Goal: Information Seeking & Learning: Learn about a topic

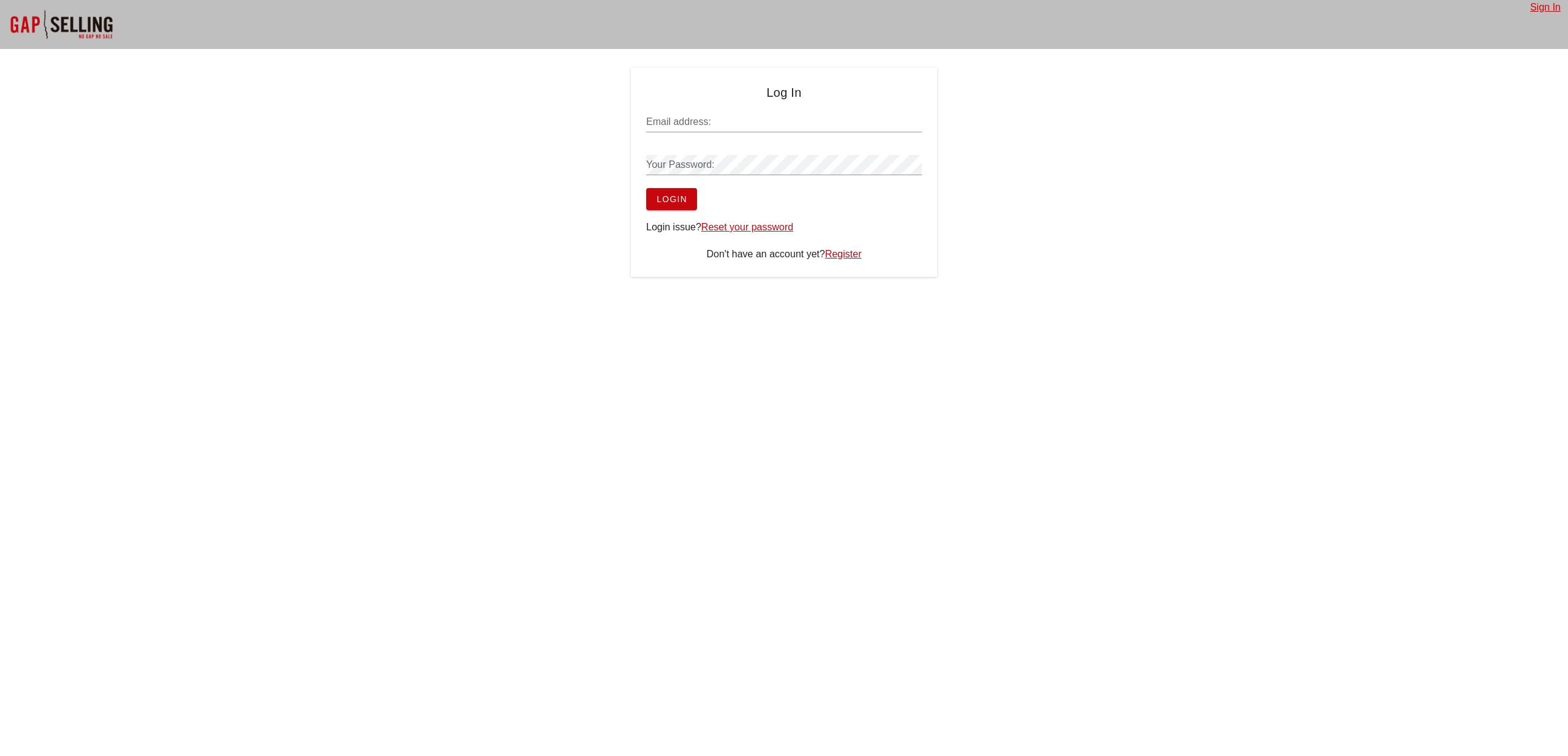
click at [696, 123] on input "Email address:" at bounding box center [784, 121] width 275 height 19
type input "j"
type input "Jack@securenetmd.com"
click at [673, 197] on span "Login" at bounding box center [672, 199] width 31 height 10
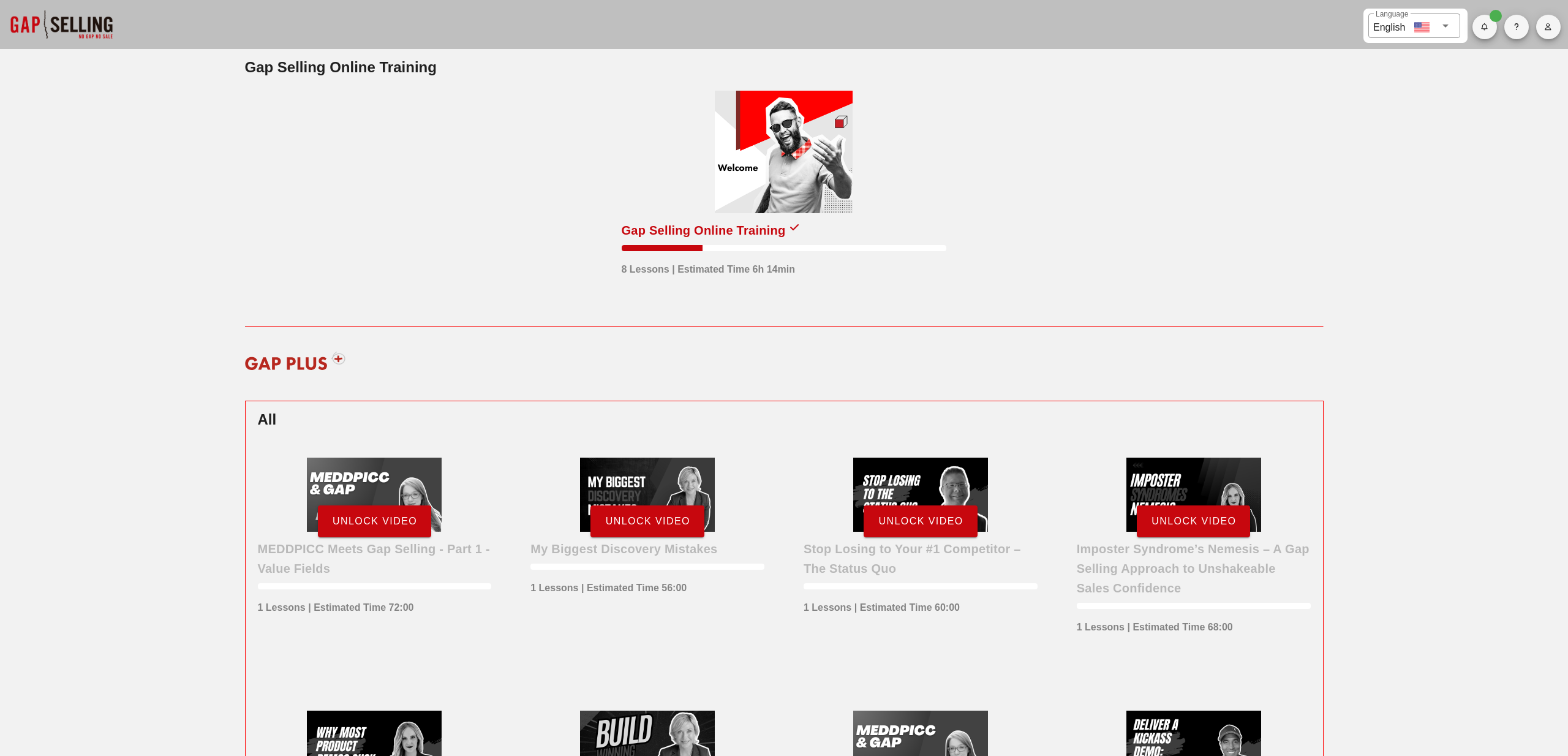
click at [781, 126] on div at bounding box center [783, 152] width 138 height 123
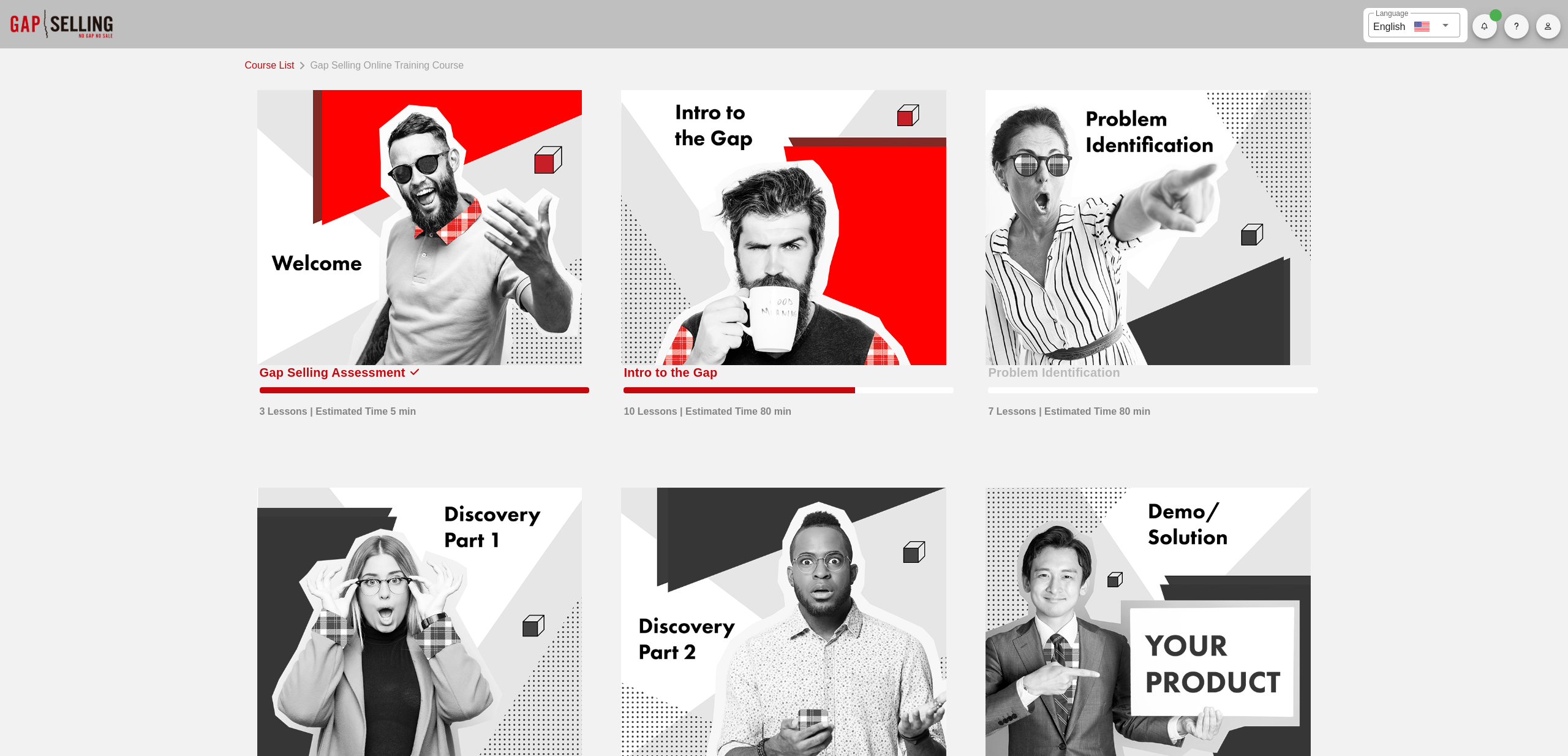
click at [753, 188] on div at bounding box center [784, 228] width 325 height 275
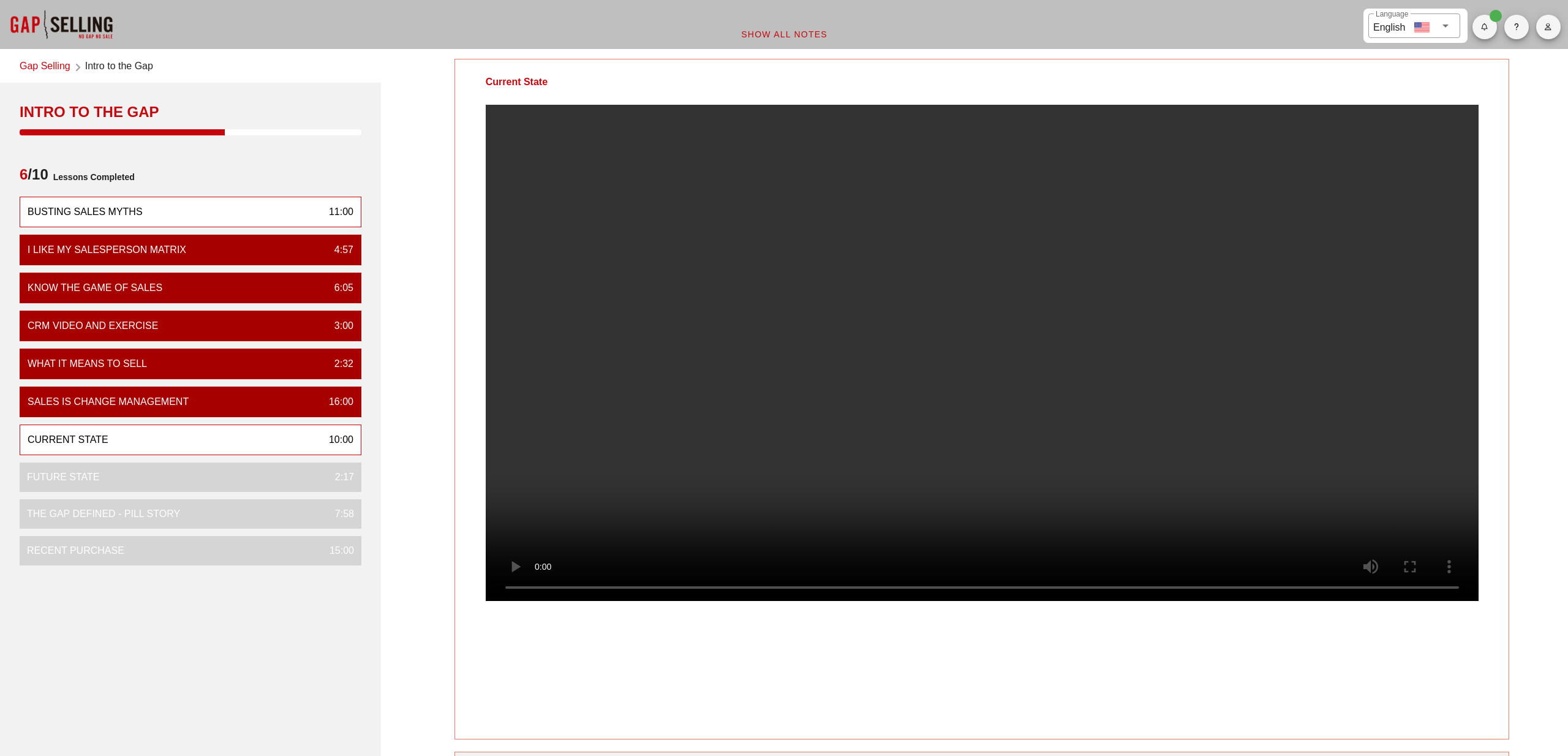
click at [124, 206] on div "Busting Sales Myths" at bounding box center [85, 212] width 115 height 15
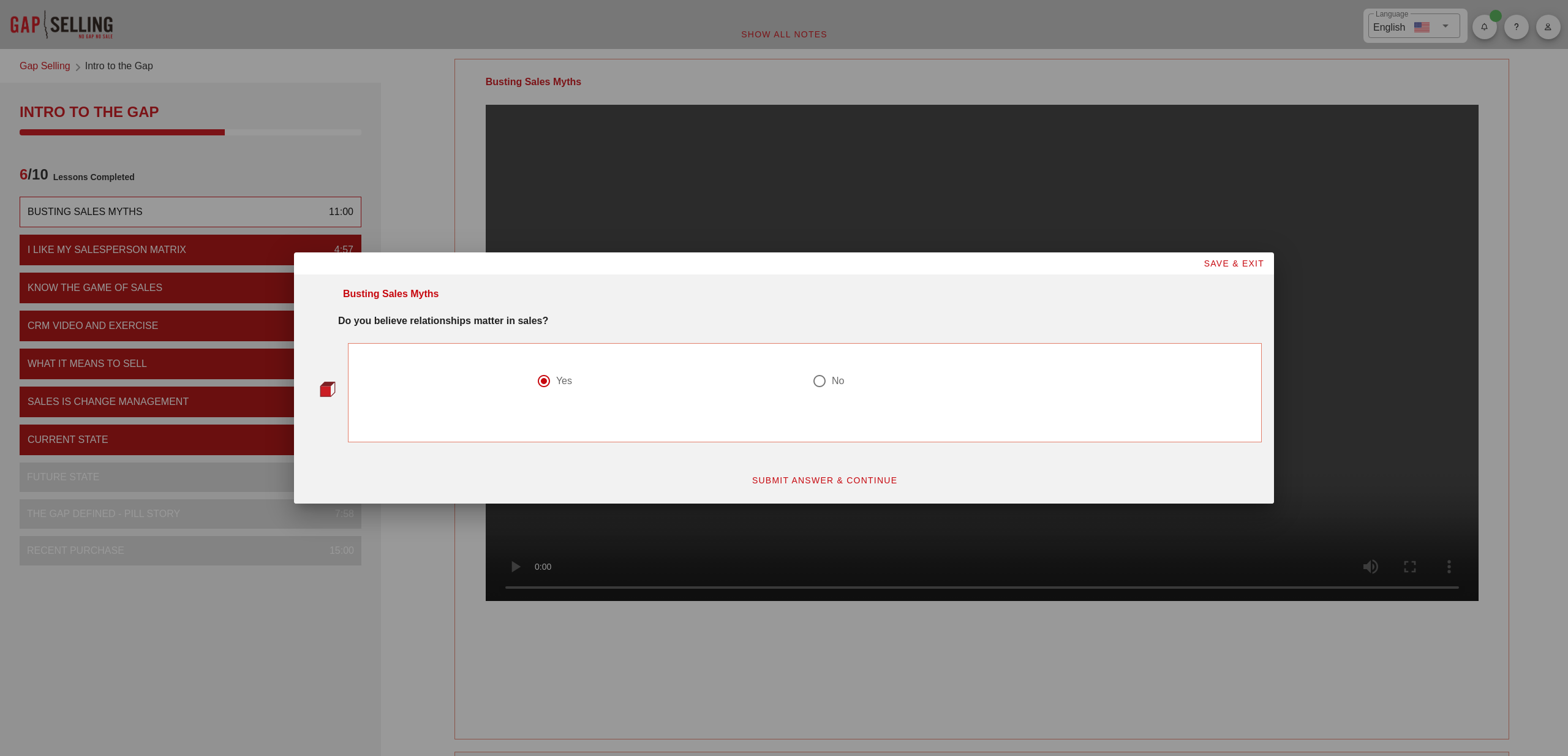
click at [824, 379] on div at bounding box center [819, 380] width 21 height 21
radio input "false"
radio input "true"
click at [537, 382] on div at bounding box center [544, 380] width 21 height 21
radio input "true"
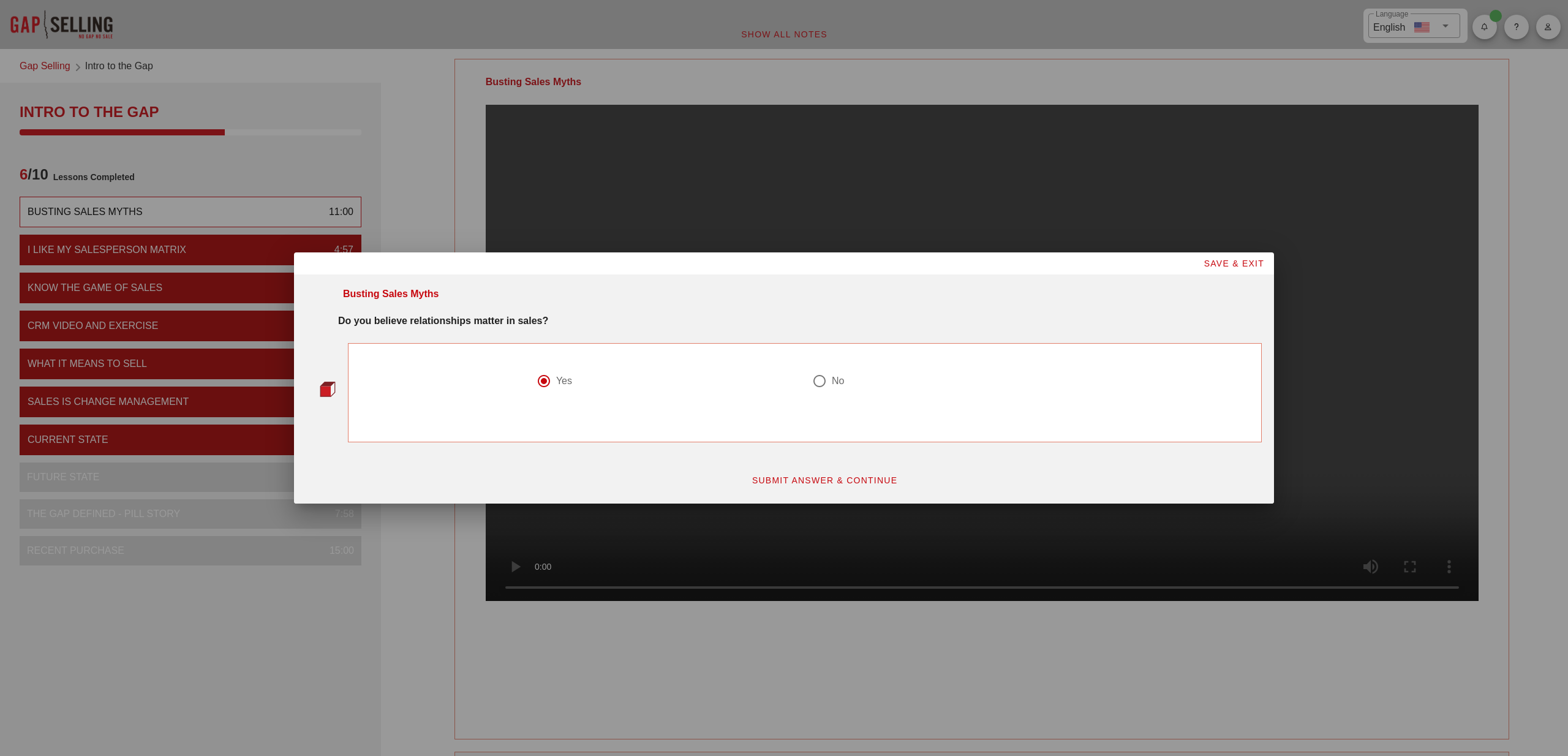
click at [828, 485] on span "SUBMIT ANSWER & CONTINUE" at bounding box center [825, 480] width 146 height 10
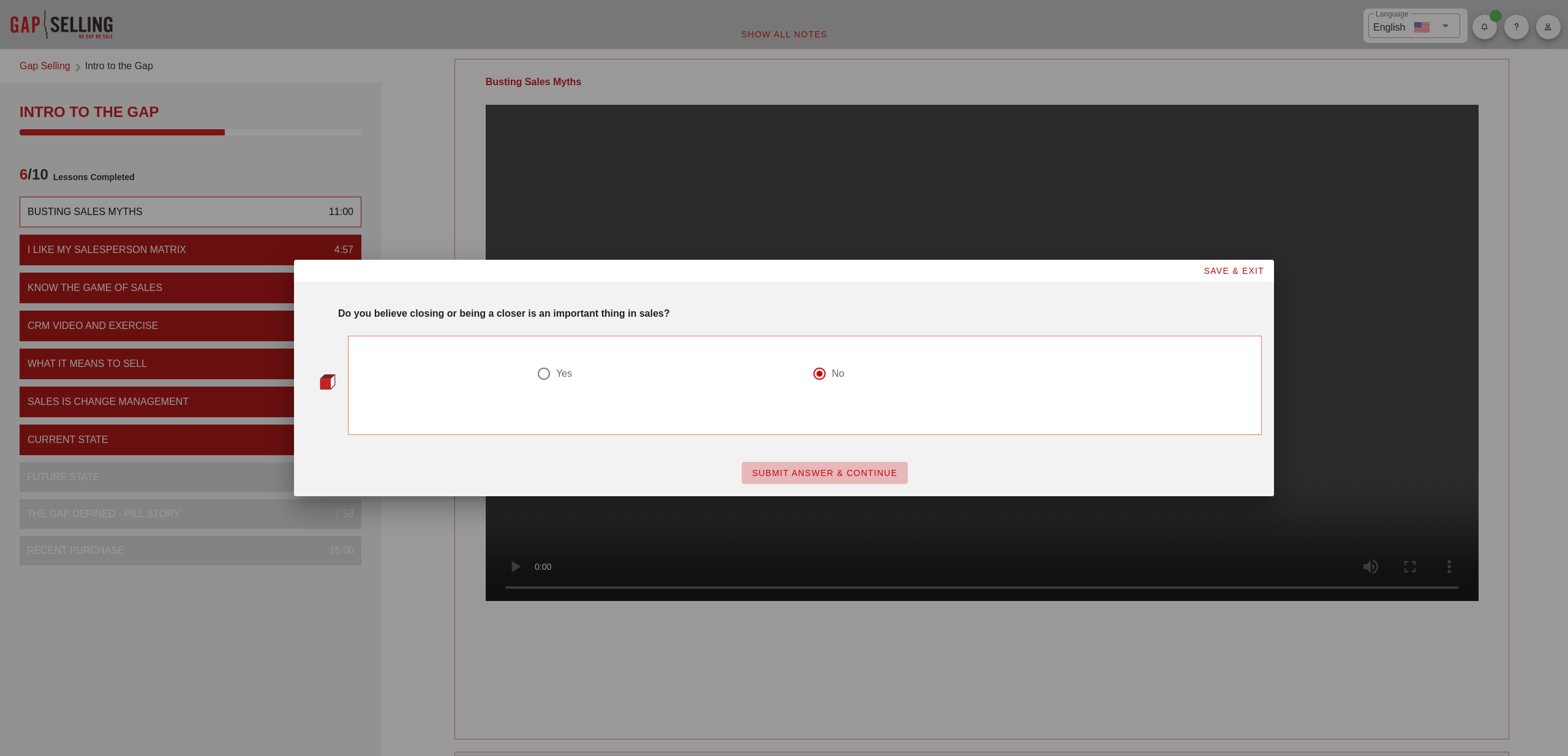
click at [835, 468] on span "SUBMIT ANSWER & CONTINUE" at bounding box center [825, 473] width 146 height 10
click at [835, 470] on span "SUBMIT ANSWER & CONTINUE" at bounding box center [825, 473] width 146 height 10
click at [834, 471] on span "SUBMIT ANSWER & CONTINUE" at bounding box center [825, 473] width 146 height 10
click at [834, 472] on span "SUBMIT ANSWER & CONTINUE" at bounding box center [825, 473] width 146 height 10
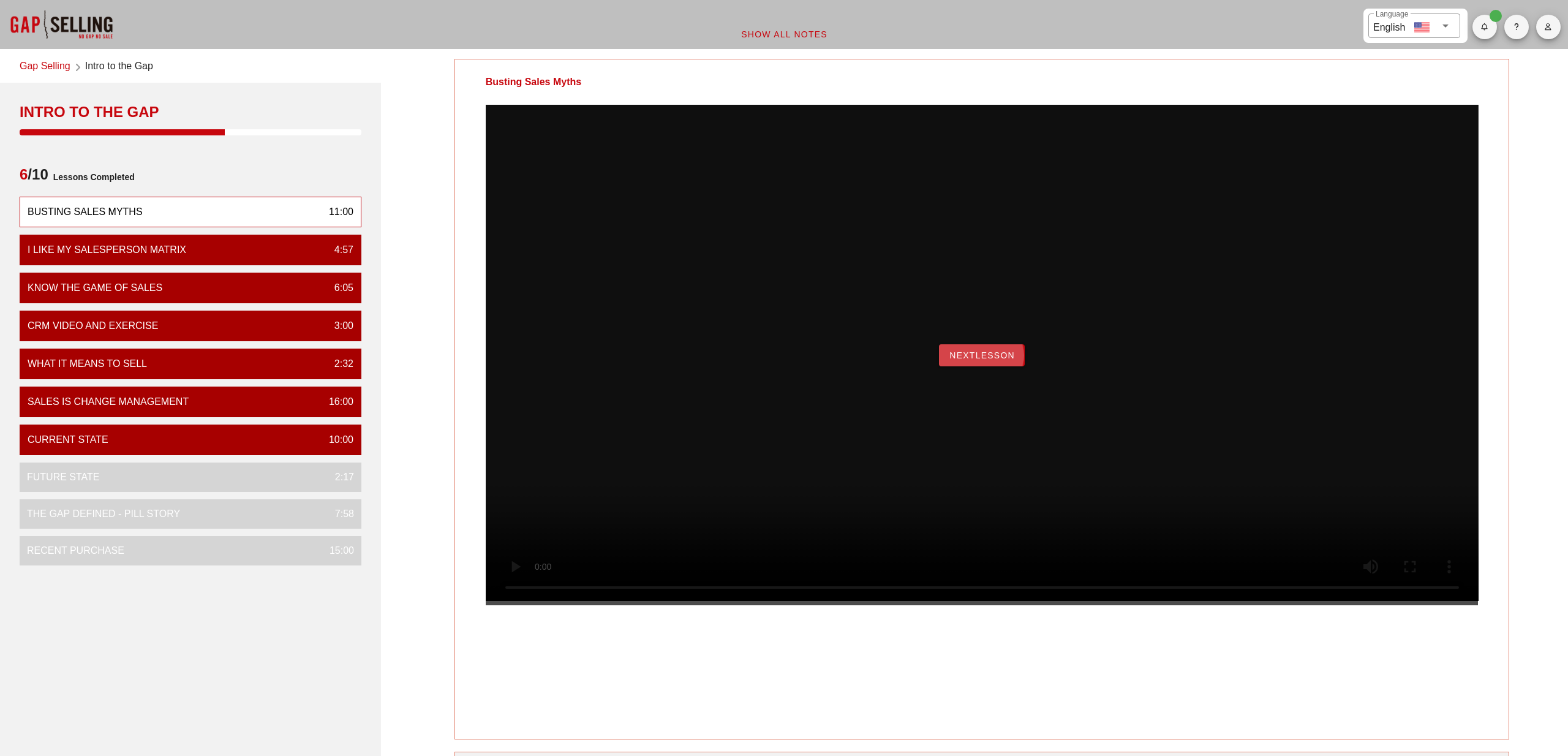
click at [979, 360] on span "NextLesson" at bounding box center [982, 355] width 66 height 10
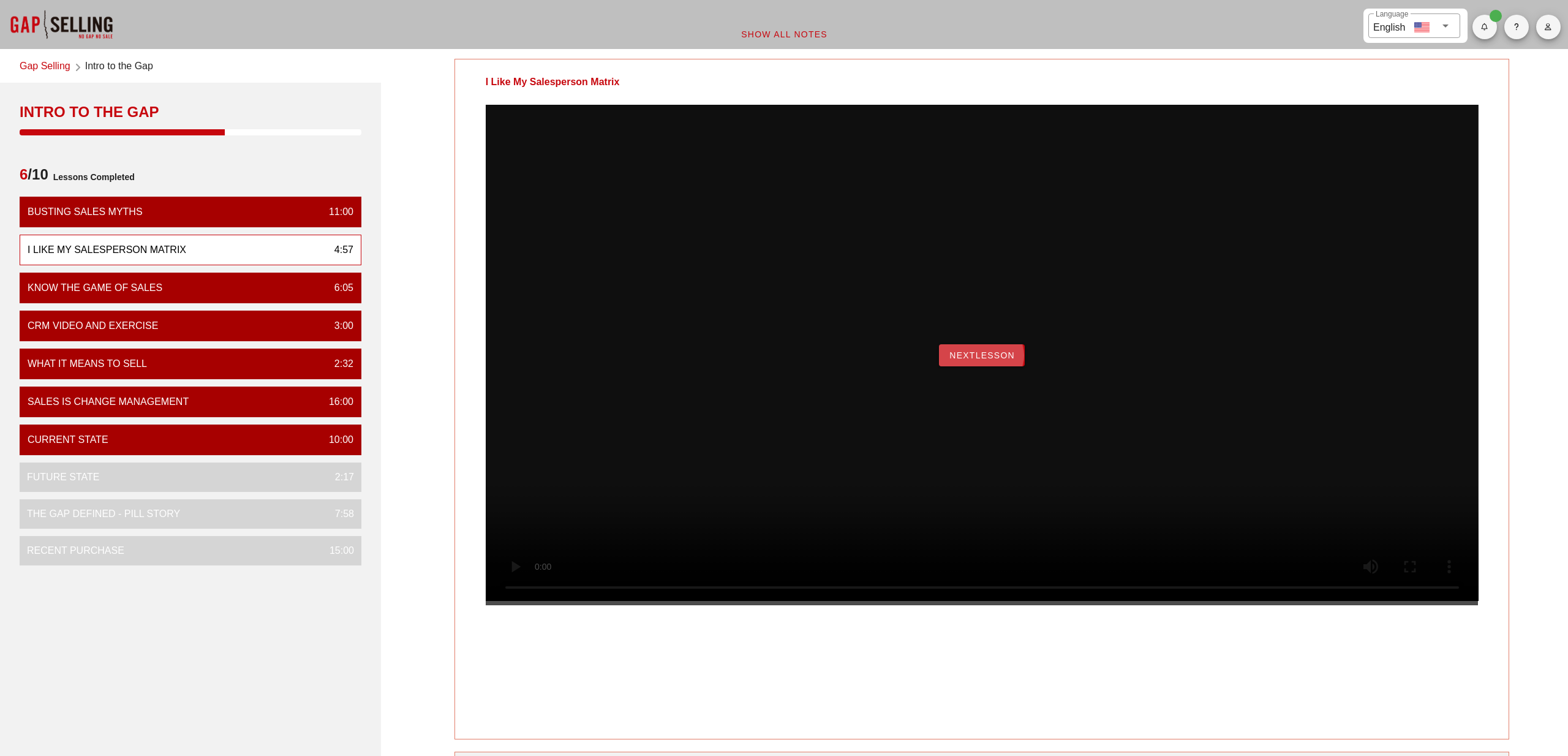
click at [990, 360] on span "NextLesson" at bounding box center [982, 355] width 66 height 10
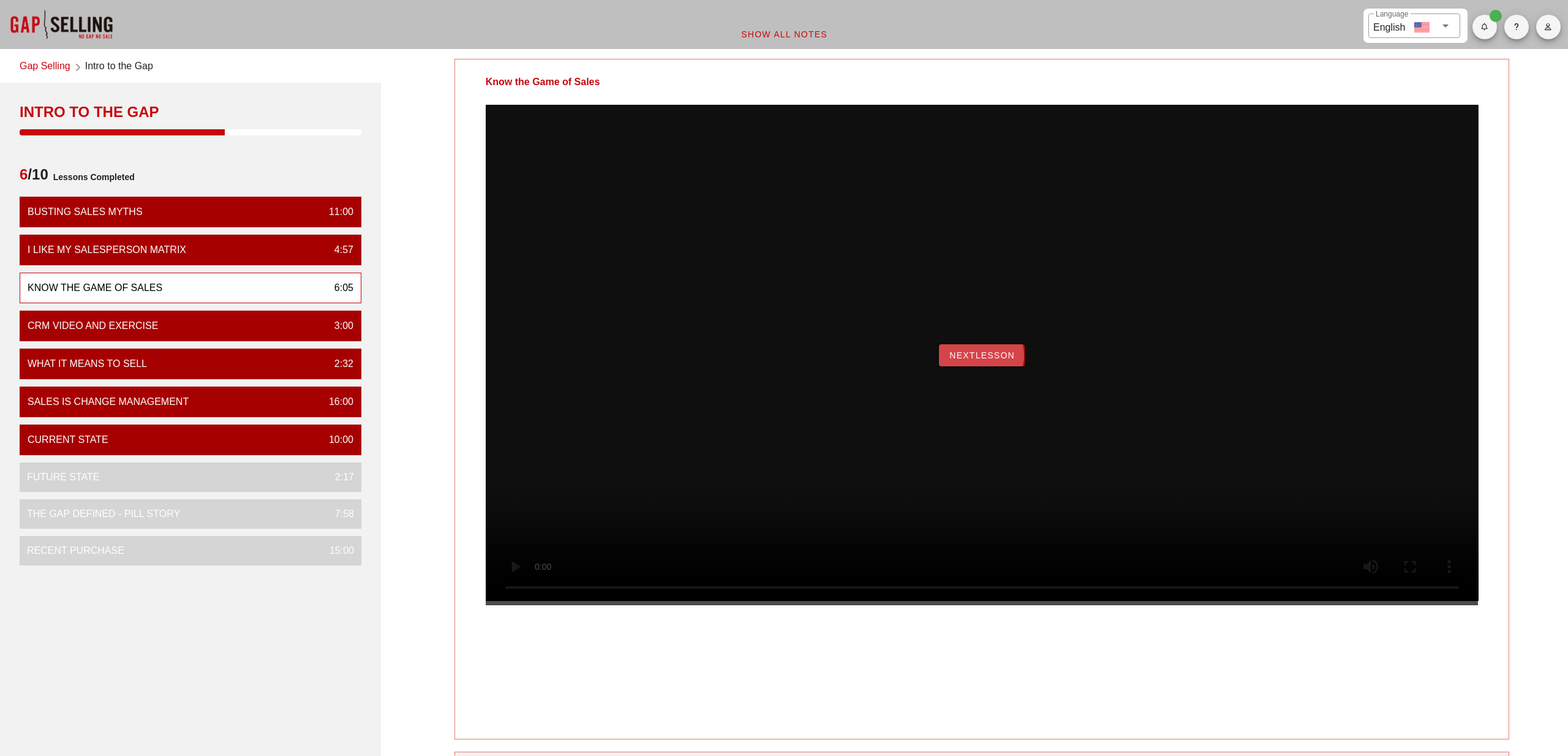
click at [977, 360] on span "NextLesson" at bounding box center [982, 355] width 66 height 10
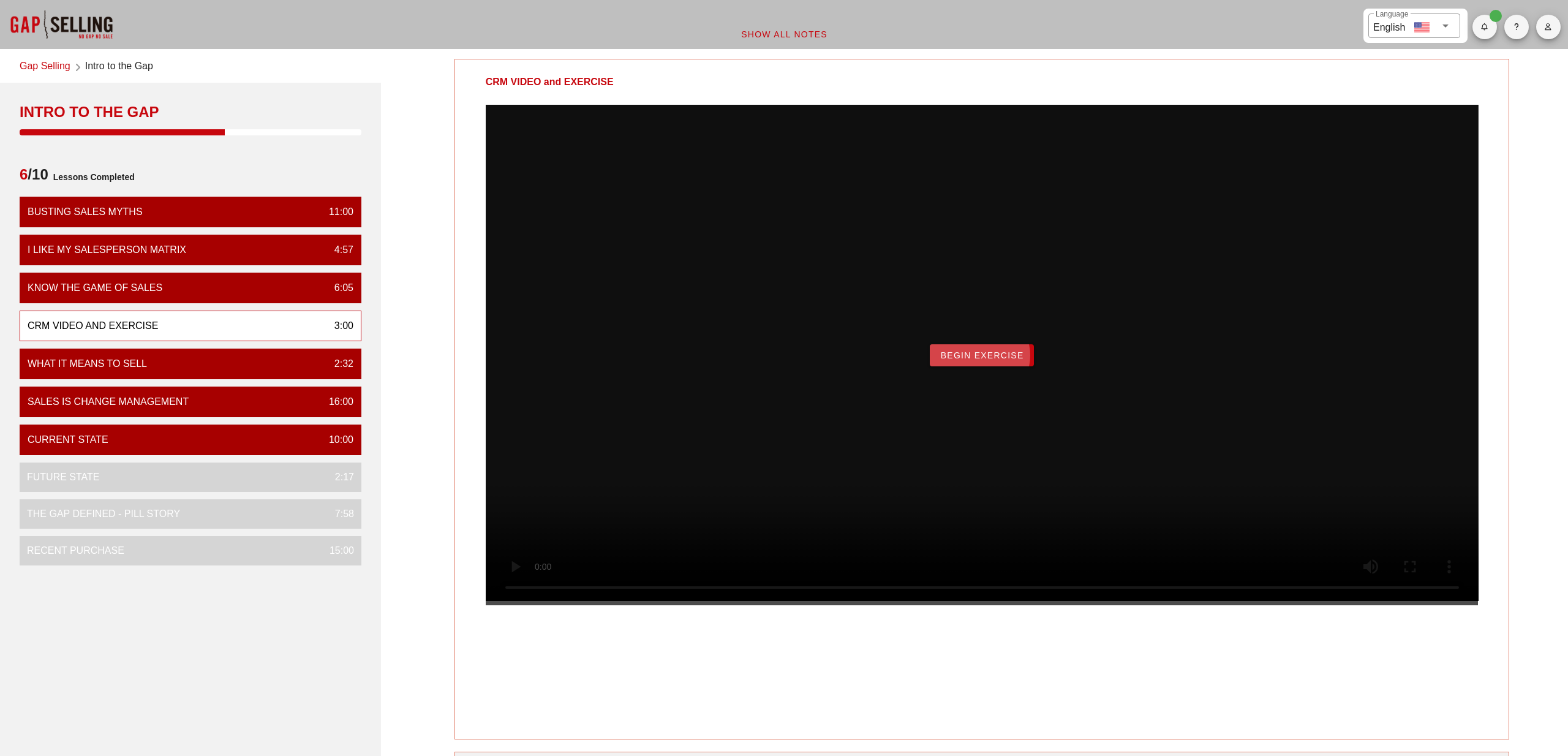
click at [977, 360] on span "Begin Exercise" at bounding box center [982, 355] width 84 height 10
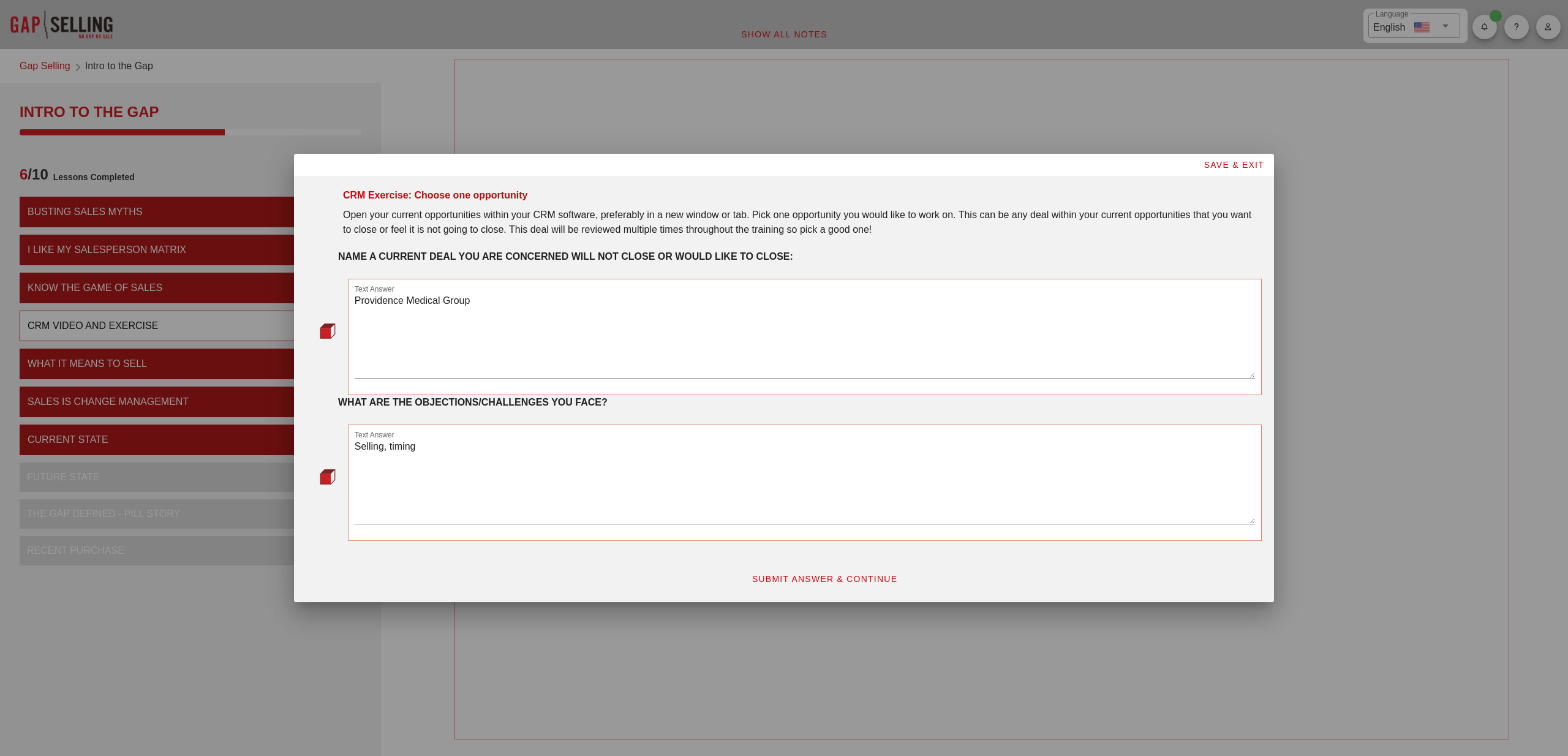
click at [402, 448] on textarea "Selling, timing" at bounding box center [805, 481] width 900 height 86
click at [798, 579] on span "SUBMIT ANSWER & CONTINUE" at bounding box center [825, 579] width 146 height 10
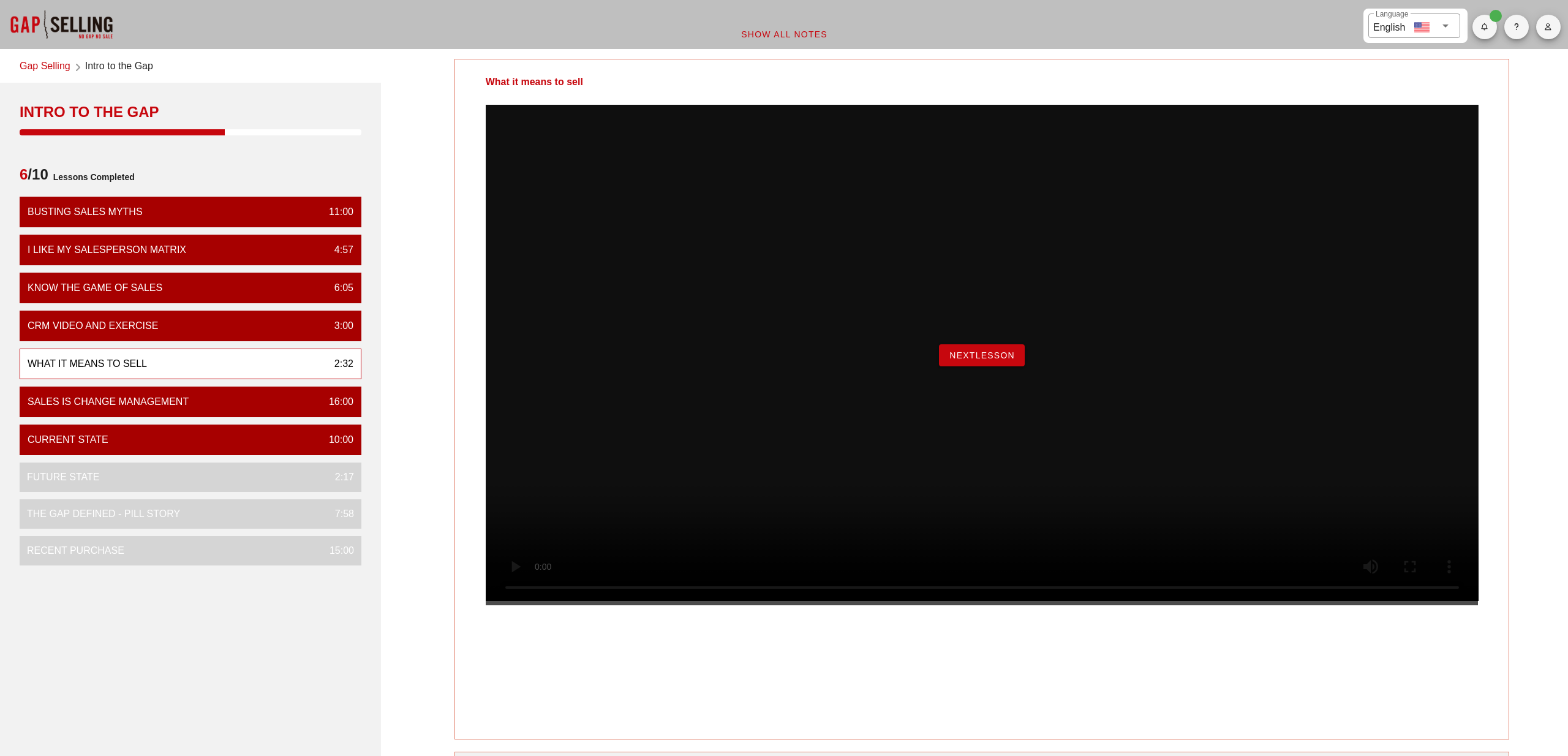
click at [992, 360] on span "NextLesson" at bounding box center [982, 355] width 66 height 10
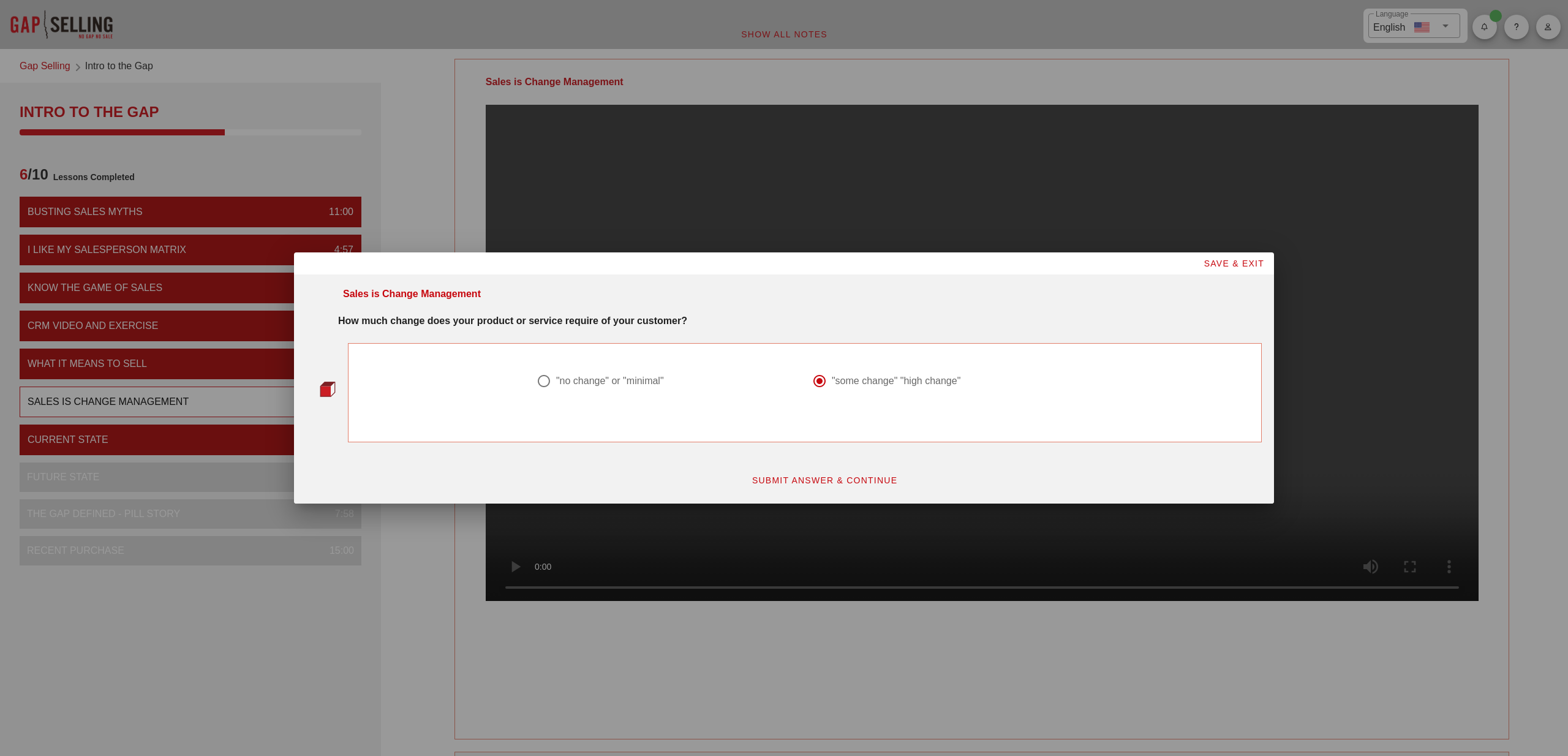
click at [809, 479] on span "SUBMIT ANSWER & CONTINUE" at bounding box center [825, 480] width 146 height 10
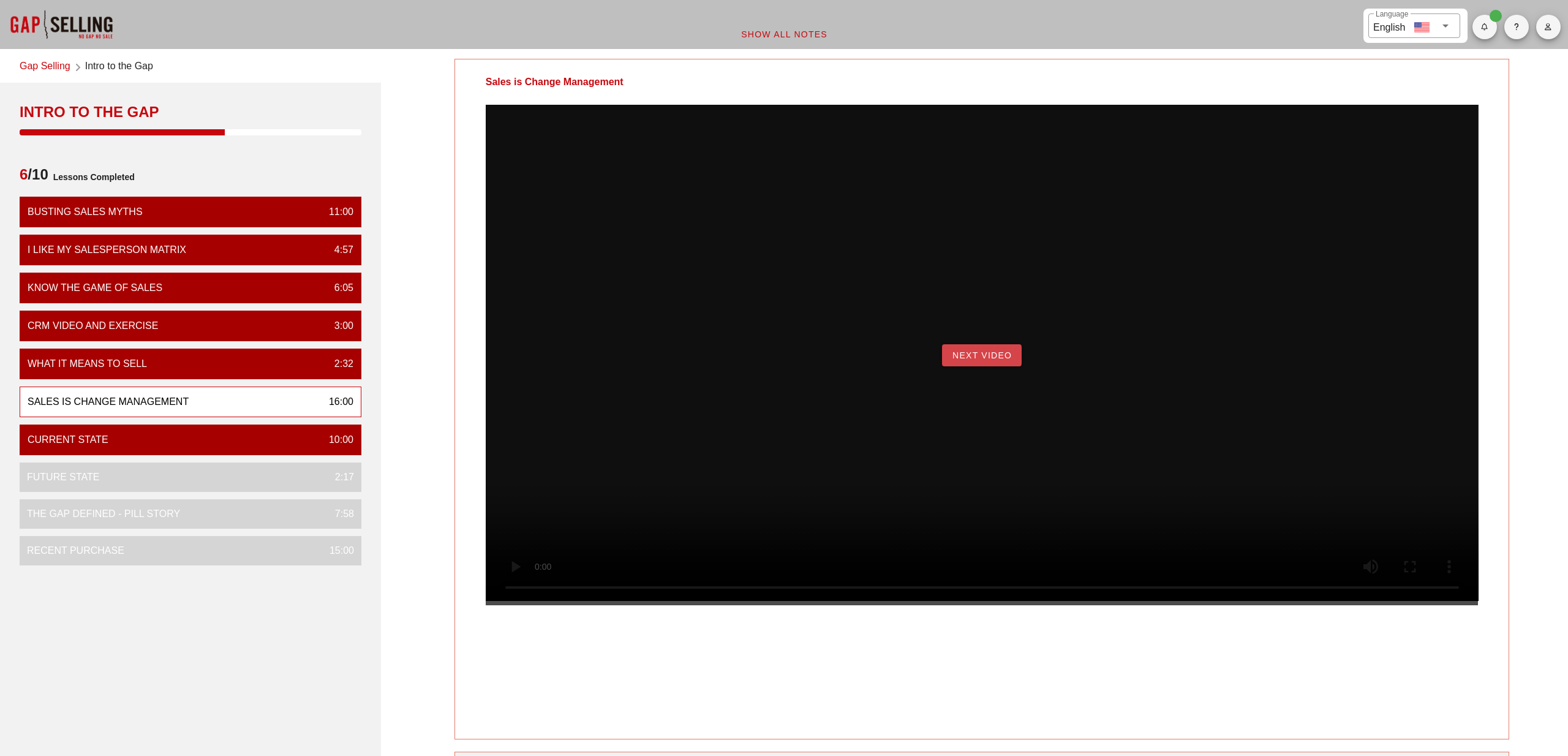
click at [1002, 360] on span "Next Video" at bounding box center [982, 355] width 60 height 10
click at [1002, 360] on span "NextLesson" at bounding box center [982, 355] width 66 height 10
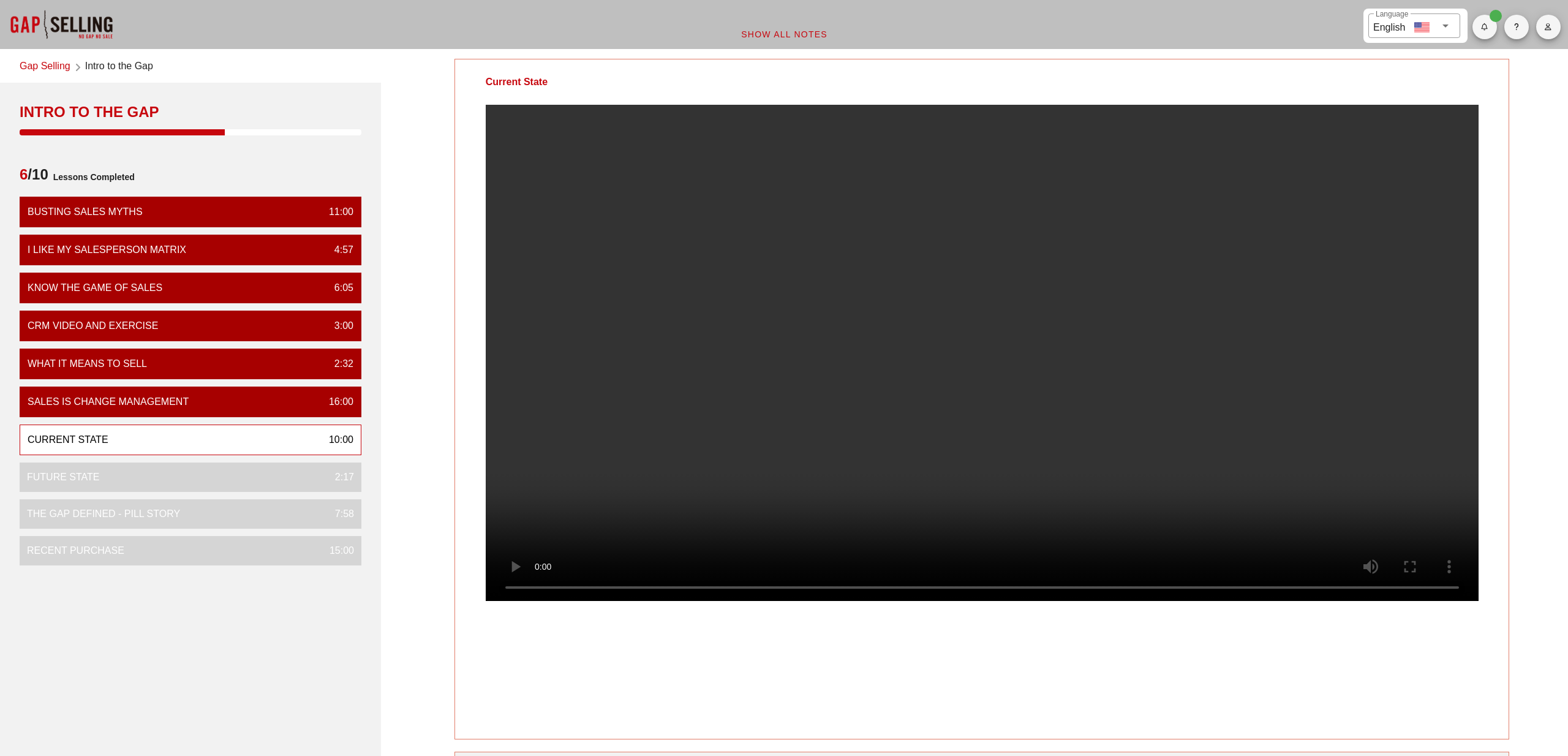
click at [998, 307] on video at bounding box center [982, 353] width 993 height 496
click at [783, 240] on video at bounding box center [982, 353] width 993 height 496
click at [938, 353] on video at bounding box center [982, 353] width 993 height 496
click at [897, 381] on video at bounding box center [982, 353] width 993 height 496
click at [1179, 365] on video at bounding box center [982, 353] width 993 height 496
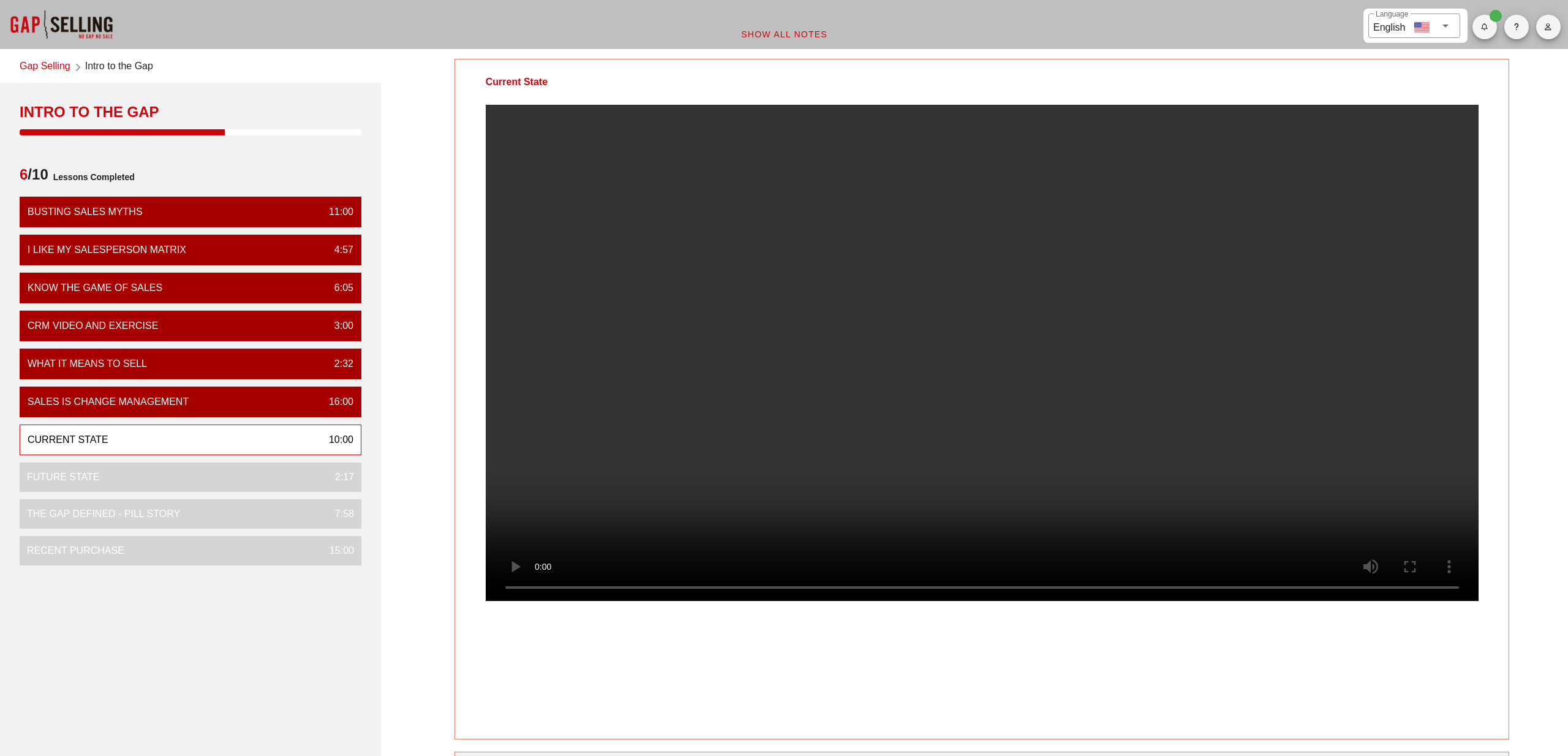
click at [921, 384] on video at bounding box center [982, 353] width 993 height 496
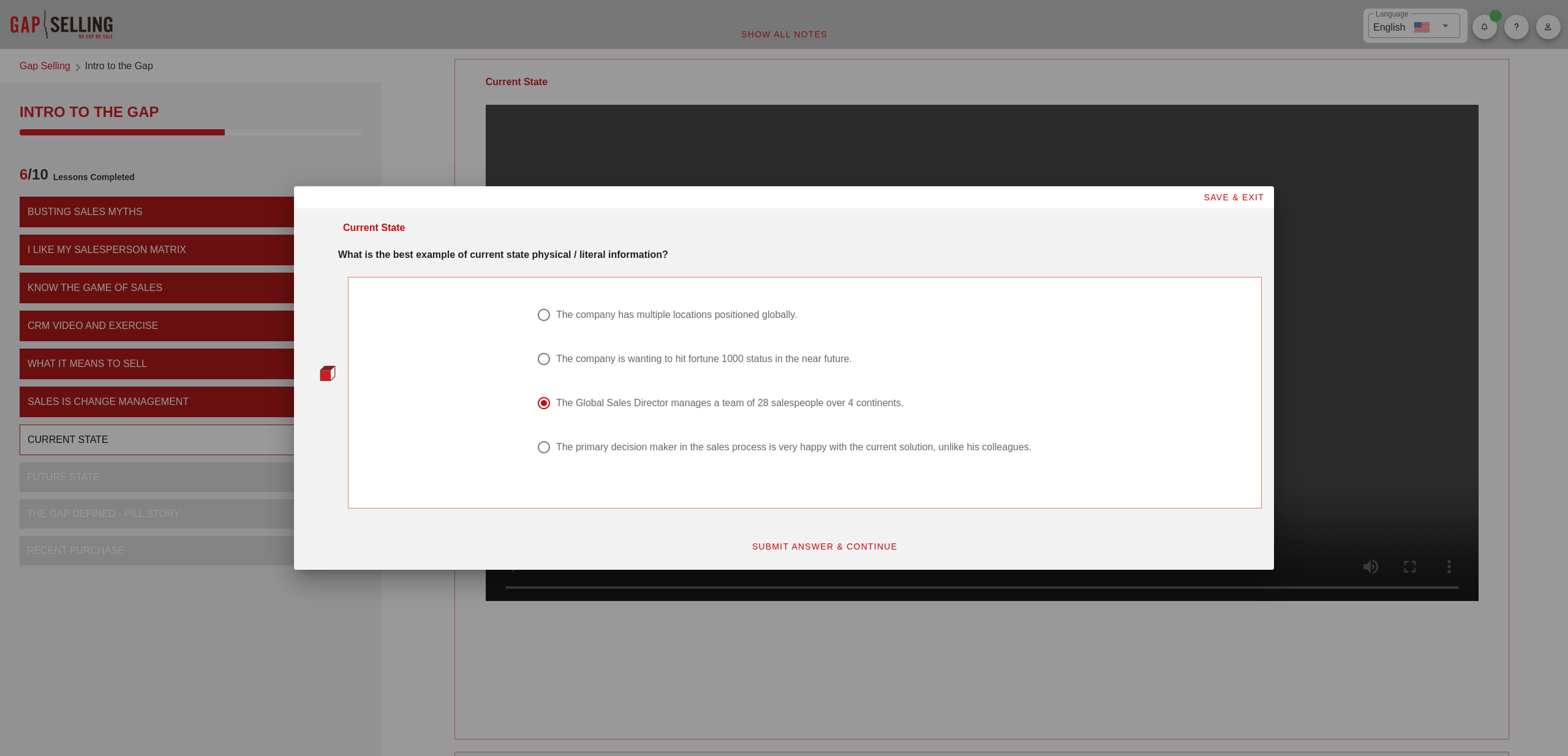
click at [842, 543] on span "SUBMIT ANSWER & CONTINUE" at bounding box center [825, 546] width 146 height 10
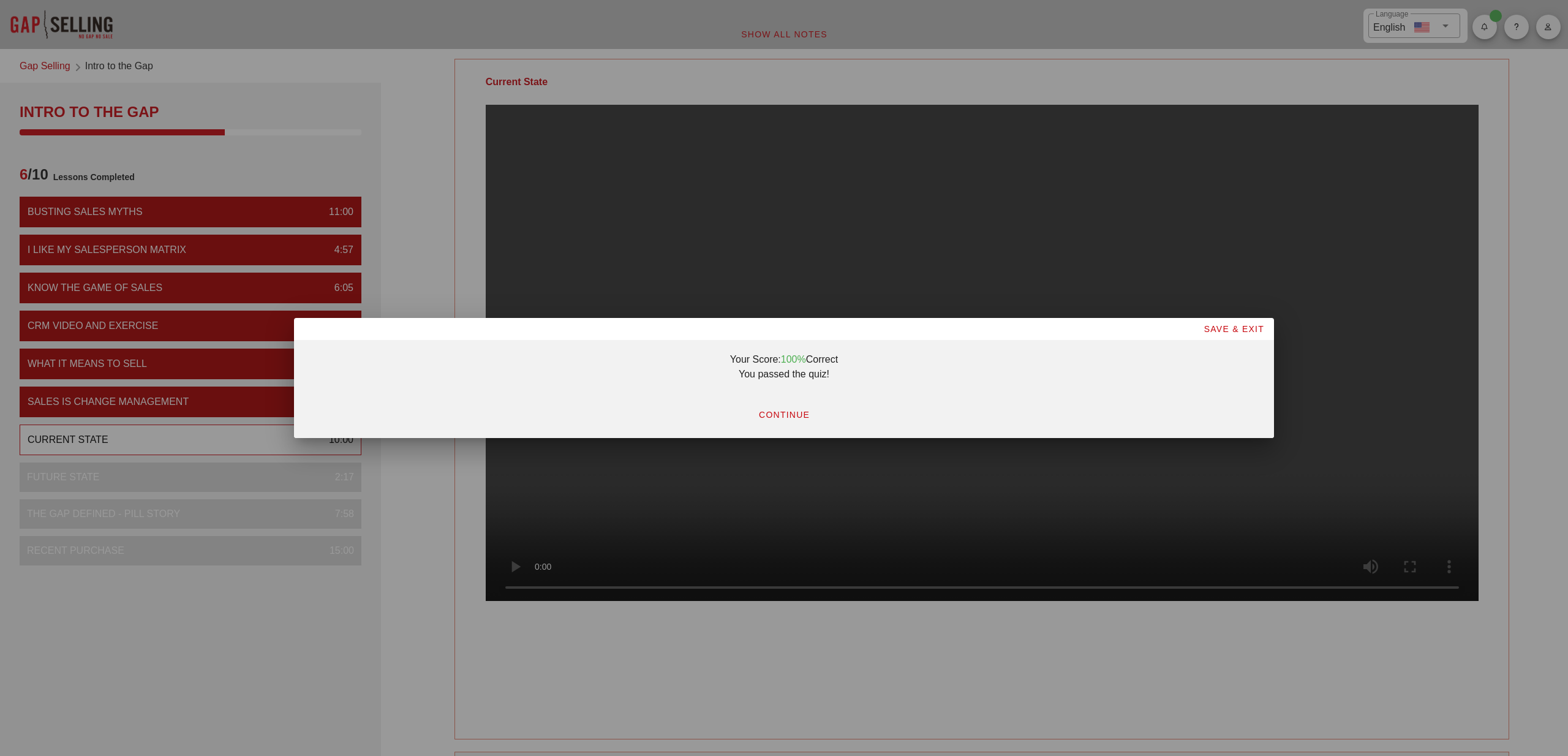
click at [791, 417] on span "CONTINUE" at bounding box center [784, 414] width 51 height 10
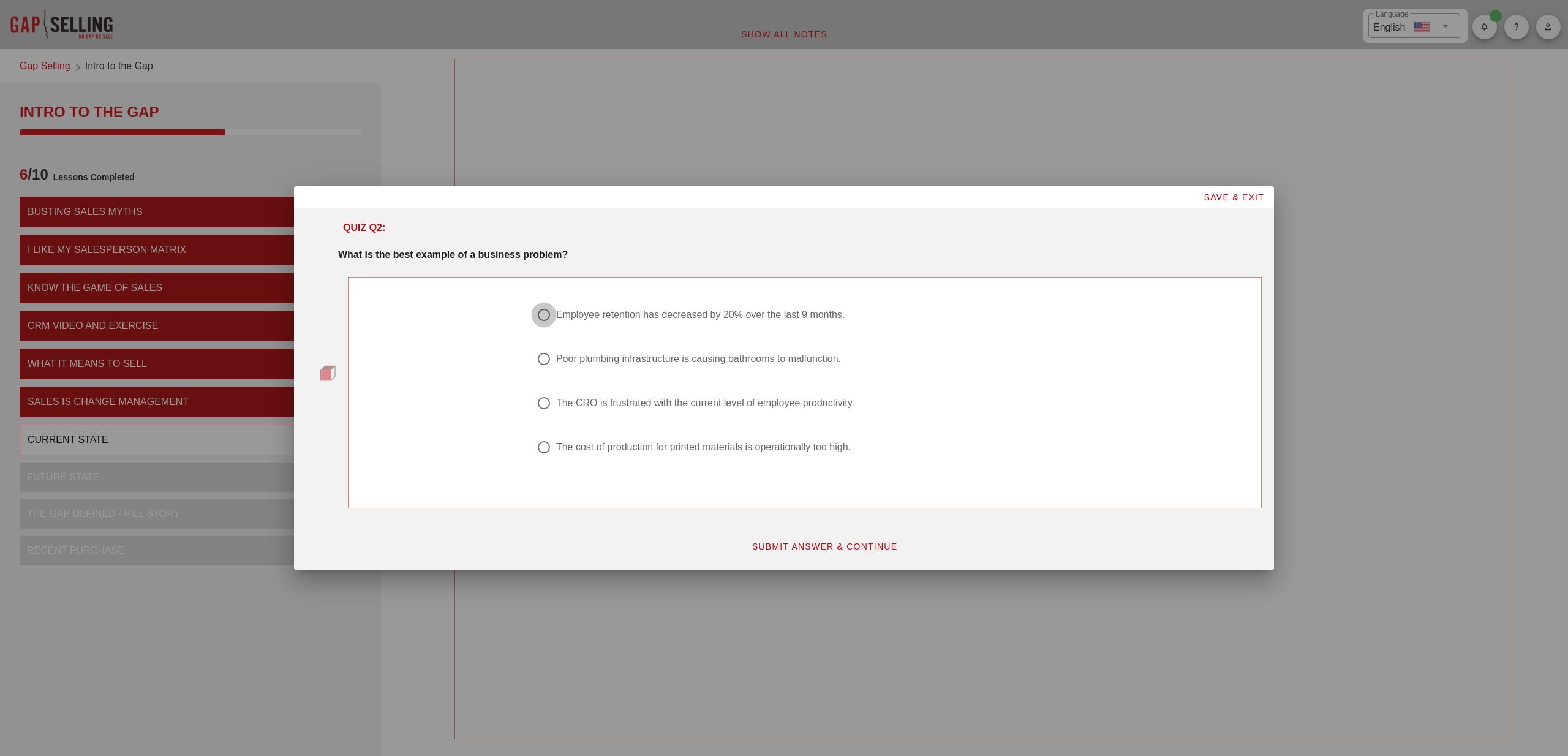
click at [546, 319] on div at bounding box center [544, 315] width 21 height 21
radio input "true"
click at [818, 542] on span "SUBMIT ANSWER & CONTINUE" at bounding box center [825, 546] width 146 height 10
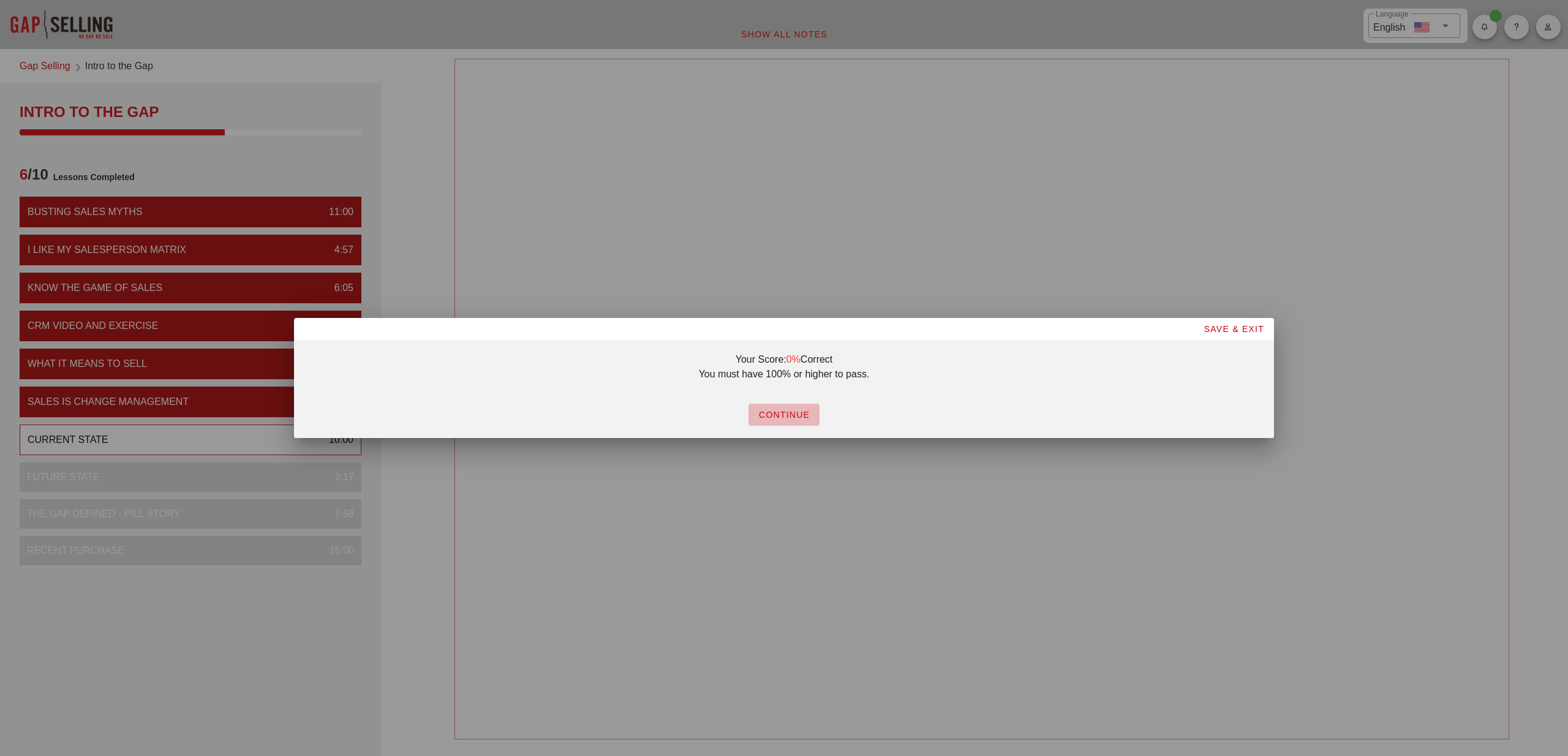
click at [787, 414] on span "CONTINUE" at bounding box center [784, 414] width 51 height 10
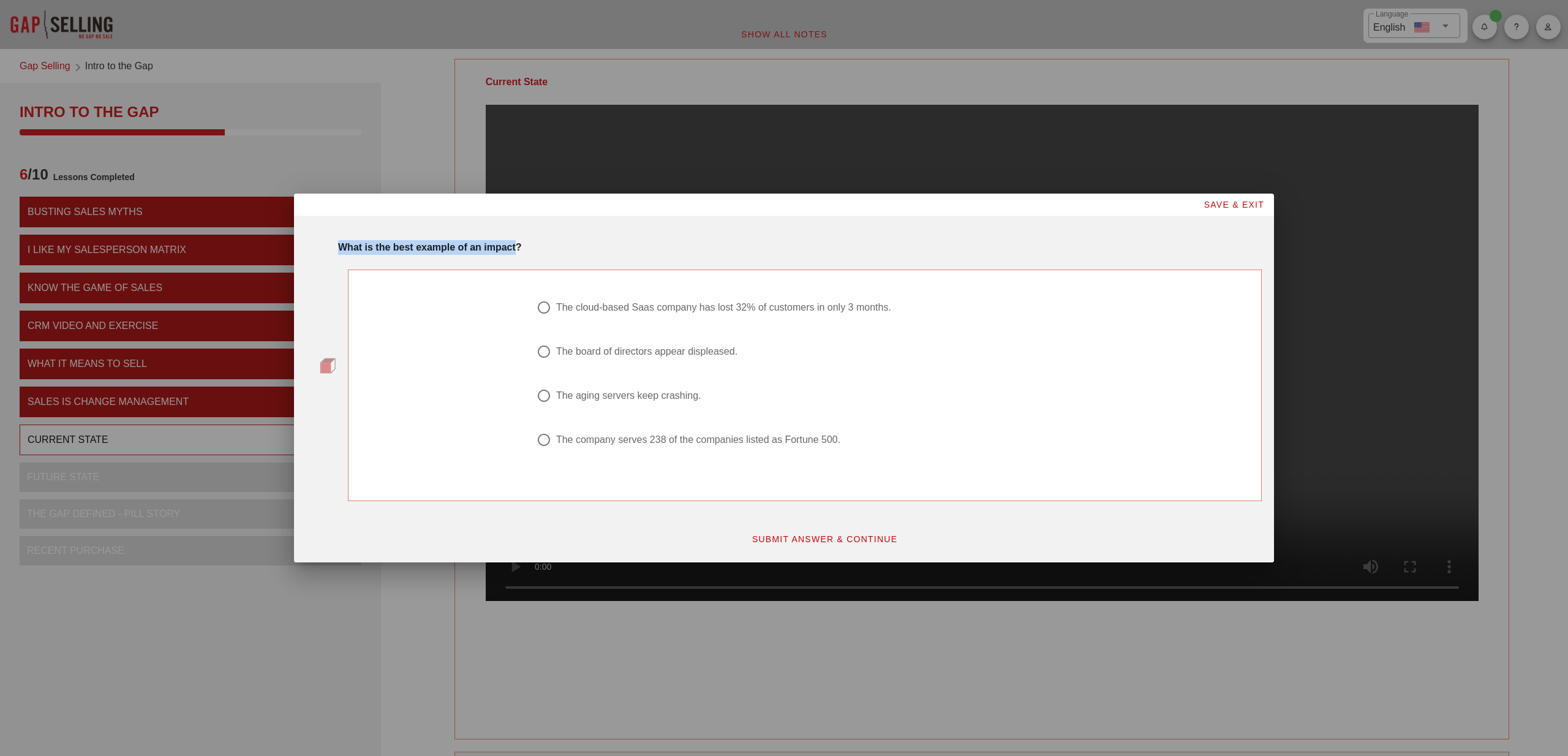
drag, startPoint x: 479, startPoint y: 245, endPoint x: 349, endPoint y: 242, distance: 130.0
click at [331, 241] on div "What is the best example of an impact?" at bounding box center [800, 245] width 938 height 24
copy strong "What is the best example of an impact"
drag, startPoint x: 559, startPoint y: 306, endPoint x: 889, endPoint y: 307, distance: 330.0
click at [889, 307] on div "The cloud-based Saas company has lost 32% of customers in only 3 months." at bounding box center [724, 307] width 335 height 12
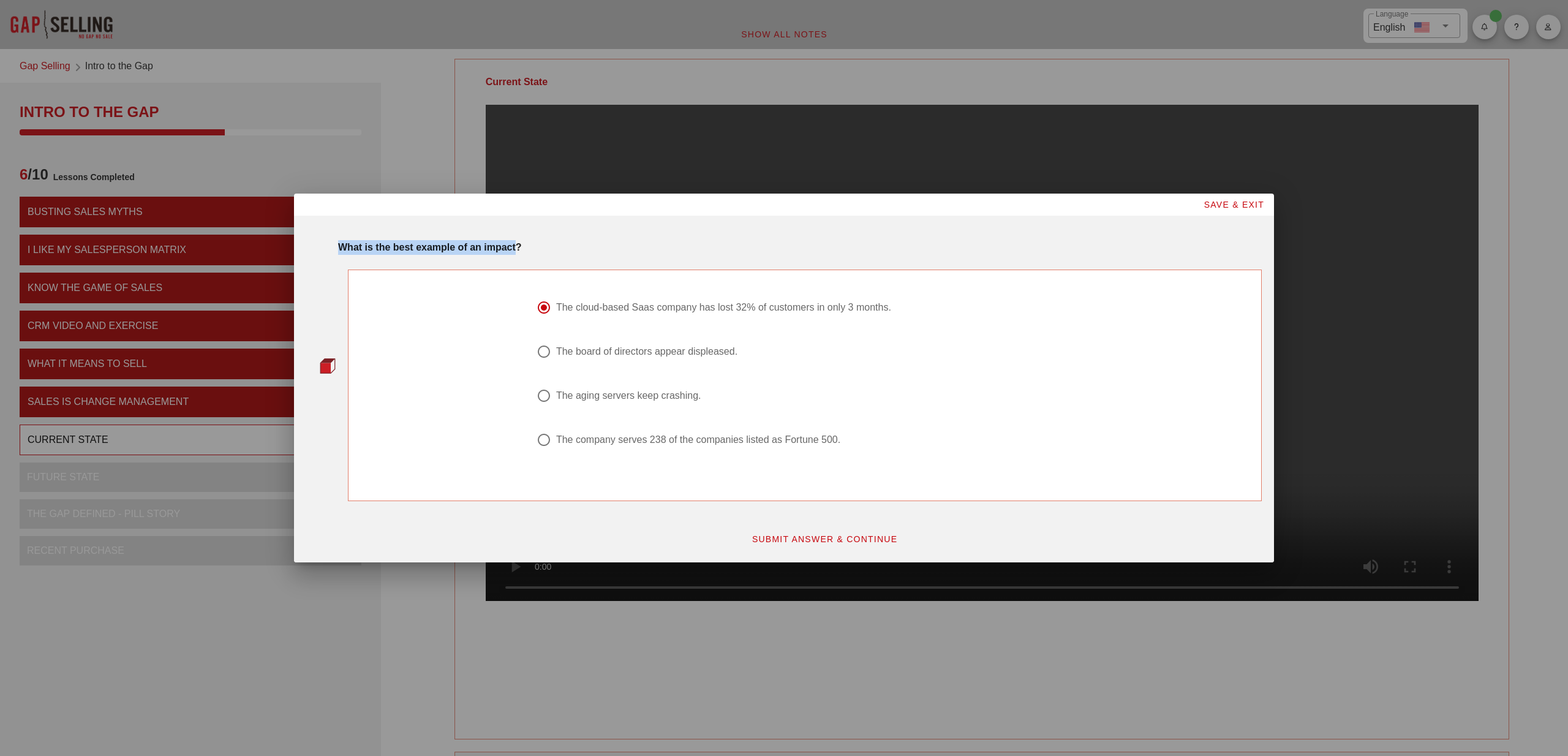
drag, startPoint x: 893, startPoint y: 306, endPoint x: 595, endPoint y: 307, distance: 298.0
click at [591, 310] on div "The cloud-based Saas company has lost 32% of customers in only 3 months." at bounding box center [724, 307] width 335 height 12
click at [684, 394] on div "The aging servers keep crashing." at bounding box center [629, 395] width 146 height 12
radio input "false"
radio input "true"
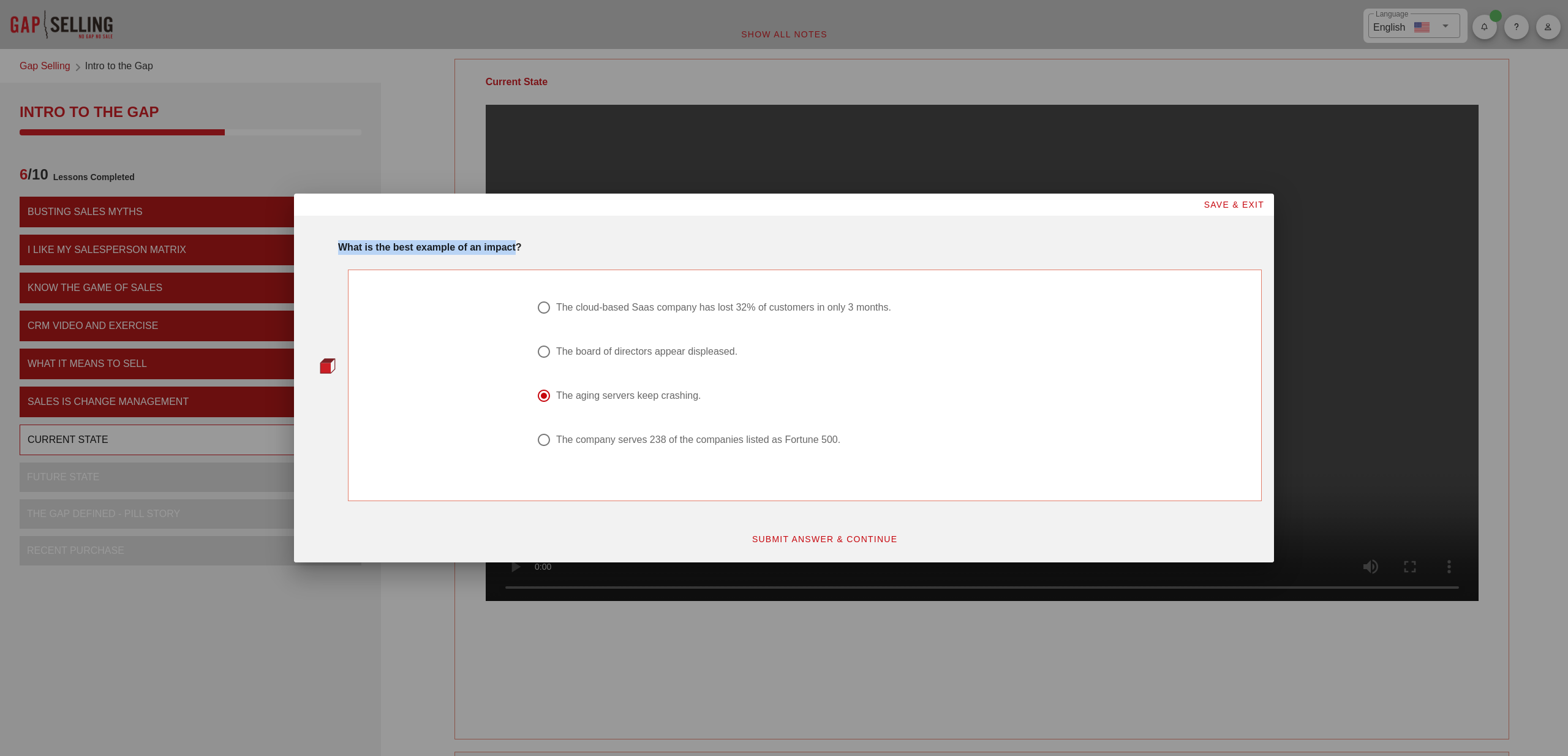
click at [643, 353] on div "The board of directors appear displeased." at bounding box center [647, 351] width 181 height 12
radio input "true"
click at [843, 534] on span "SUBMIT ANSWER & CONTINUE" at bounding box center [825, 539] width 146 height 10
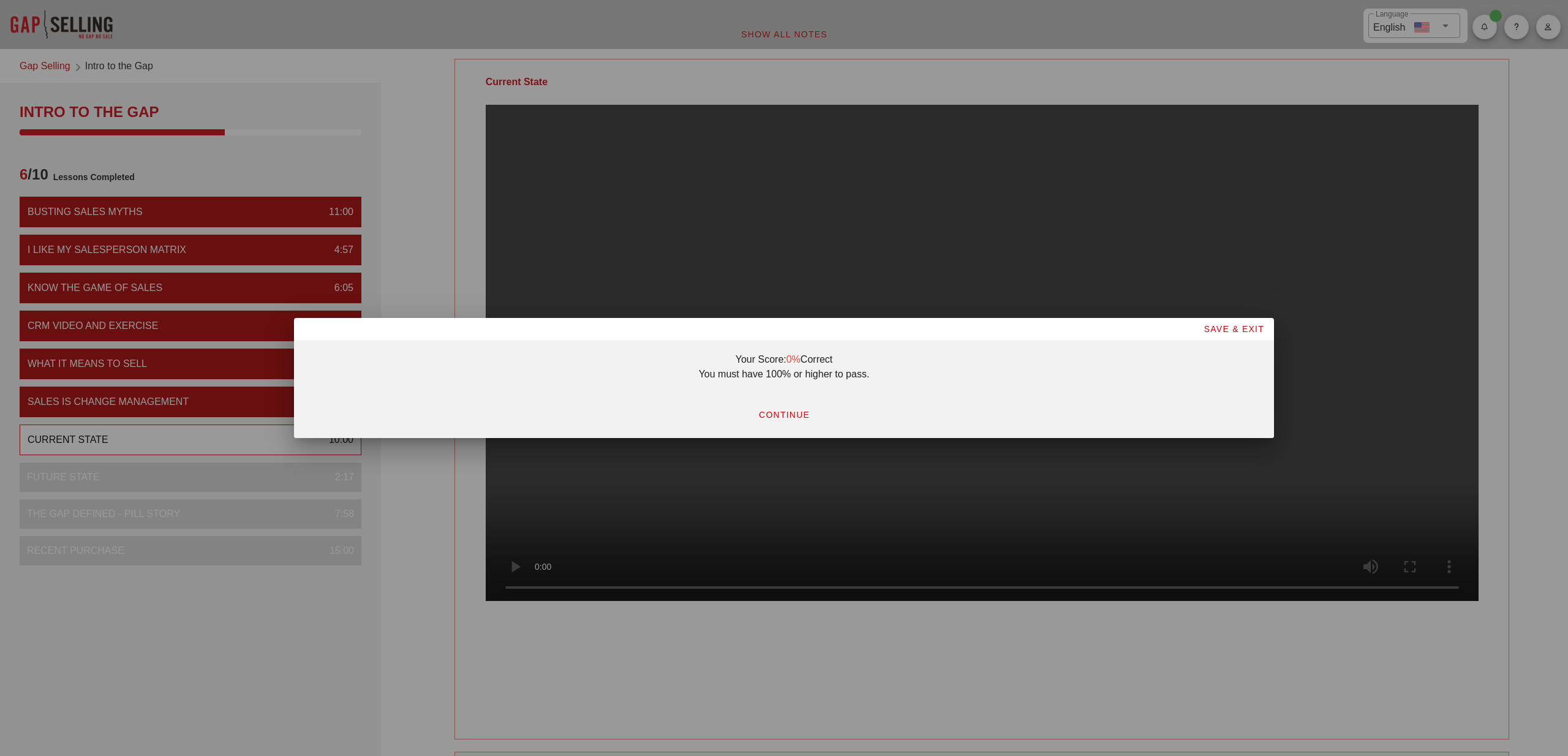
click at [777, 413] on span "CONTINUE" at bounding box center [784, 414] width 51 height 10
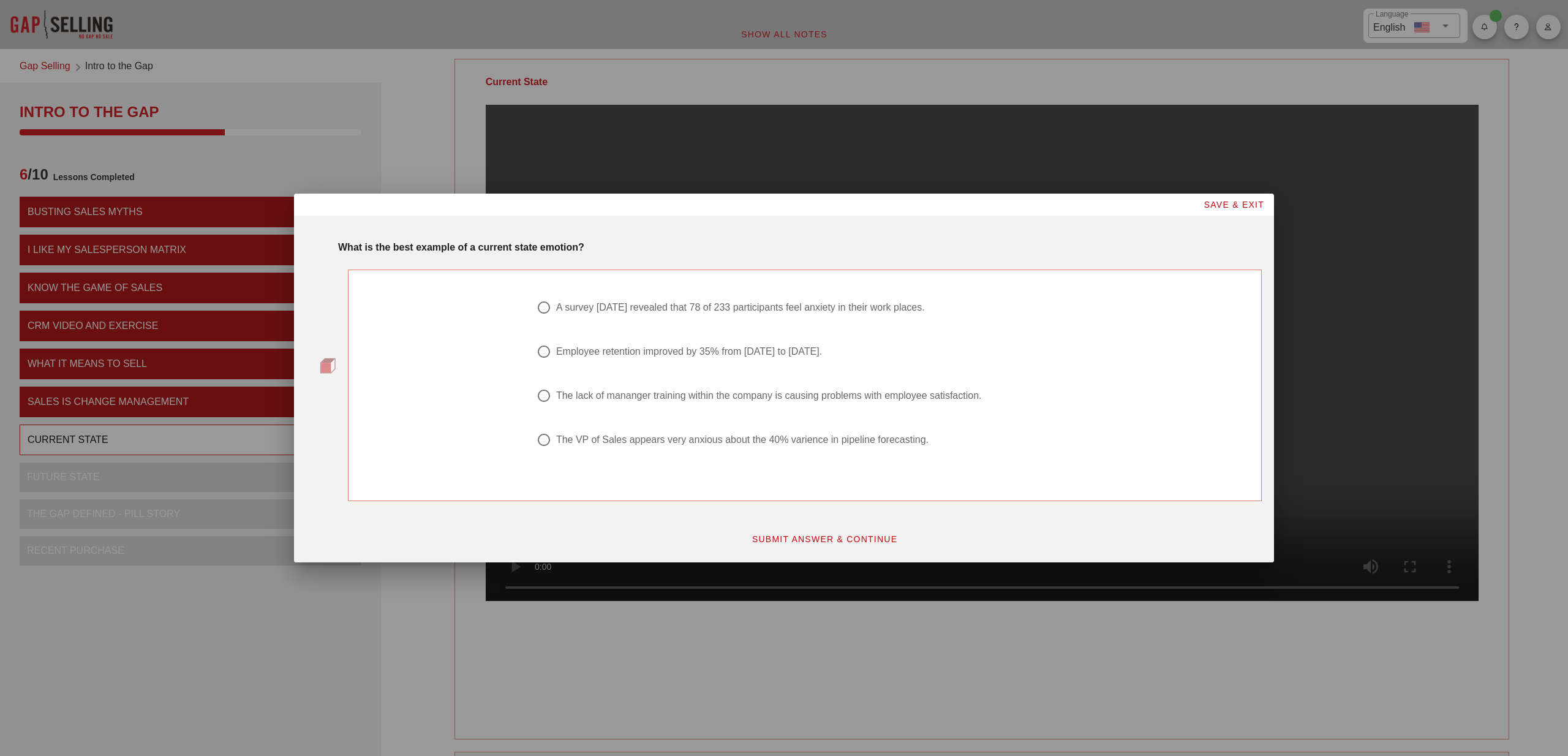
click at [614, 399] on div "The lack of mananger training within the company is causing problems with emplo…" at bounding box center [769, 395] width 426 height 12
radio input "true"
click at [800, 539] on span "SUBMIT ANSWER & CONTINUE" at bounding box center [825, 539] width 146 height 10
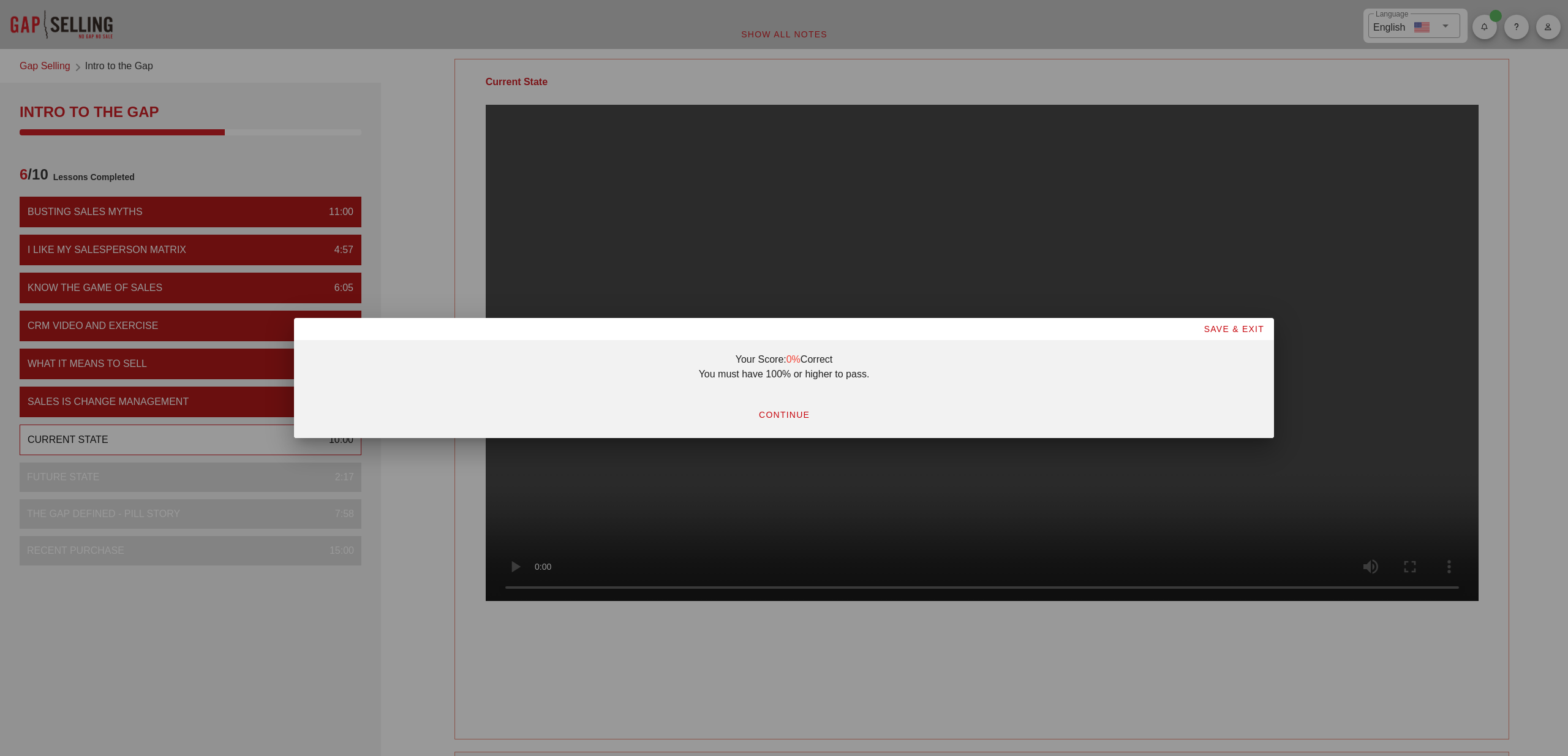
click at [775, 414] on span "CONTINUE" at bounding box center [784, 414] width 51 height 10
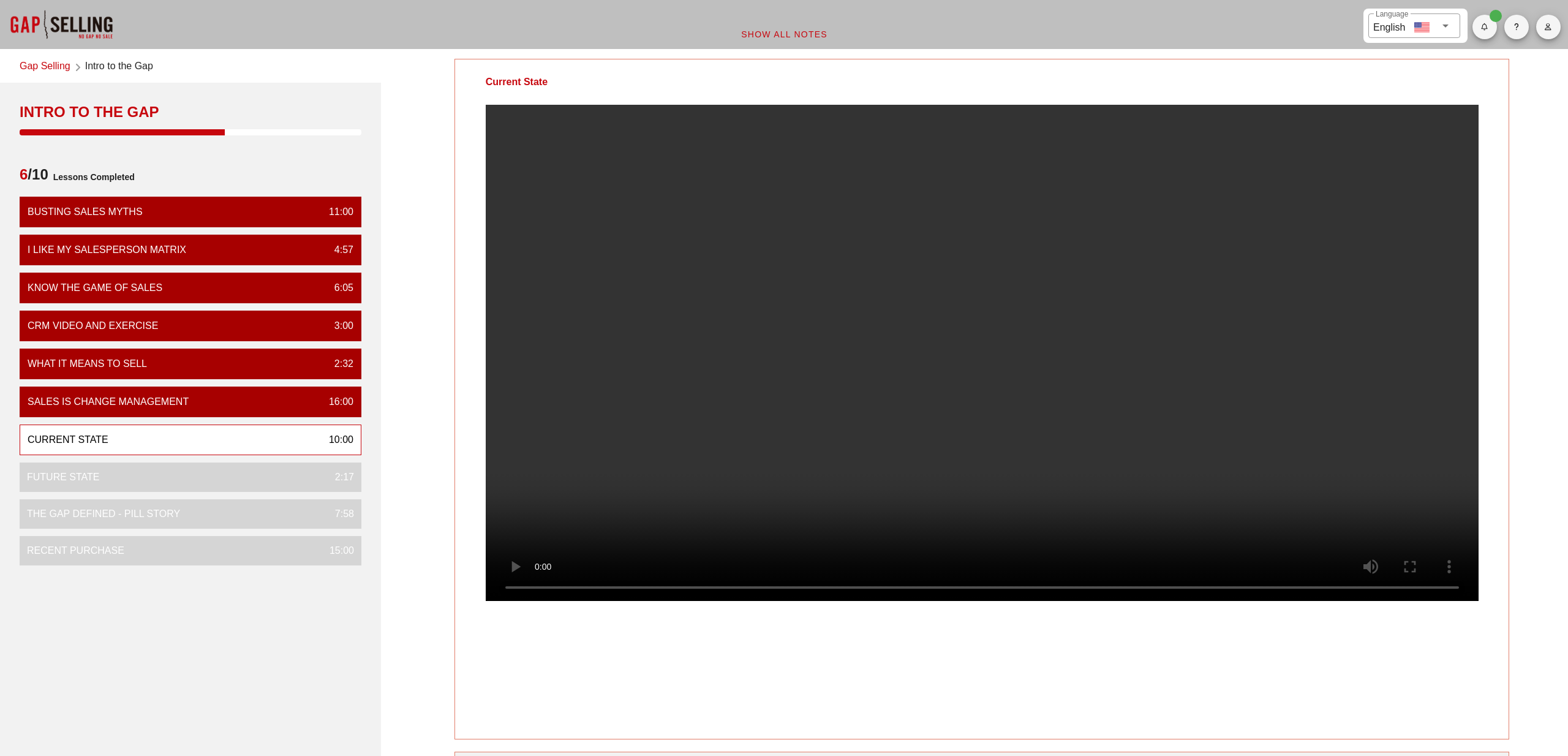
click at [798, 34] on span "Show All Notes" at bounding box center [784, 34] width 87 height 10
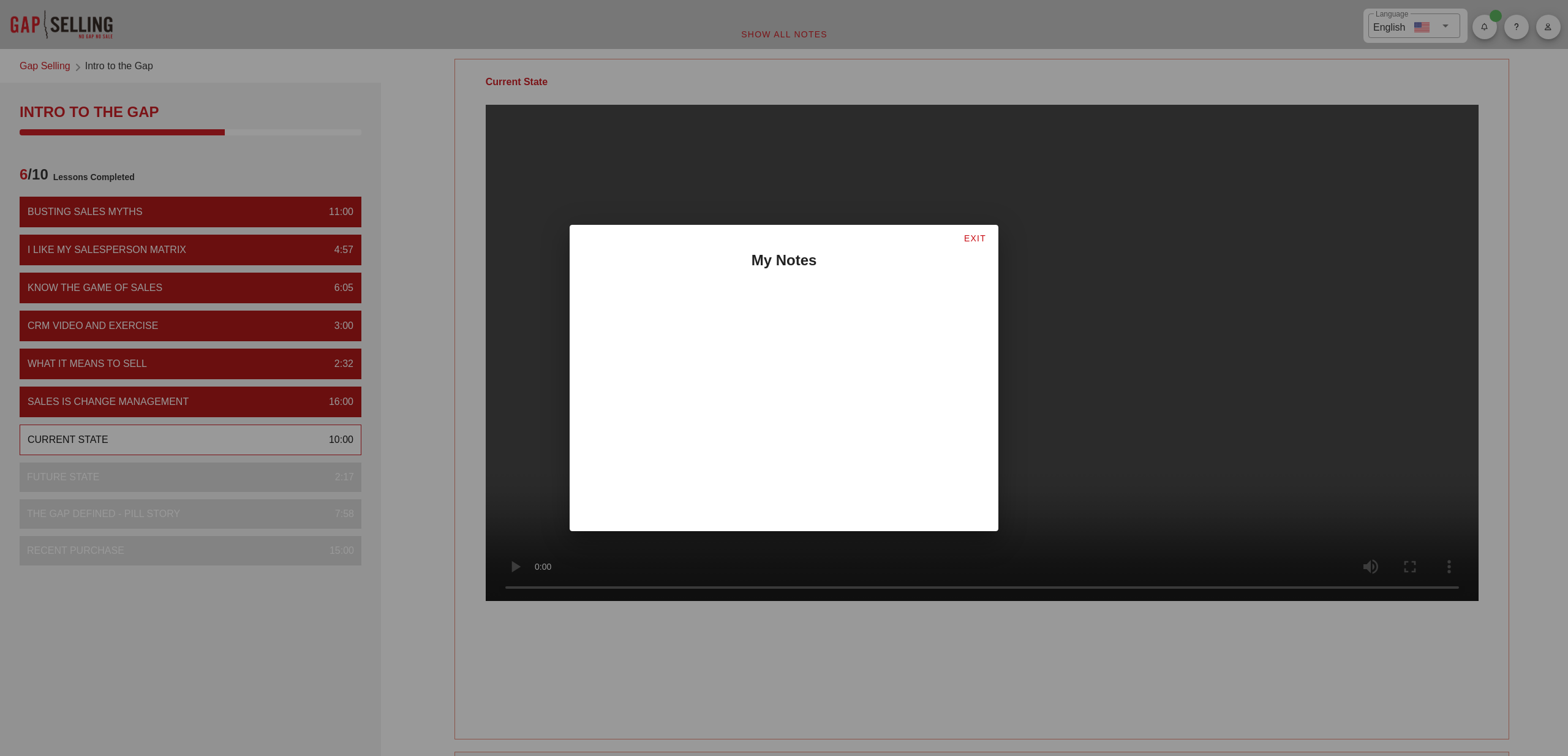
click at [976, 237] on span "EXIT" at bounding box center [975, 238] width 23 height 10
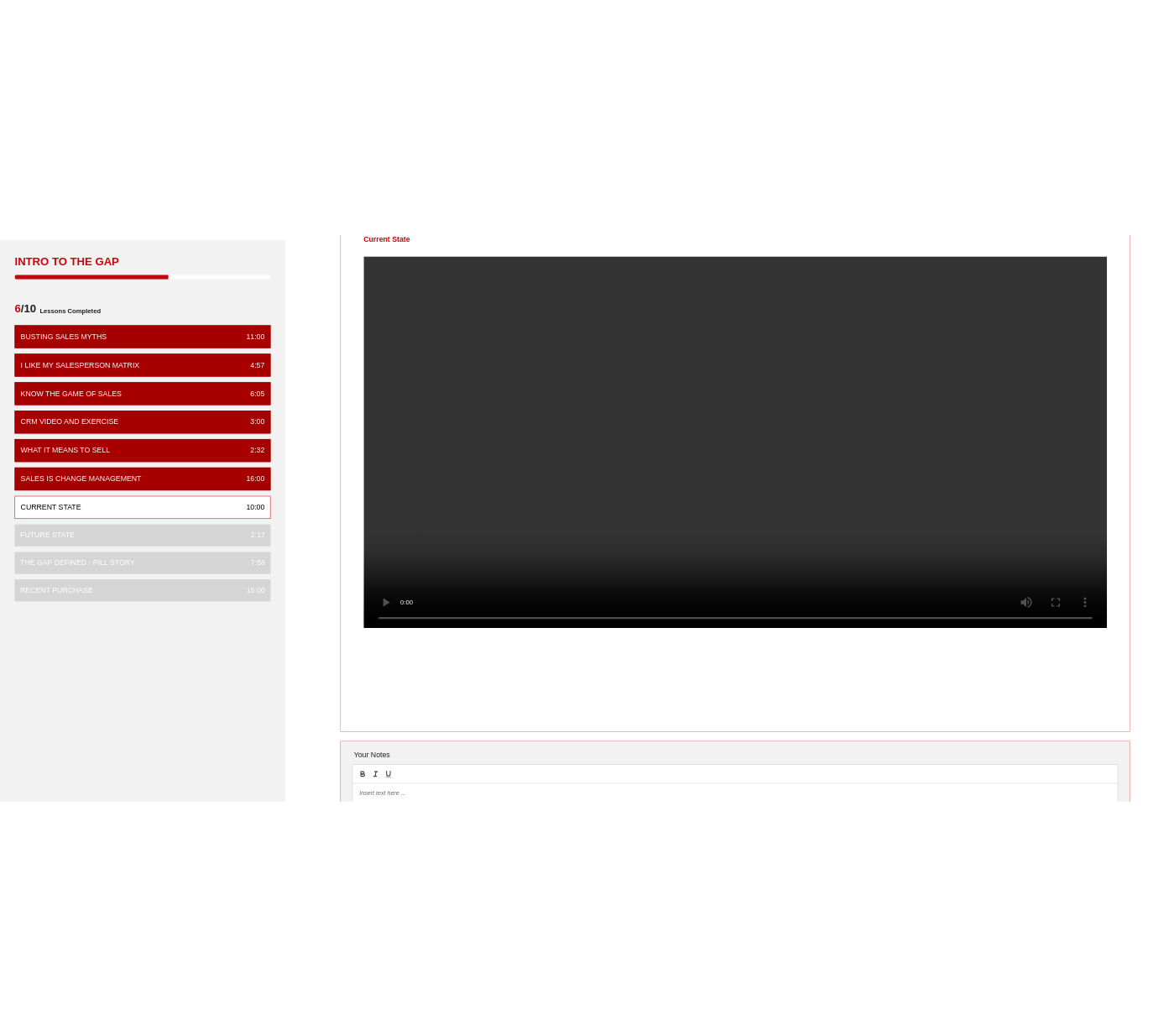
scroll to position [43, 0]
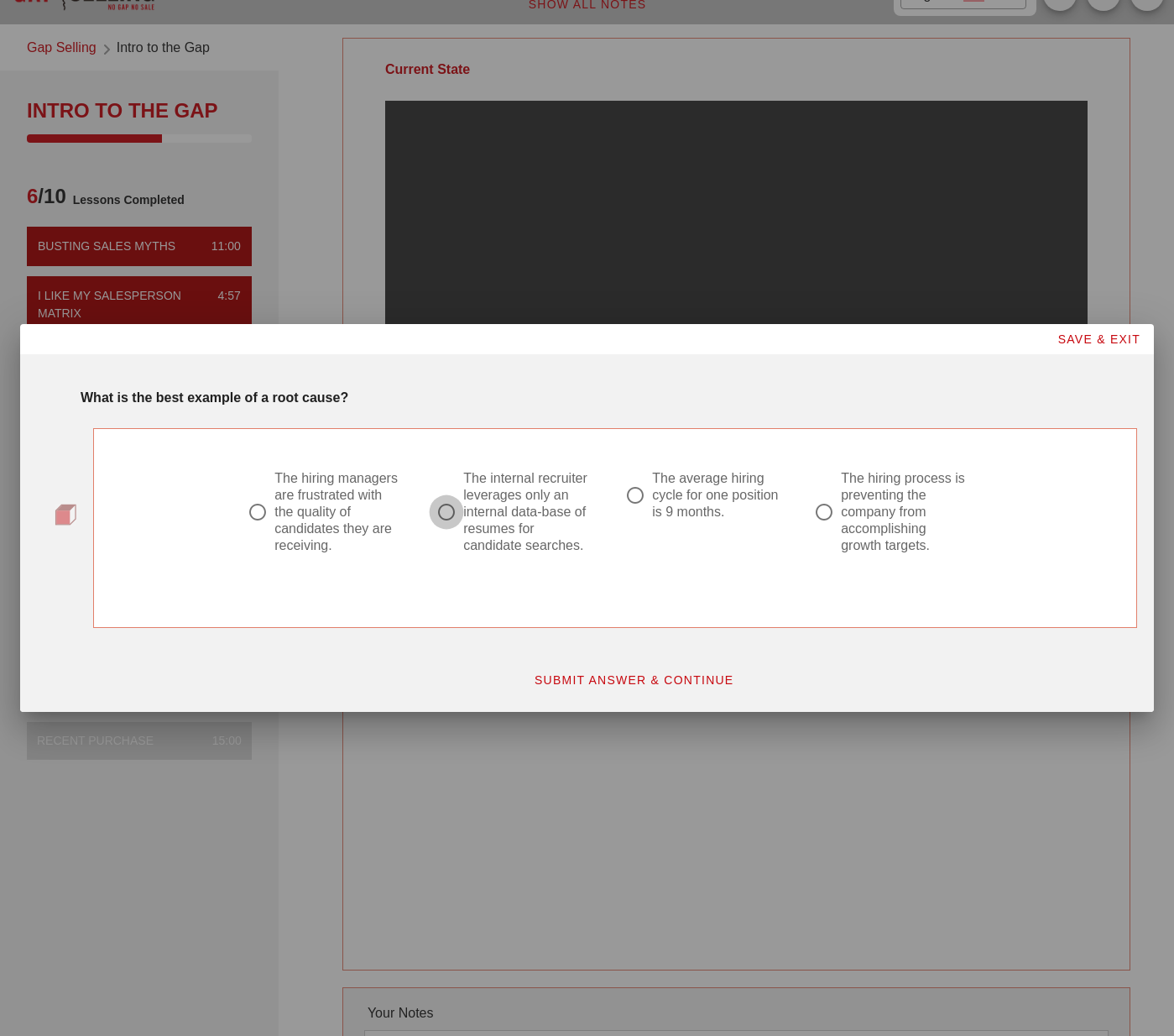
click at [449, 509] on div at bounding box center [446, 511] width 28 height 28
radio input "true"
click at [663, 677] on span "SUBMIT ANSWER & CONTINUE" at bounding box center [633, 680] width 200 height 14
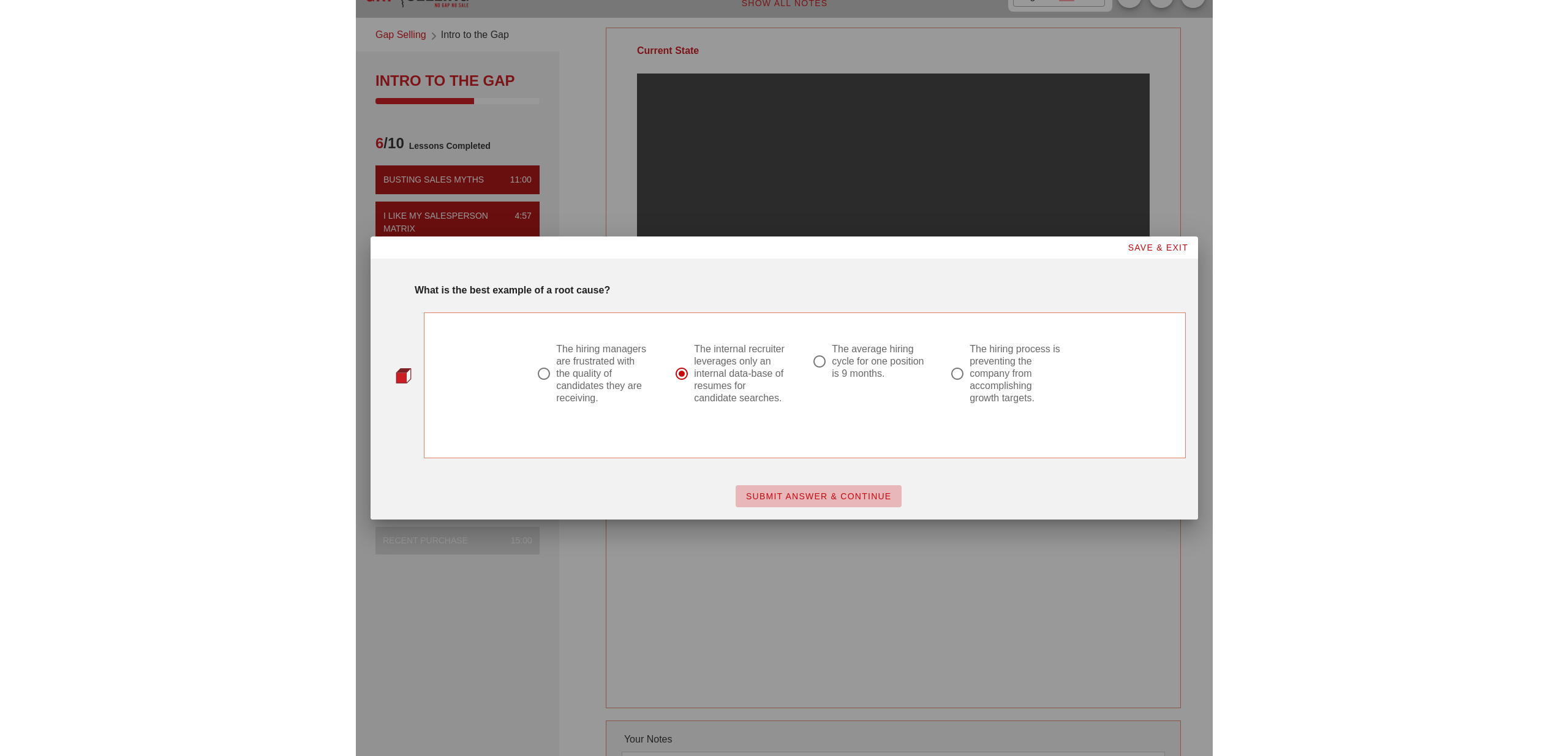
scroll to position [0, 0]
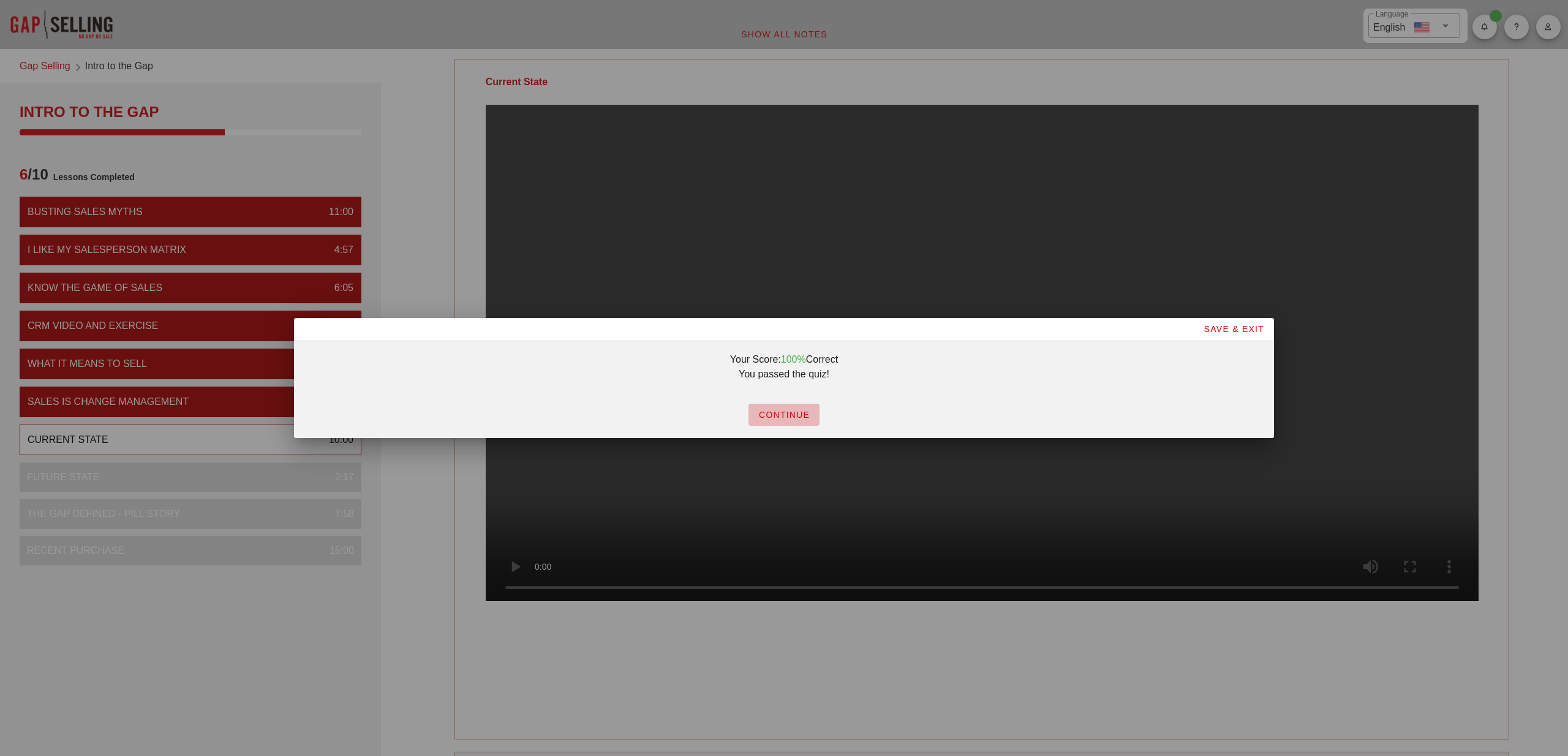
click at [790, 414] on span "CONTINUE" at bounding box center [784, 414] width 51 height 10
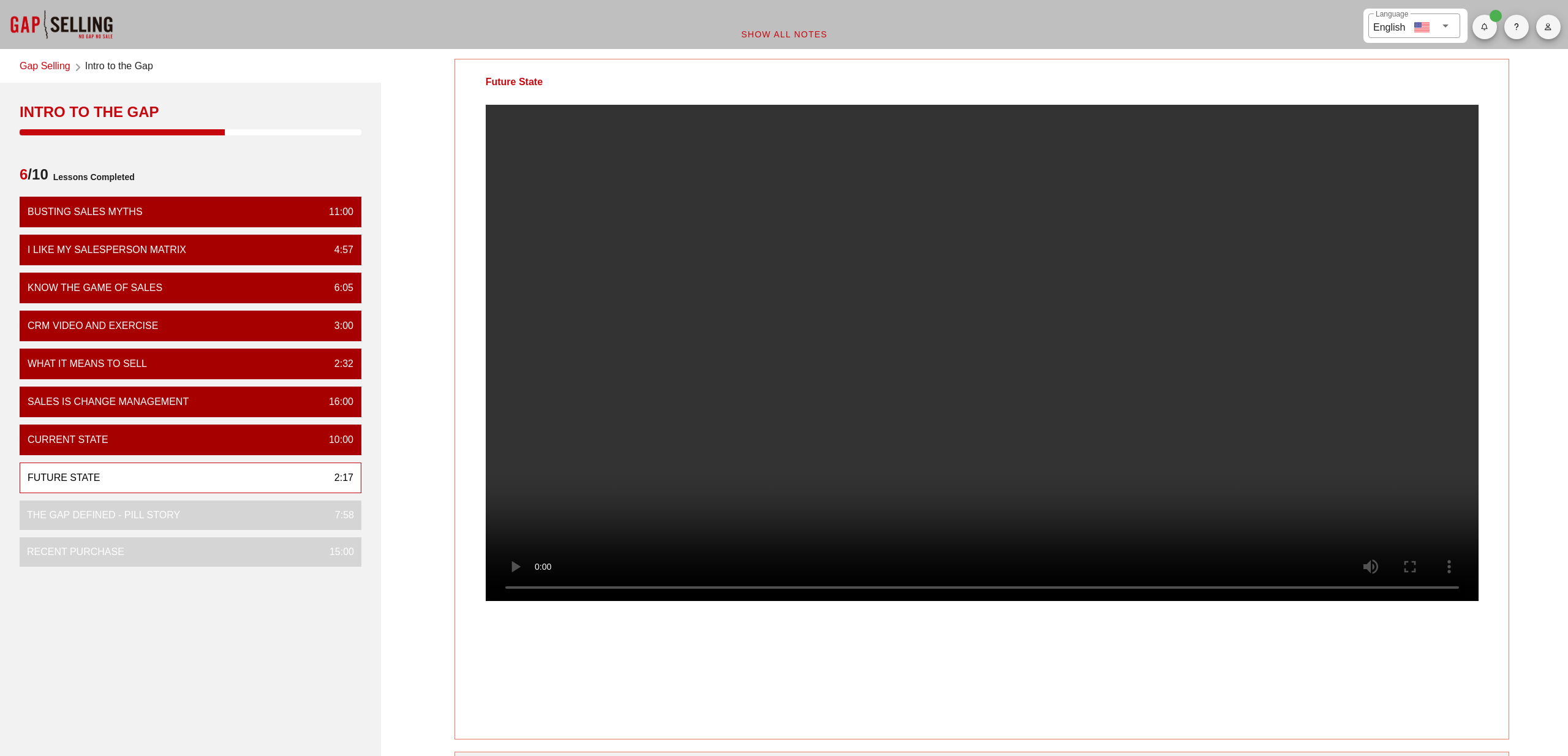
click at [941, 397] on video at bounding box center [982, 353] width 993 height 496
click at [965, 312] on video at bounding box center [982, 353] width 993 height 496
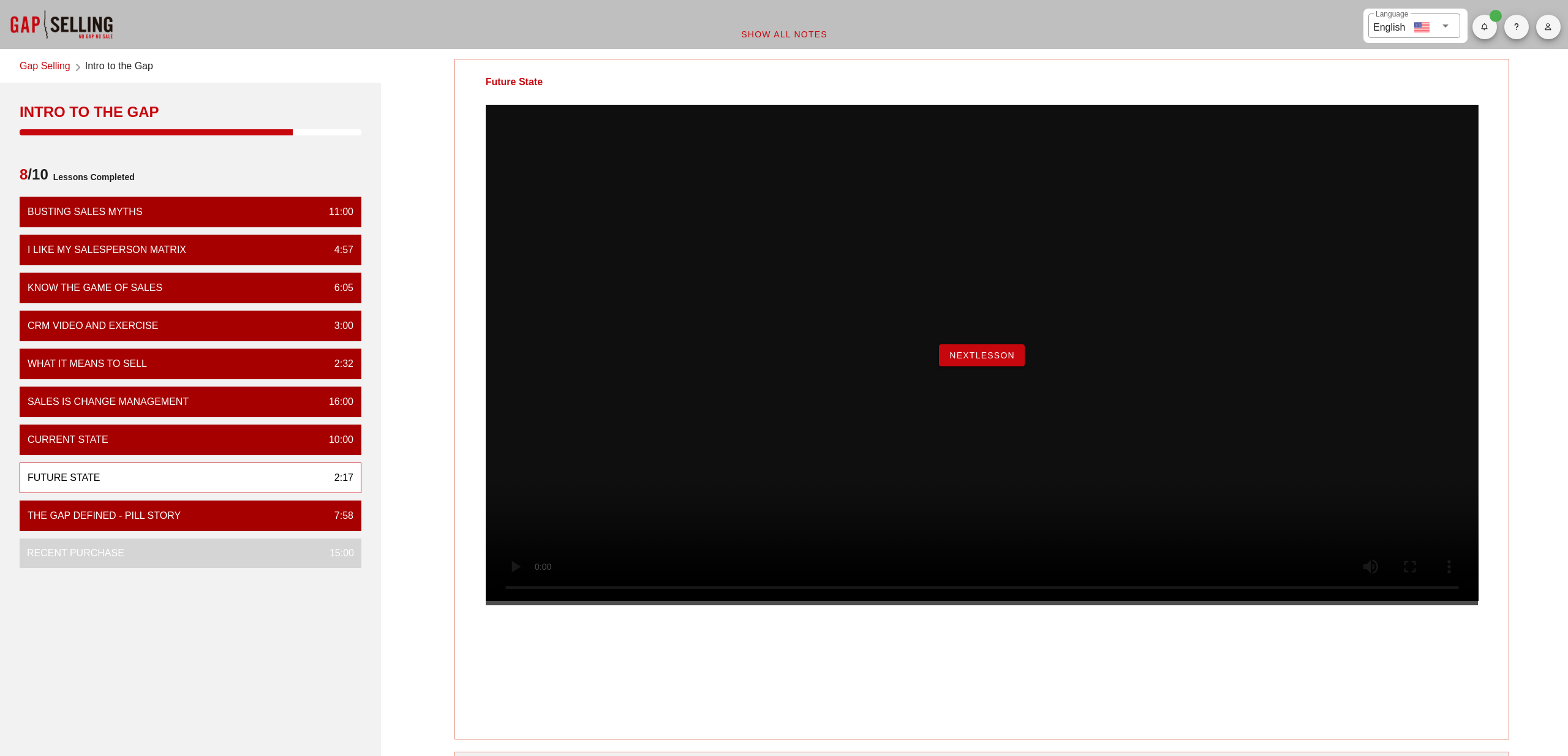
click at [977, 360] on span "NextLesson" at bounding box center [982, 355] width 66 height 10
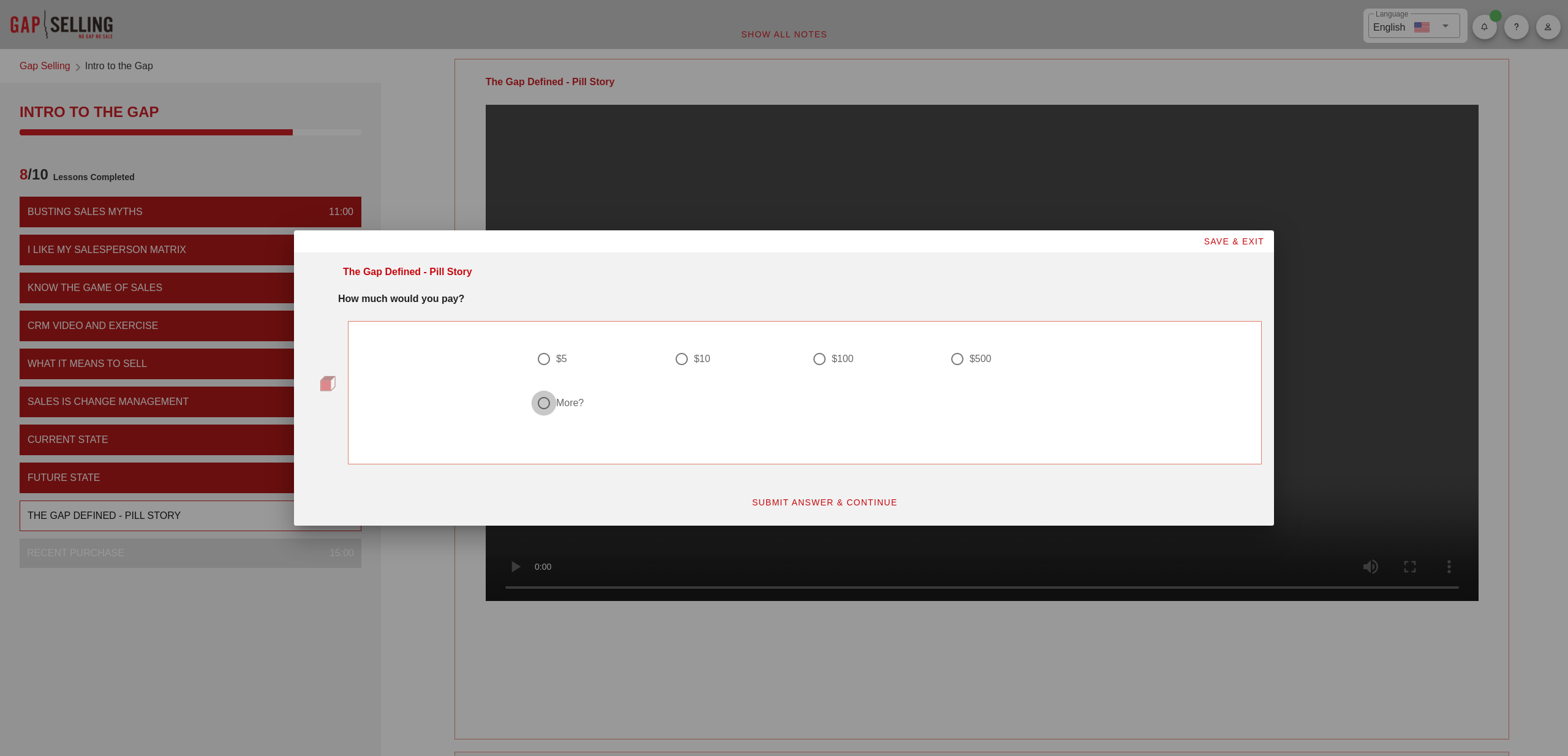
click at [542, 402] on div at bounding box center [544, 402] width 21 height 21
radio input "true"
click at [854, 501] on span "SUBMIT ANSWER & CONTINUE" at bounding box center [825, 502] width 146 height 10
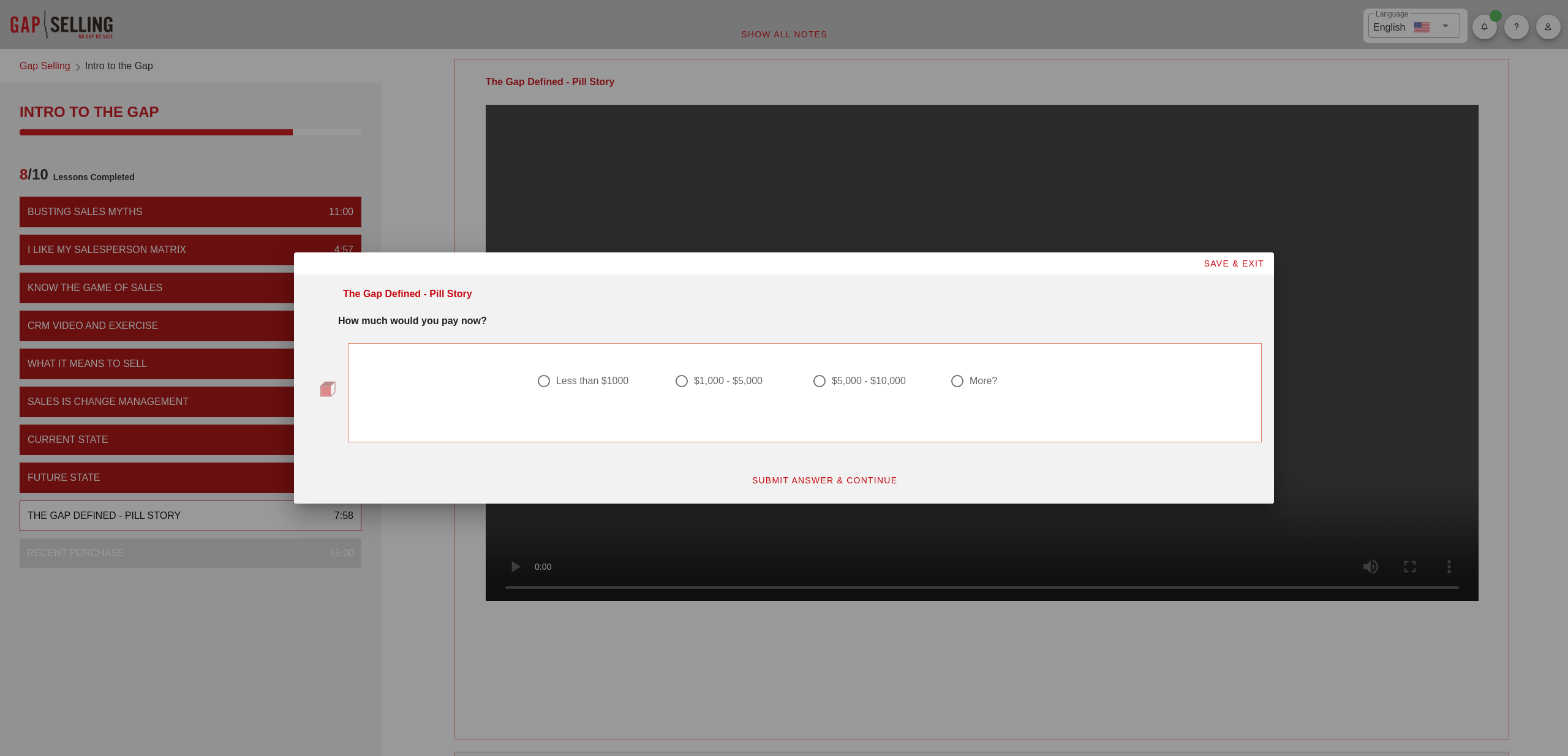
drag, startPoint x: 953, startPoint y: 384, endPoint x: 907, endPoint y: 433, distance: 67.2
click at [953, 384] on div at bounding box center [957, 380] width 21 height 21
radio input "true"
click at [865, 483] on span "SUBMIT ANSWER & CONTINUE" at bounding box center [825, 480] width 146 height 10
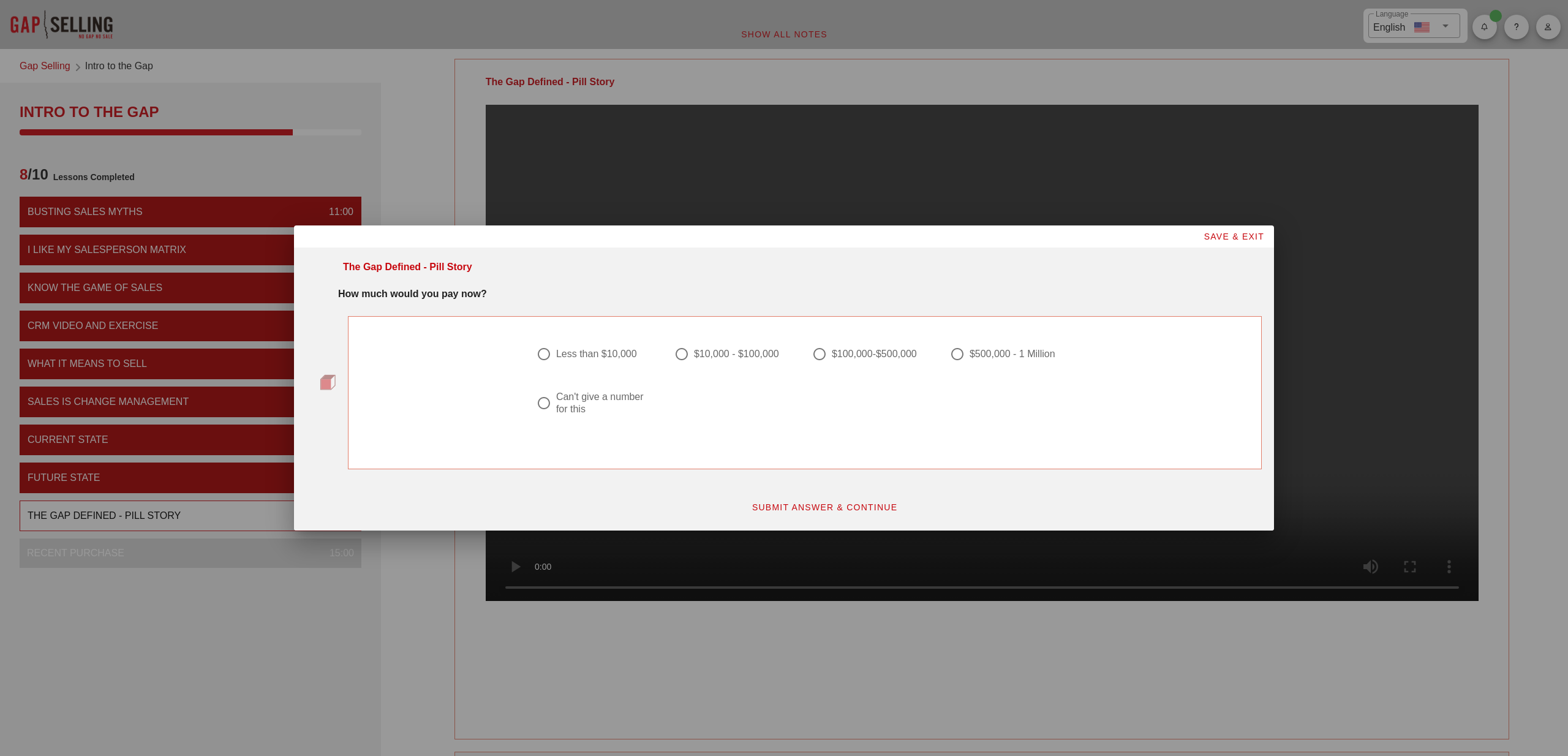
click at [548, 404] on div at bounding box center [544, 402] width 21 height 21
radio input "true"
click at [805, 504] on span "SUBMIT ANSWER & CONTINUE" at bounding box center [825, 507] width 146 height 10
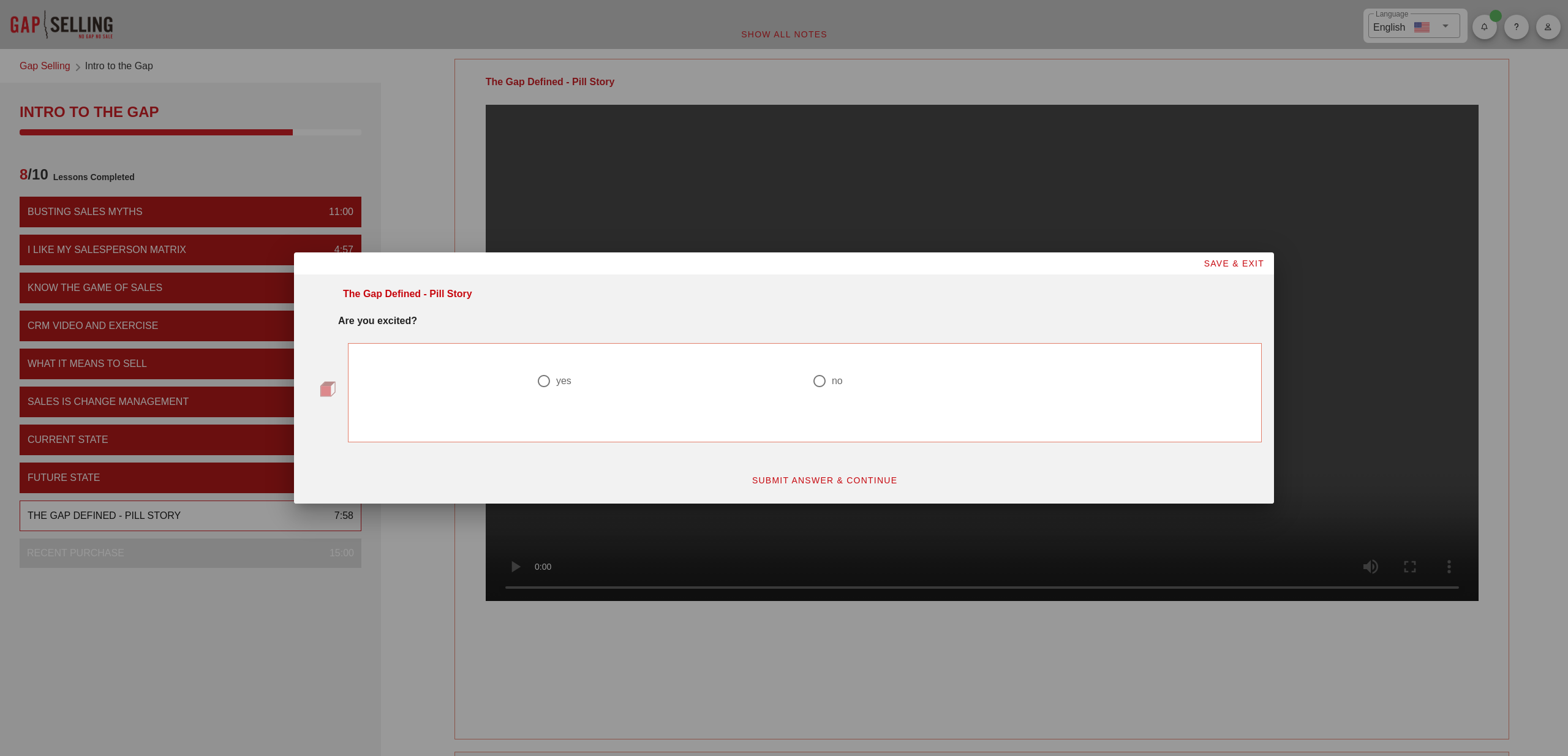
click at [539, 381] on div at bounding box center [544, 380] width 21 height 21
radio input "true"
click at [885, 480] on span "SUBMIT ANSWER & CONTINUE" at bounding box center [825, 480] width 146 height 10
click at [959, 384] on div at bounding box center [957, 380] width 21 height 21
radio input "true"
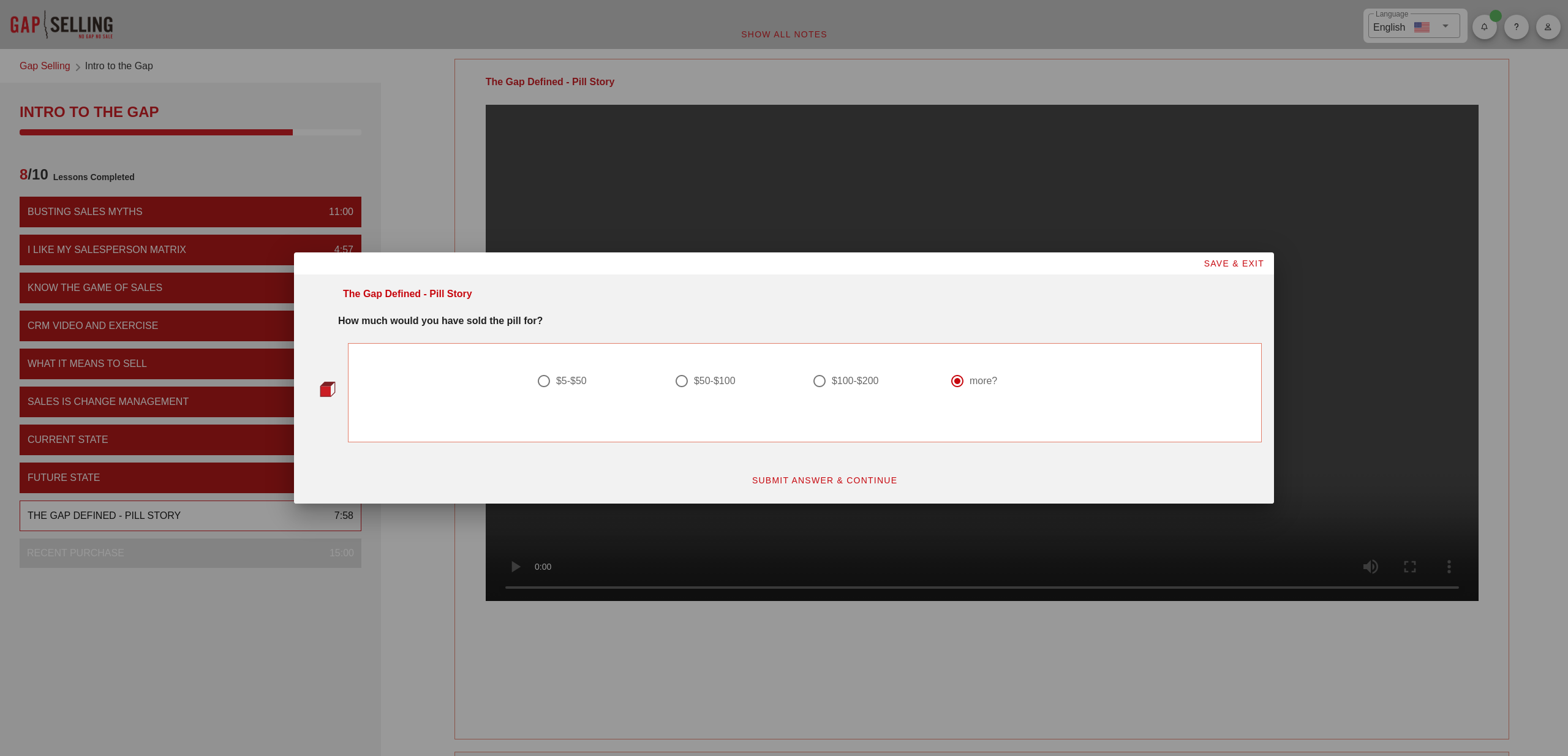
click at [863, 479] on span "SUBMIT ANSWER & CONTINUE" at bounding box center [825, 480] width 146 height 10
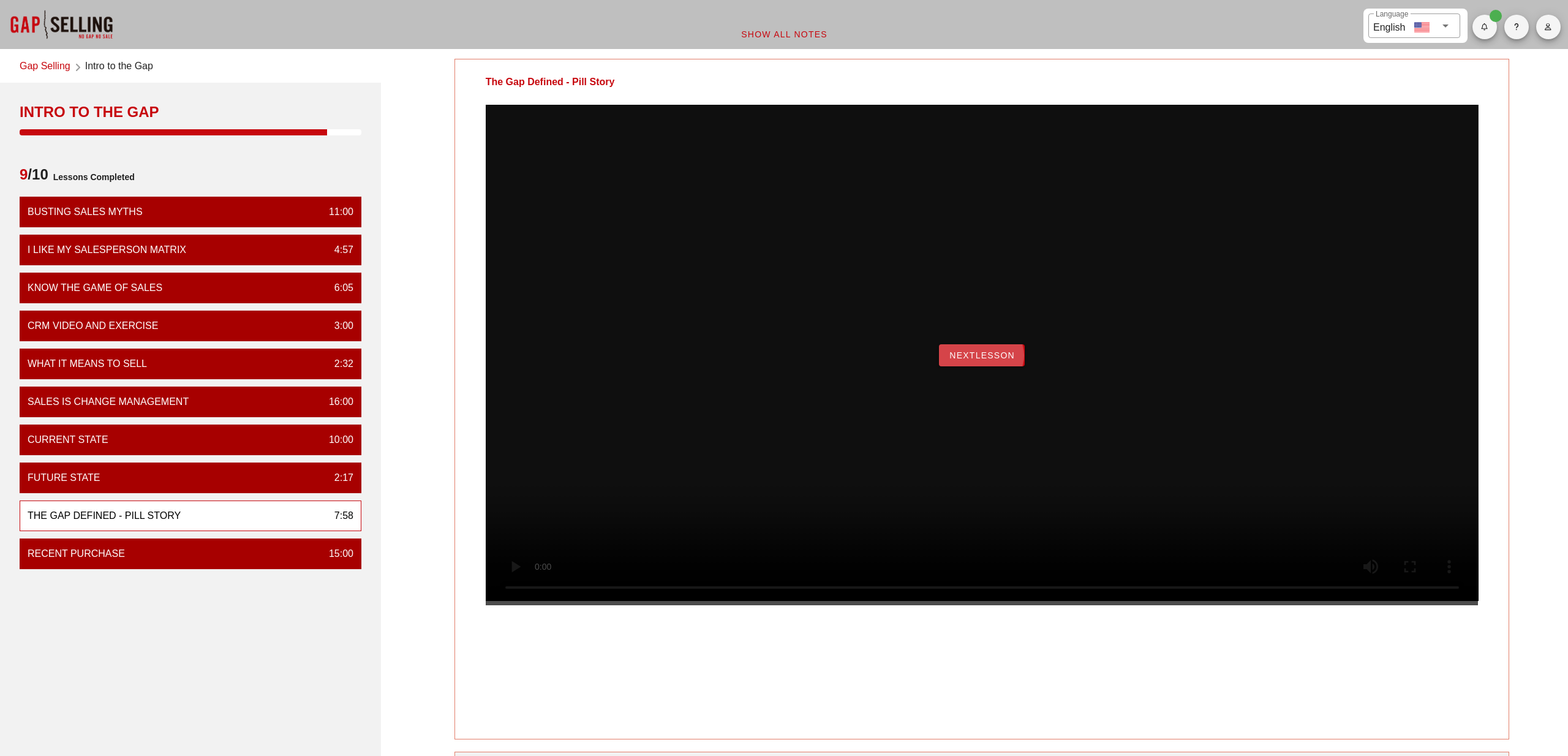
click at [984, 360] on span "NextLesson" at bounding box center [982, 355] width 66 height 10
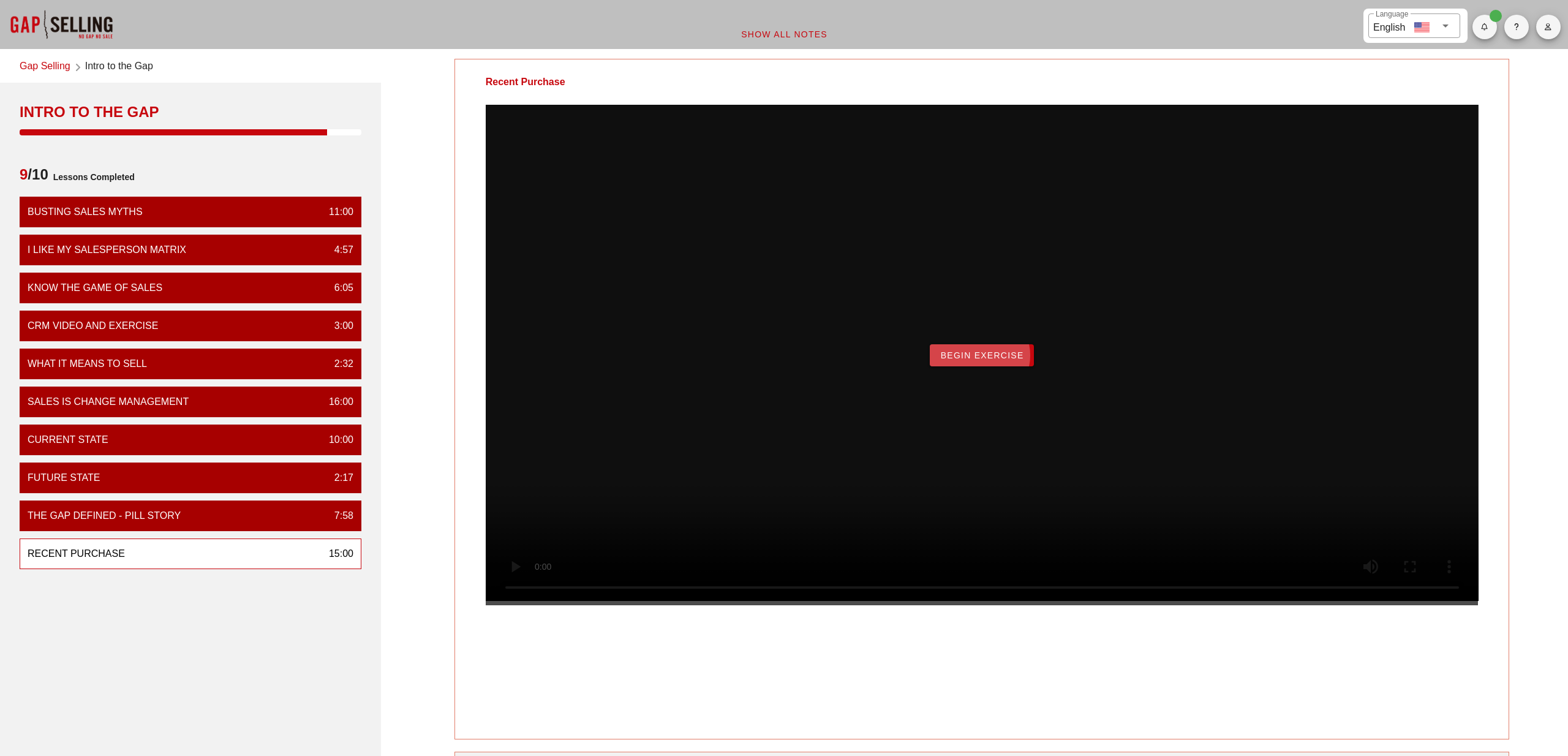
click at [984, 360] on span "Begin Exercise" at bounding box center [982, 355] width 84 height 10
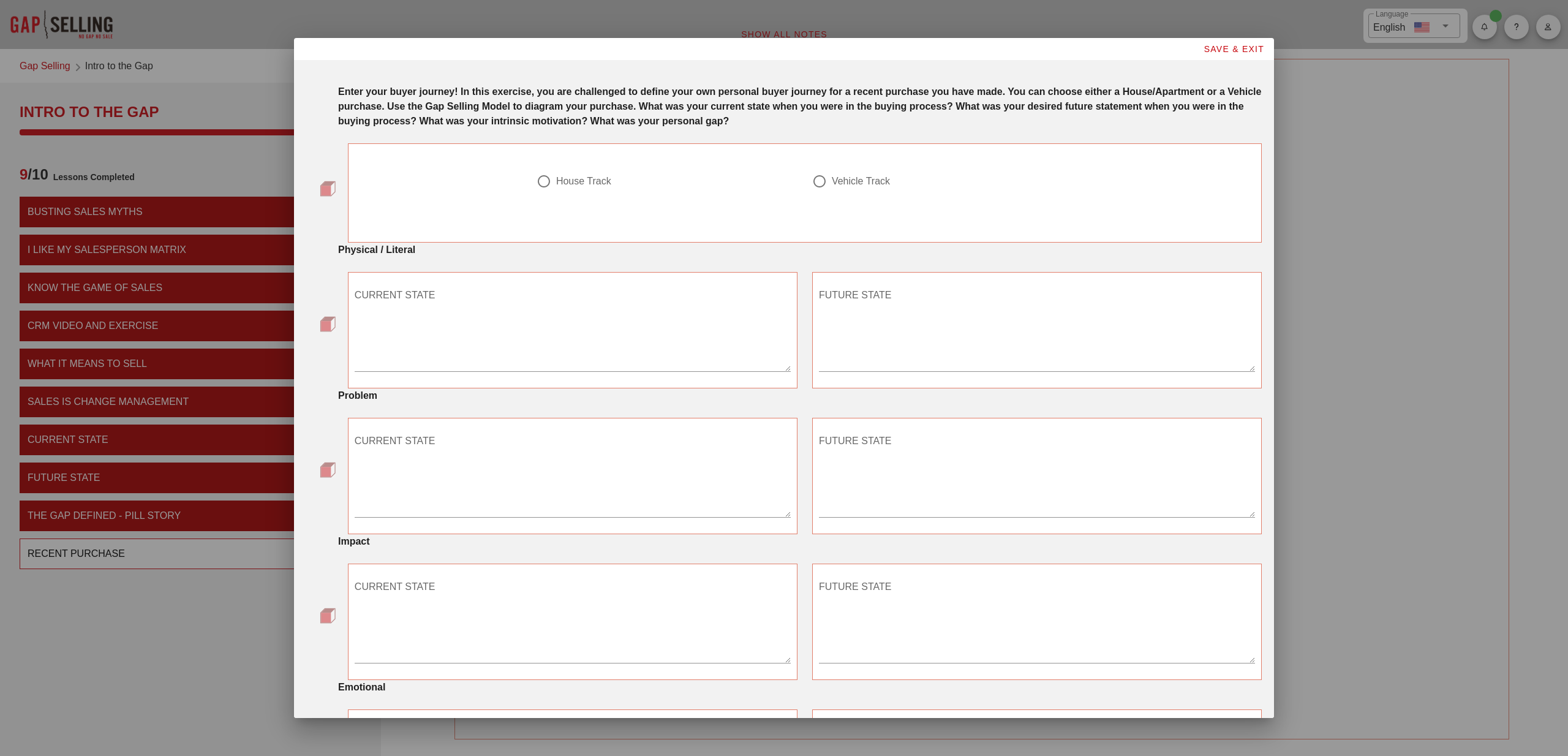
click at [843, 181] on div "Vehicle Track" at bounding box center [861, 181] width 58 height 12
radio input "true"
click at [1223, 50] on span "SAVE & EXIT" at bounding box center [1233, 49] width 61 height 10
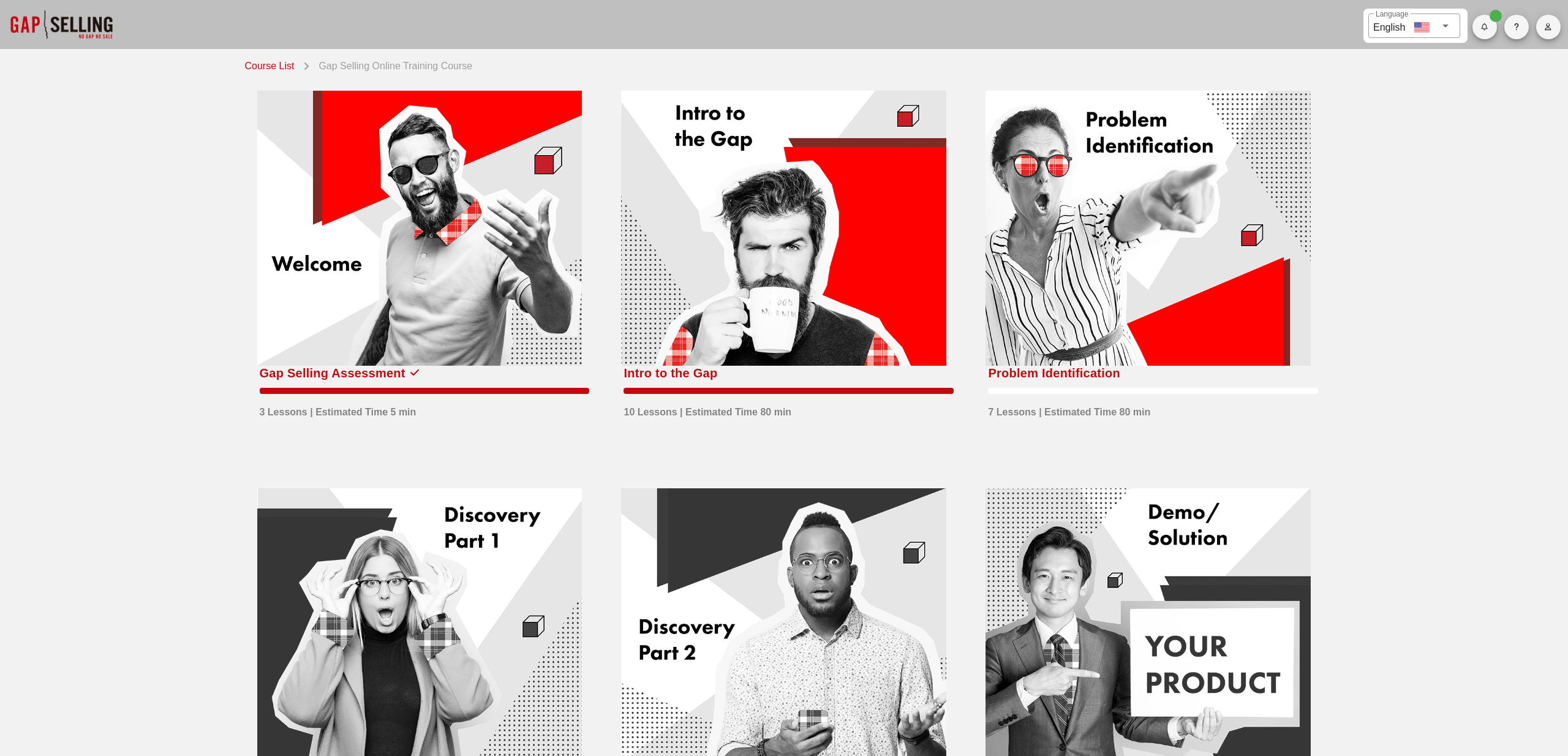
click at [796, 236] on div at bounding box center [784, 228] width 325 height 275
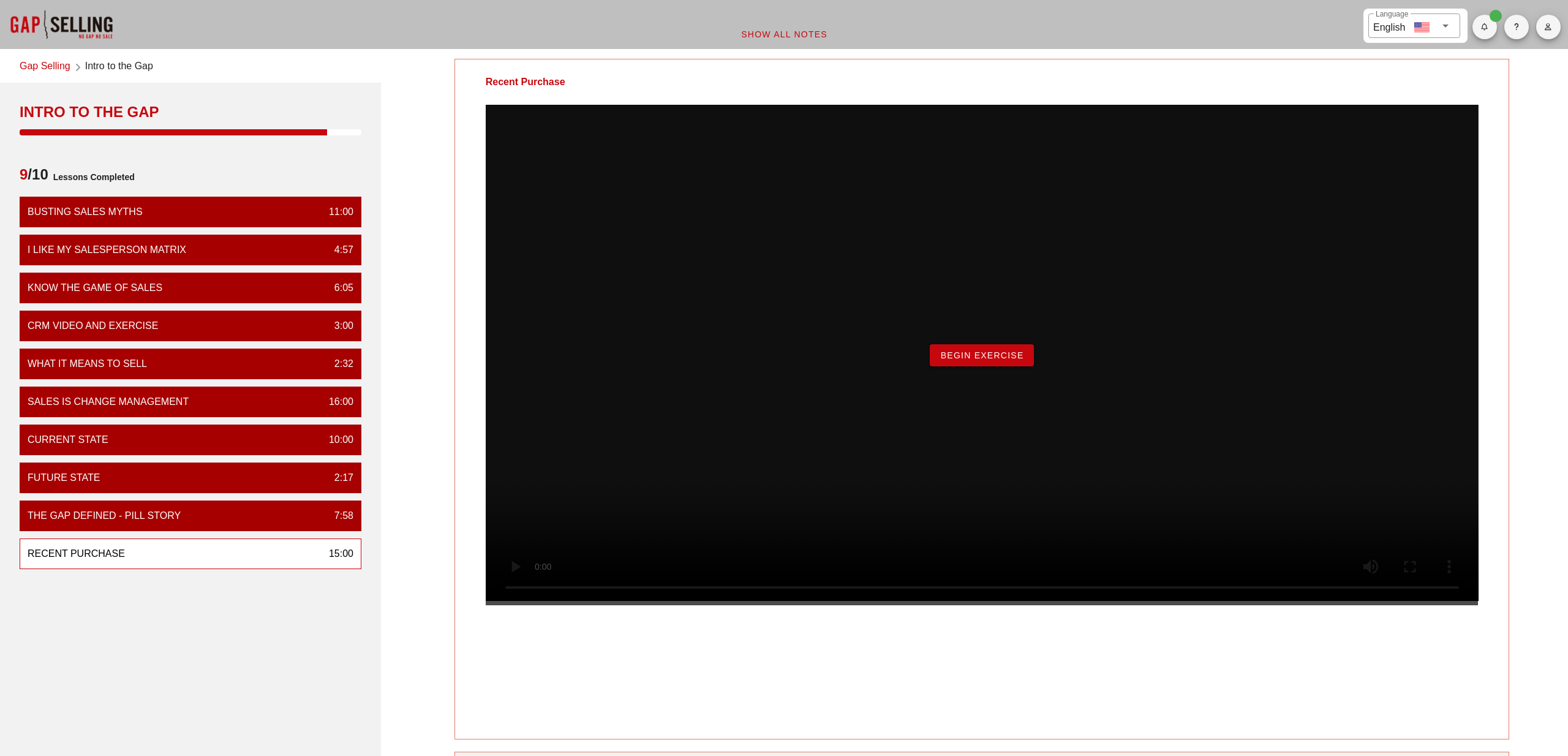
click at [987, 366] on button "Begin Exercise" at bounding box center [981, 355] width 103 height 22
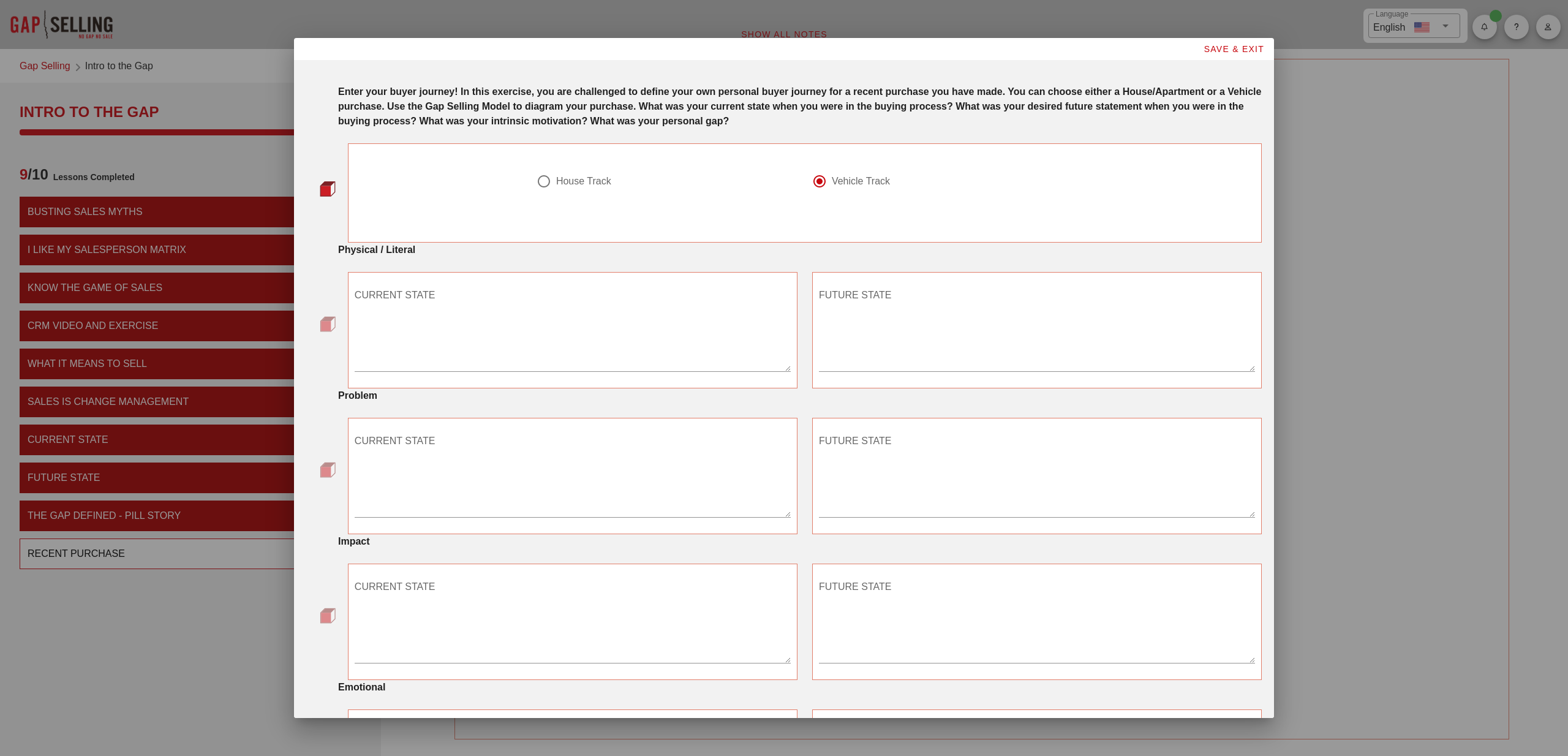
click at [500, 337] on textarea "CURRENT STATE" at bounding box center [572, 328] width 436 height 86
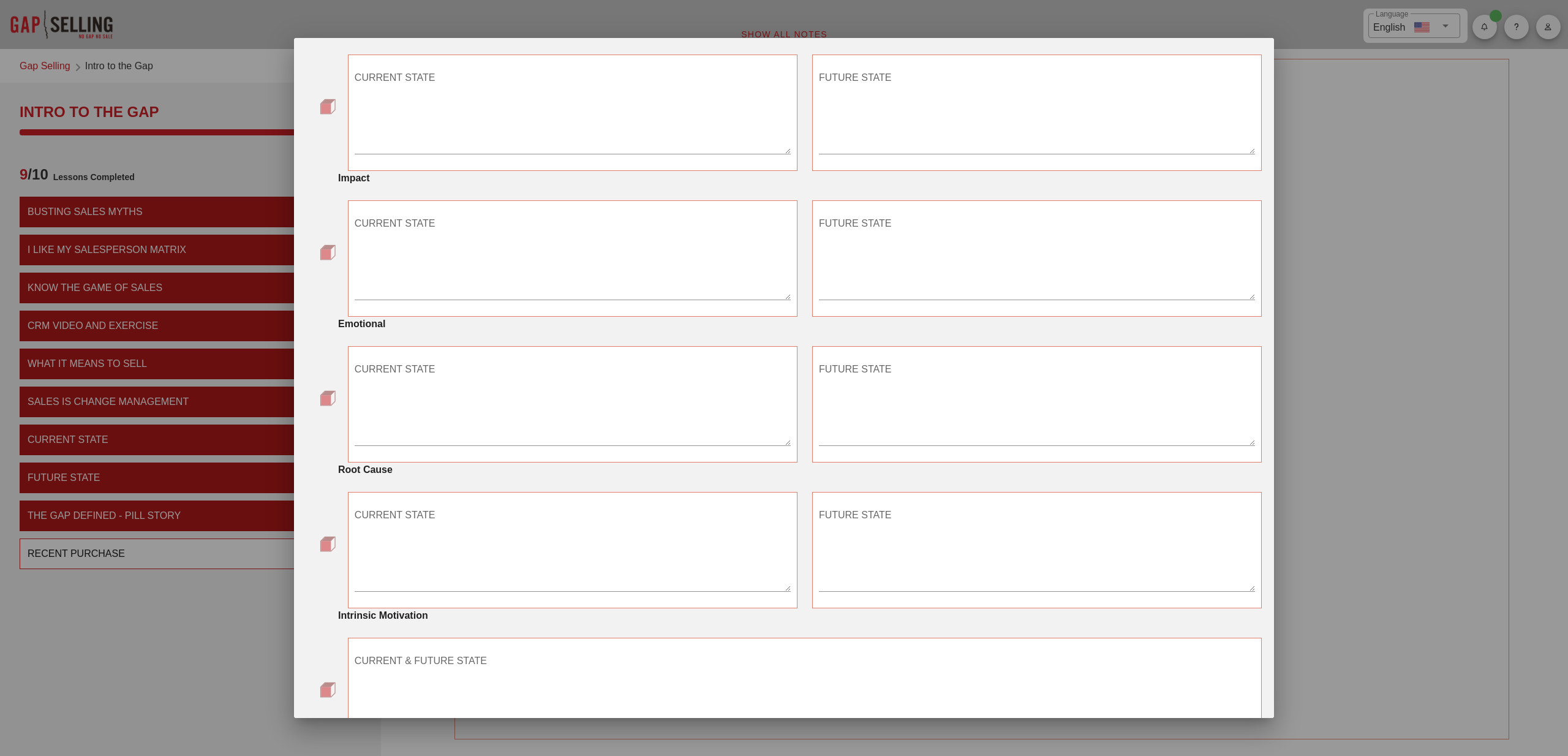
scroll to position [460, 0]
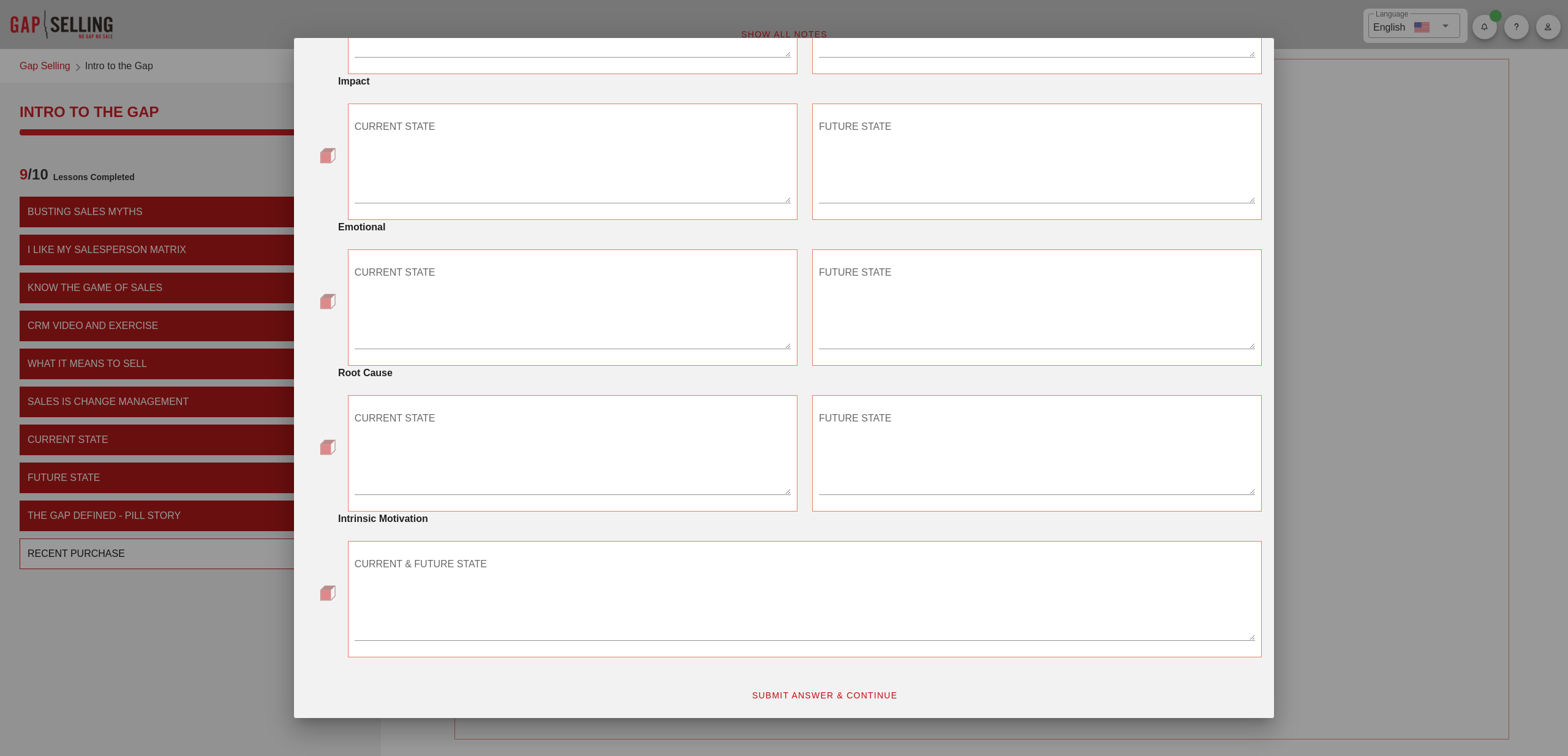
click at [845, 692] on span "SUBMIT ANSWER & CONTINUE" at bounding box center [825, 695] width 146 height 10
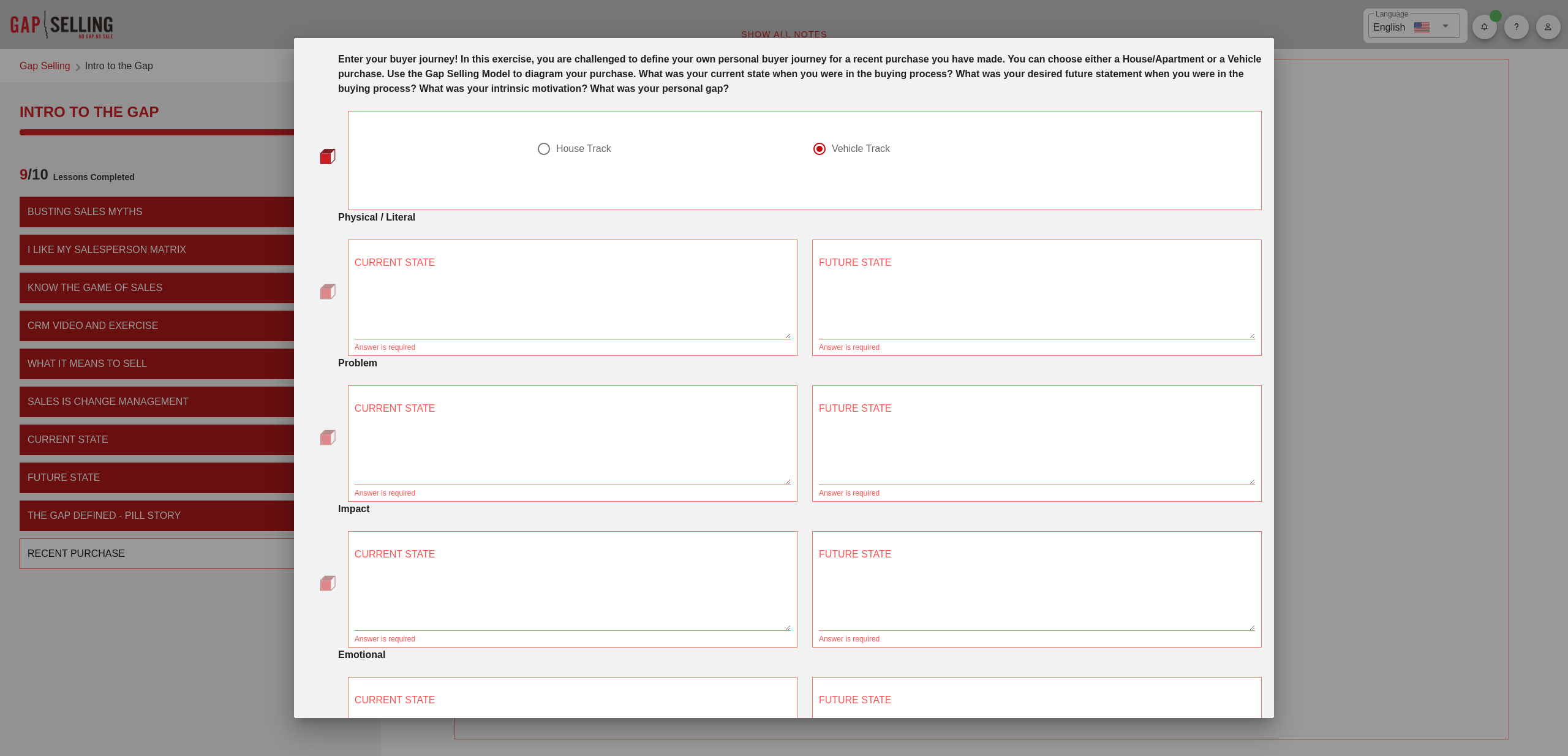
scroll to position [0, 0]
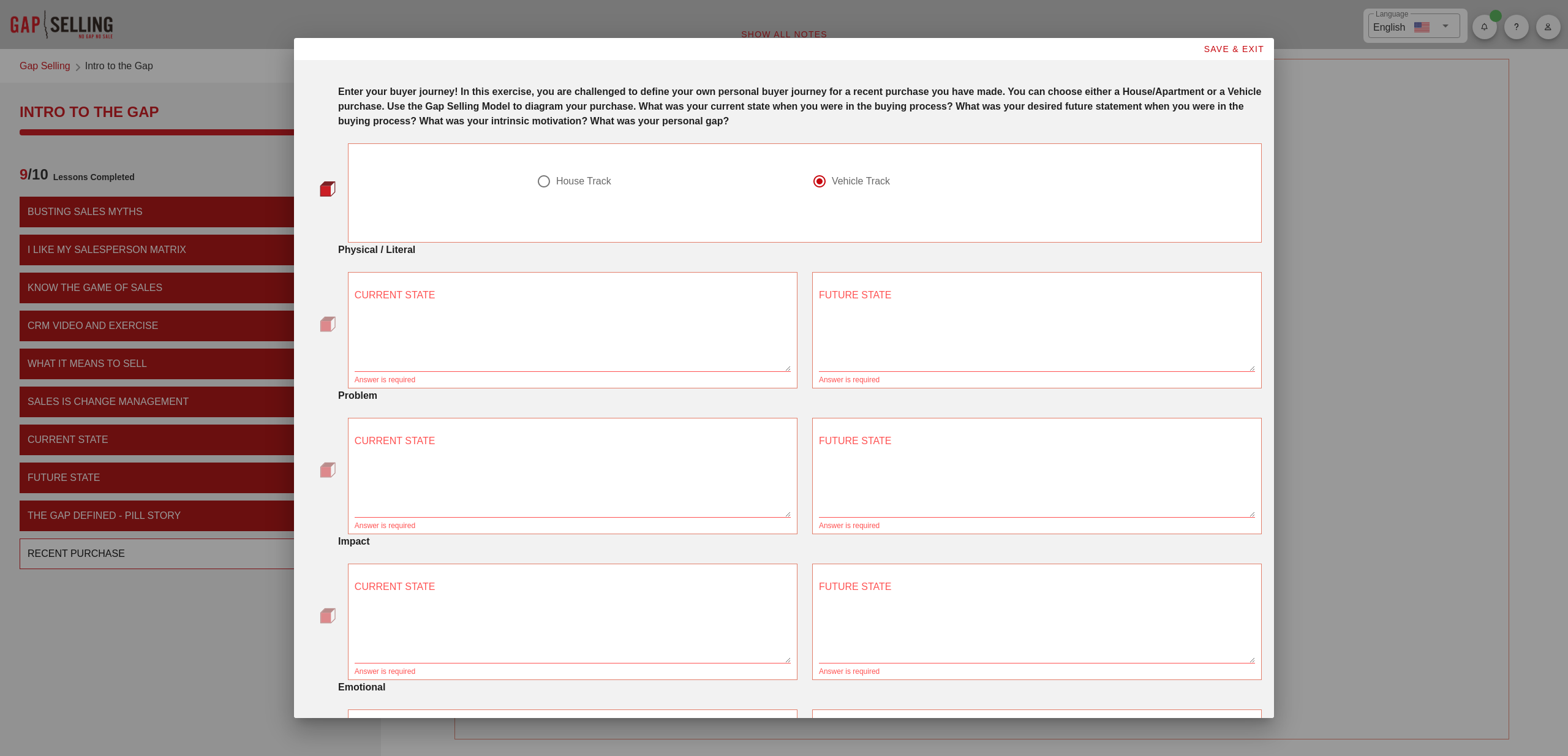
click at [497, 320] on textarea "CURRENT STATE" at bounding box center [572, 328] width 436 height 86
click at [437, 347] on textarea "EV" at bounding box center [572, 328] width 436 height 86
type textarea "EV"
click at [1007, 318] on textarea "FUTURE STATE" at bounding box center [1037, 328] width 436 height 86
click at [452, 449] on textarea "CURRENT STATE" at bounding box center [572, 474] width 436 height 86
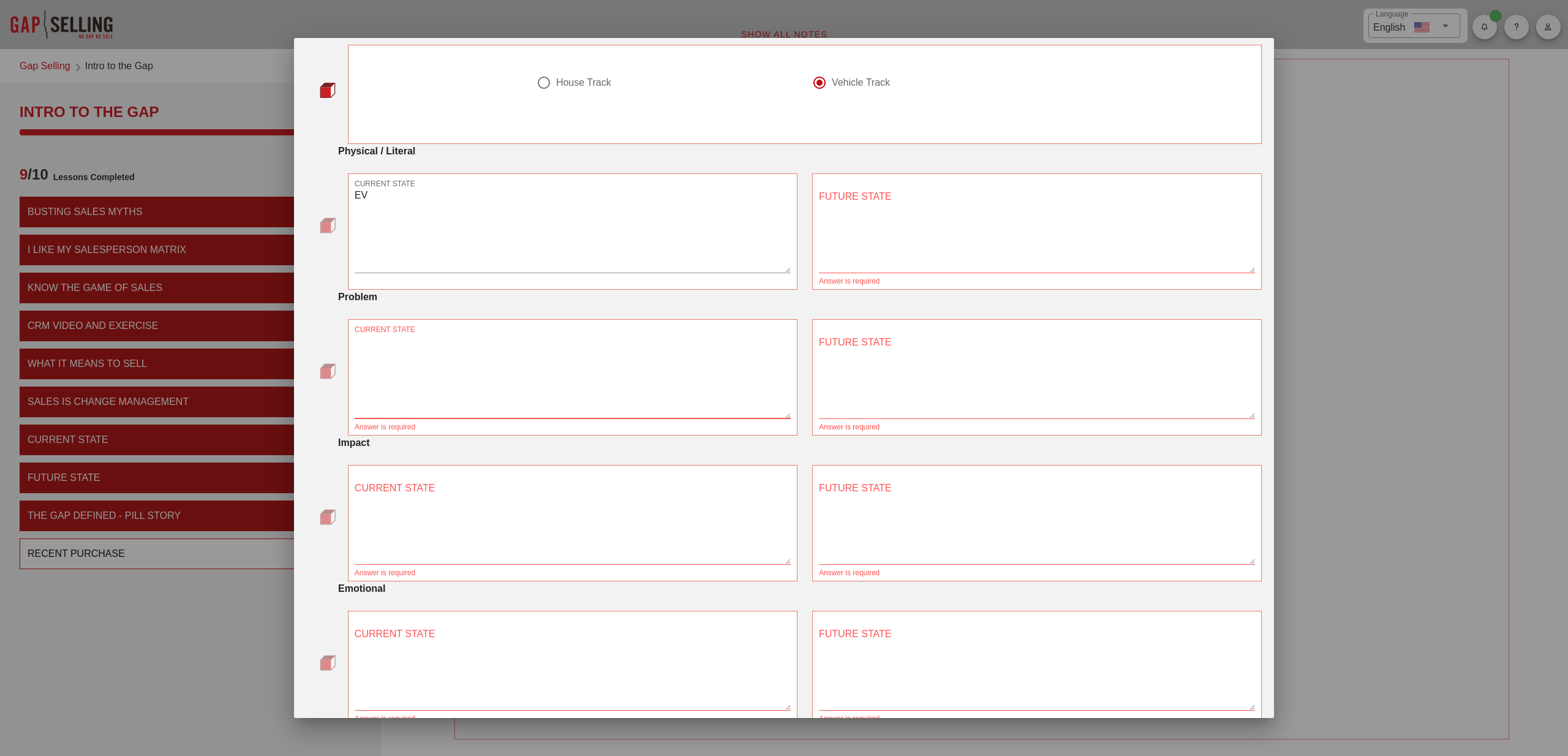
scroll to position [98, 0]
click at [396, 203] on textarea "EV" at bounding box center [572, 231] width 436 height 86
click at [869, 230] on textarea "FUTURE STATE" at bounding box center [1037, 231] width 436 height 86
paste textarea "EV"
type textarea "EV"
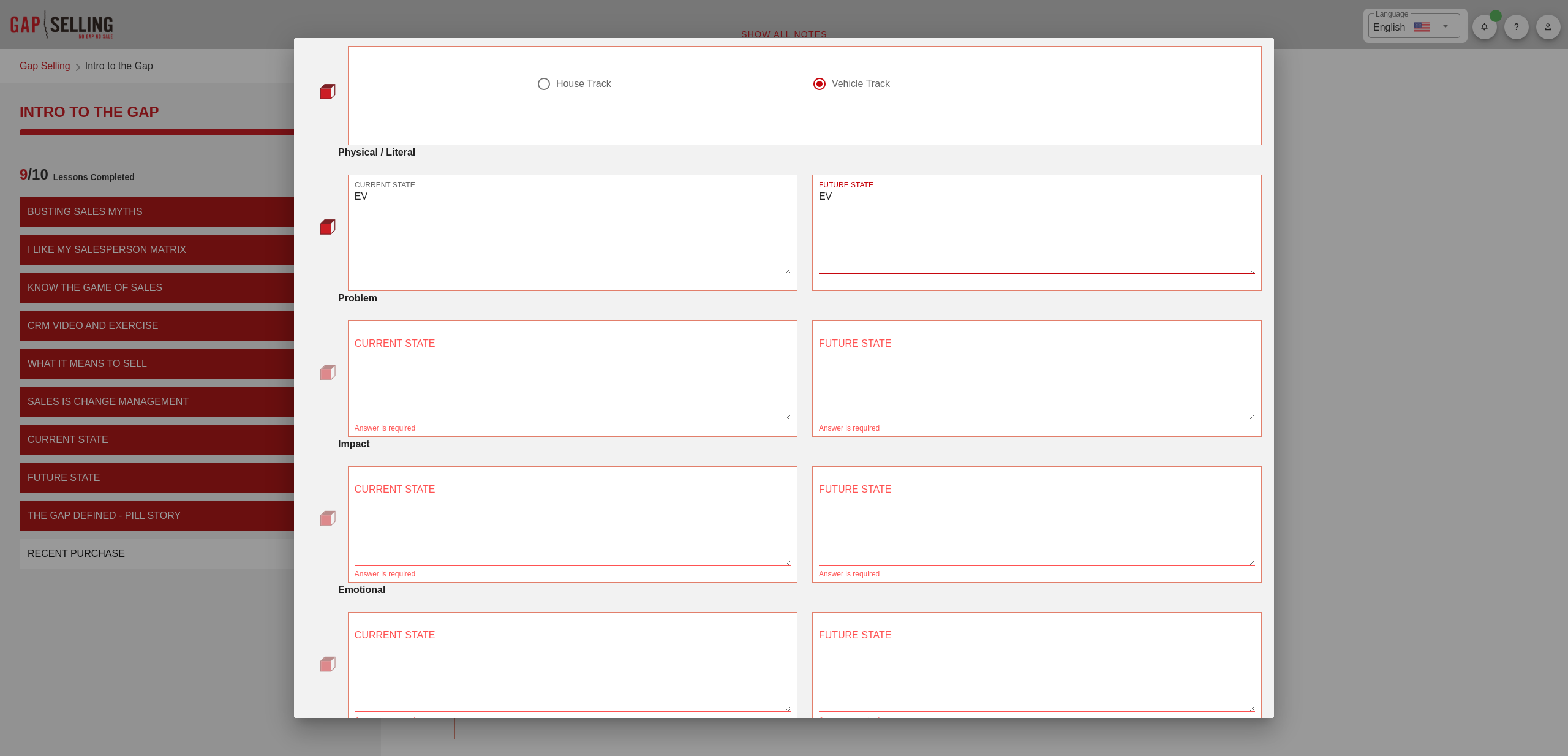
click at [521, 357] on textarea "CURRENT STATE" at bounding box center [572, 377] width 436 height 86
paste textarea "EV"
type textarea "EV"
click at [1012, 370] on textarea "FUTURE STATE" at bounding box center [1037, 377] width 436 height 86
paste textarea "EV"
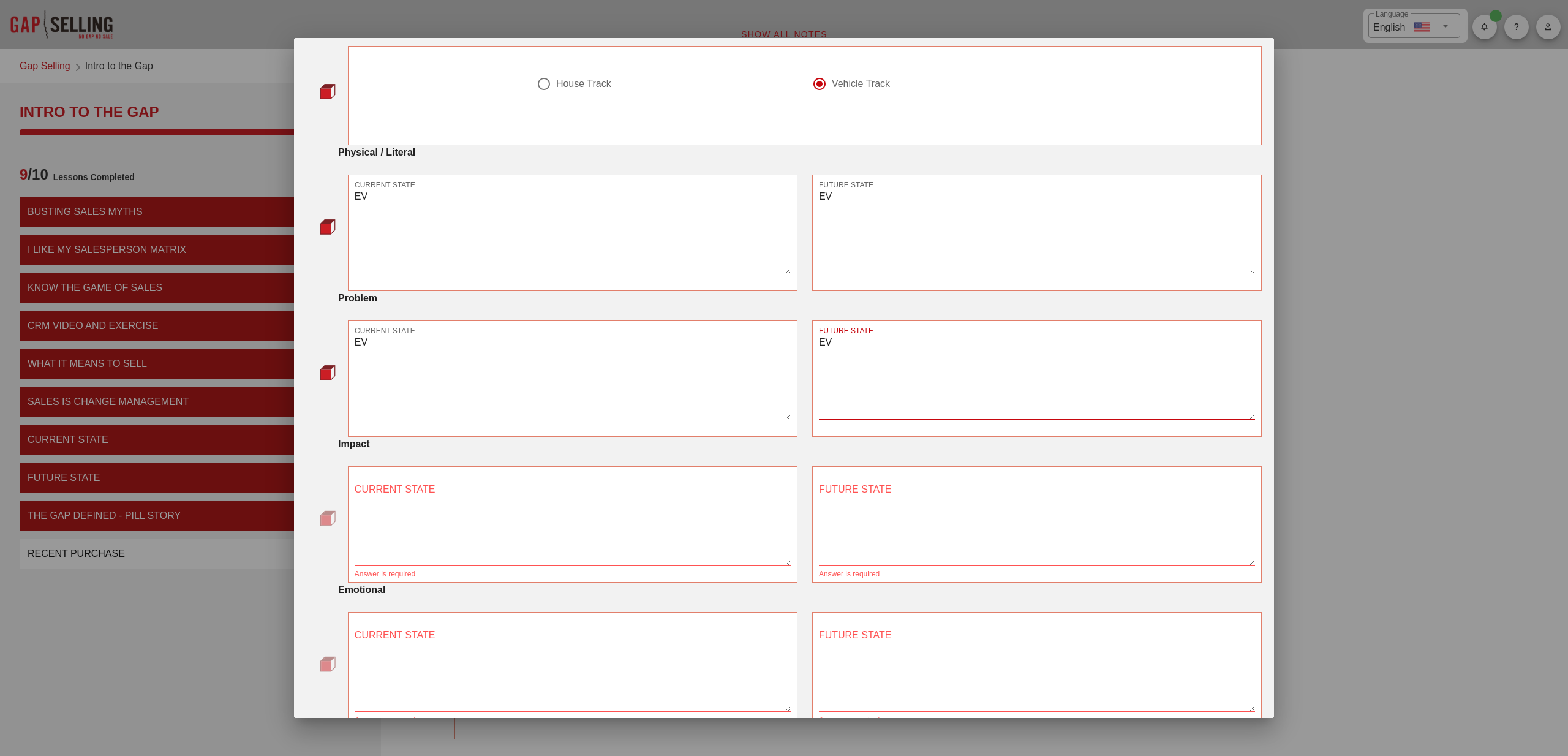
type textarea "EV"
click at [509, 503] on textarea "CURRENT STATE" at bounding box center [572, 522] width 436 height 86
paste textarea "EV"
type textarea "EV"
click at [934, 504] on textarea "FUTURE STATE" at bounding box center [1037, 522] width 436 height 86
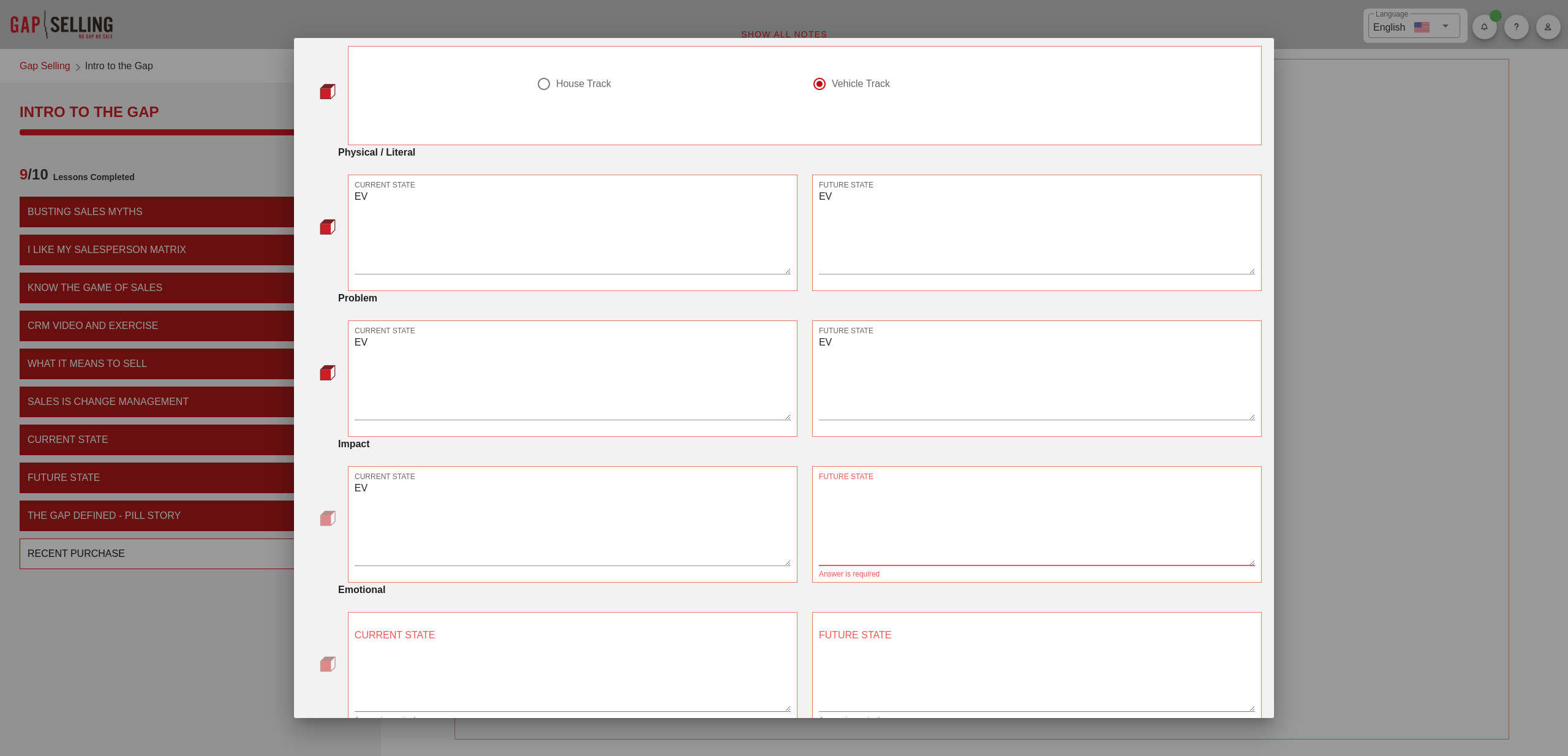
paste textarea "EV"
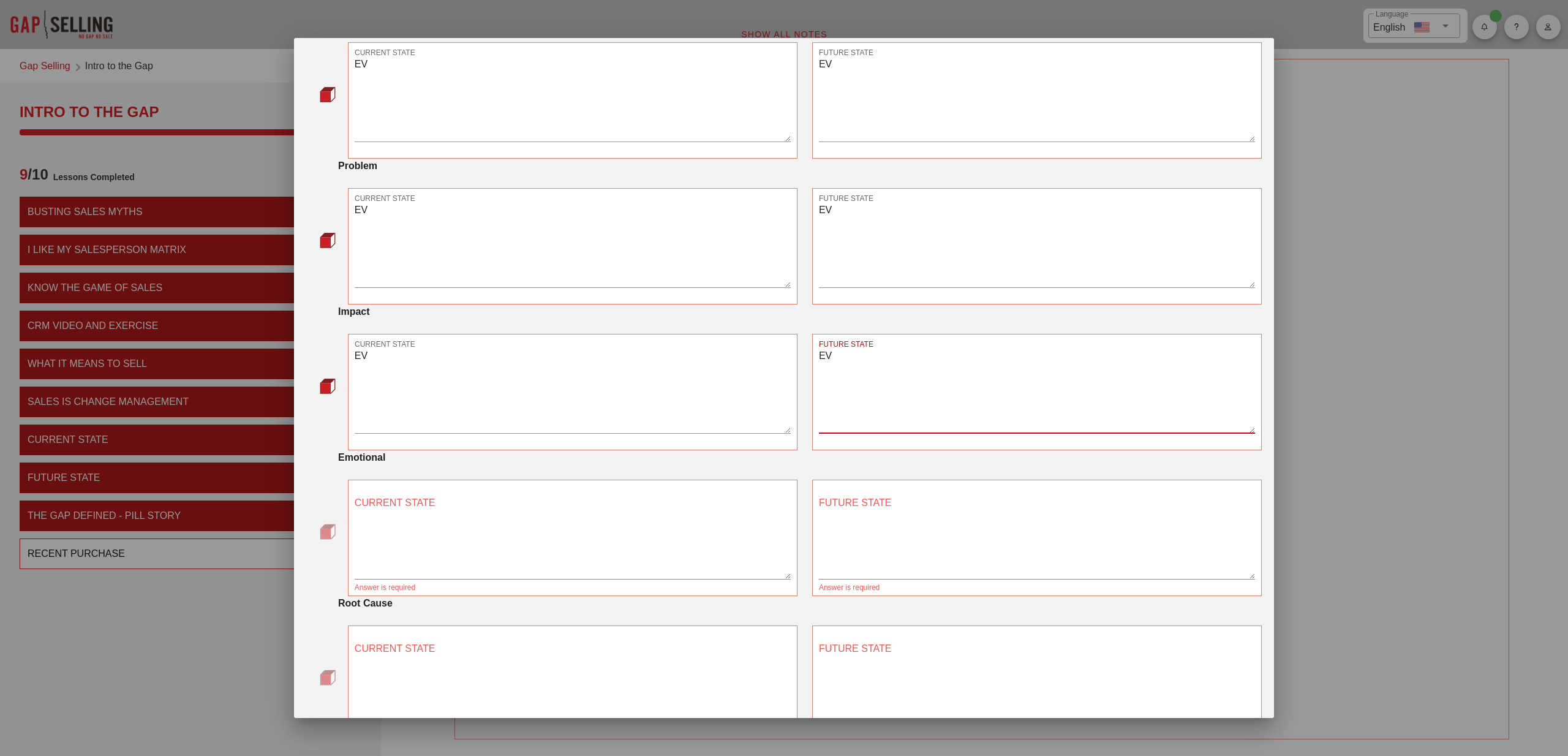
scroll to position [306, 0]
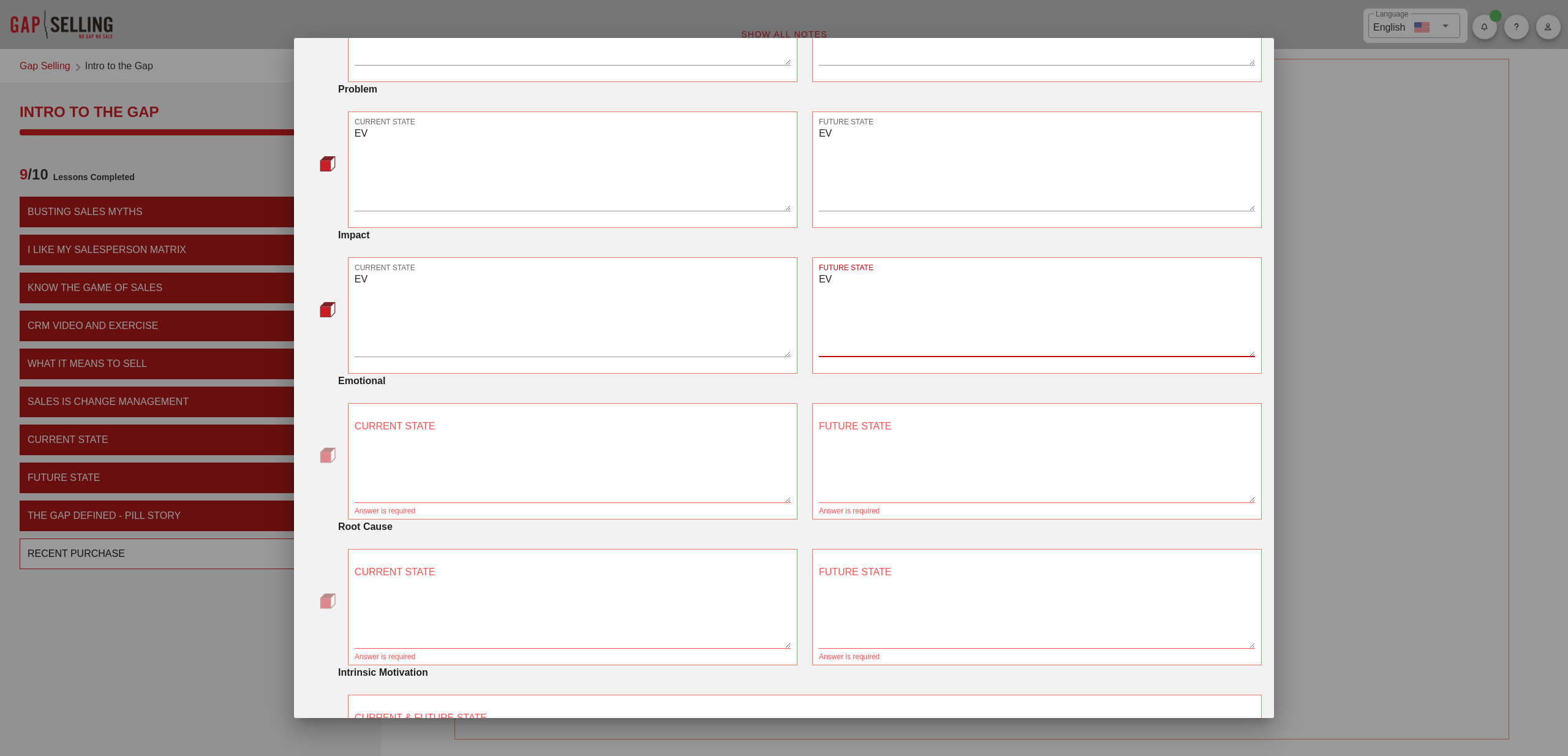
type textarea "EV"
click at [502, 466] on textarea "CURRENT STATE" at bounding box center [572, 459] width 436 height 86
paste textarea "EV"
type textarea "EV"
click at [938, 459] on textarea "FUTURE STATE" at bounding box center [1037, 459] width 436 height 86
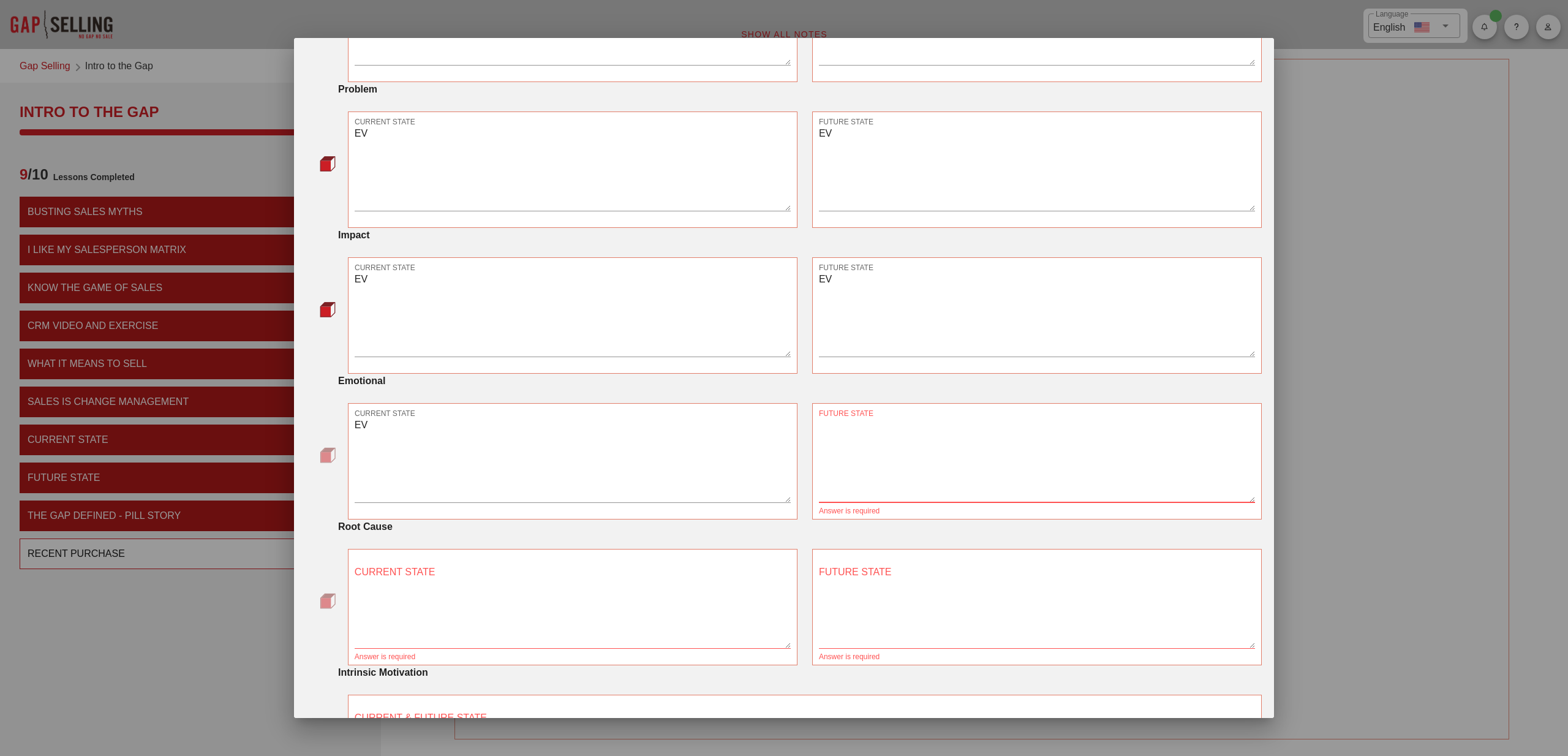
paste textarea "EV"
type textarea "EV"
click at [524, 571] on textarea "CURRENT STATE" at bounding box center [572, 605] width 436 height 86
paste textarea "EV"
type textarea "EV"
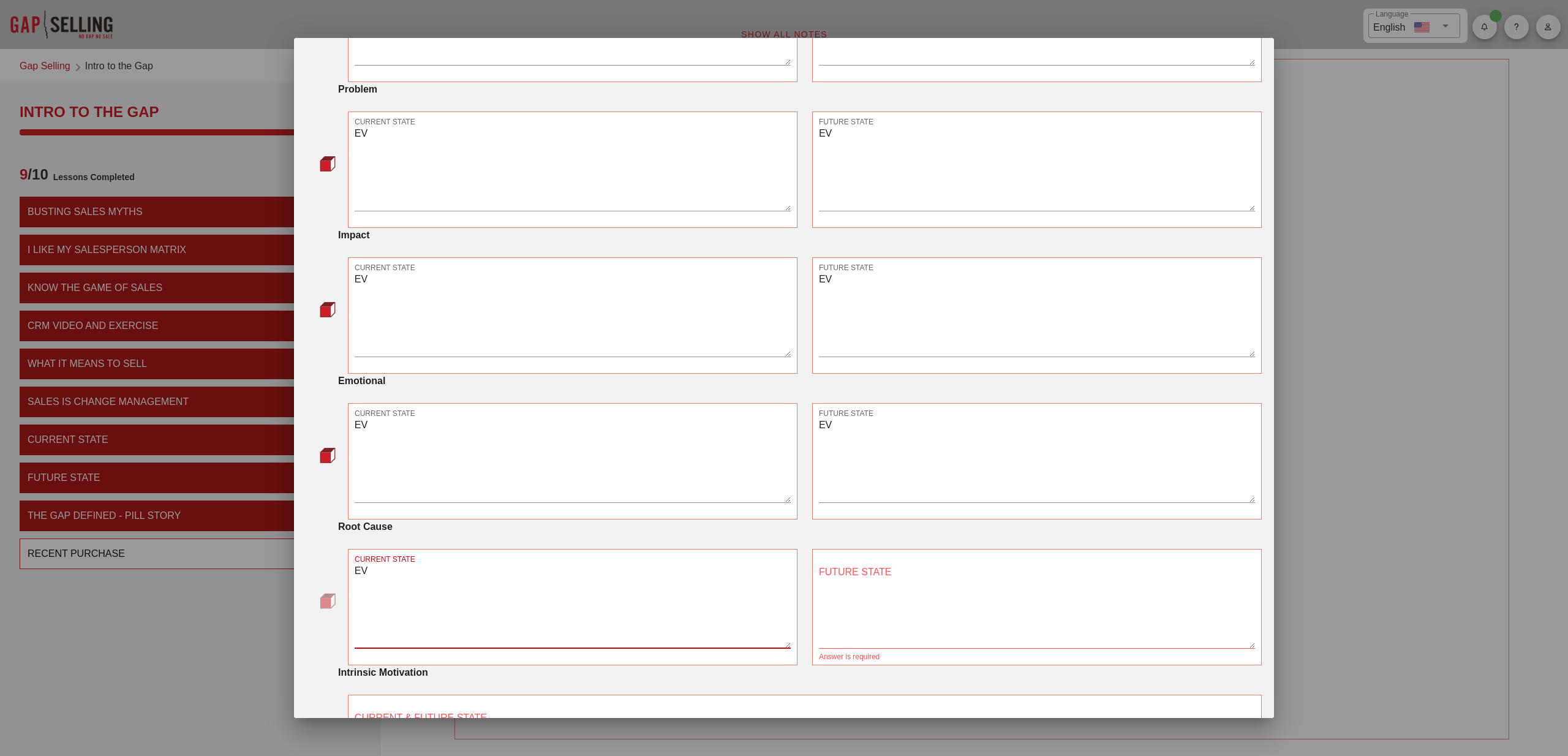
click at [861, 607] on textarea "FUTURE STATE" at bounding box center [1037, 605] width 436 height 86
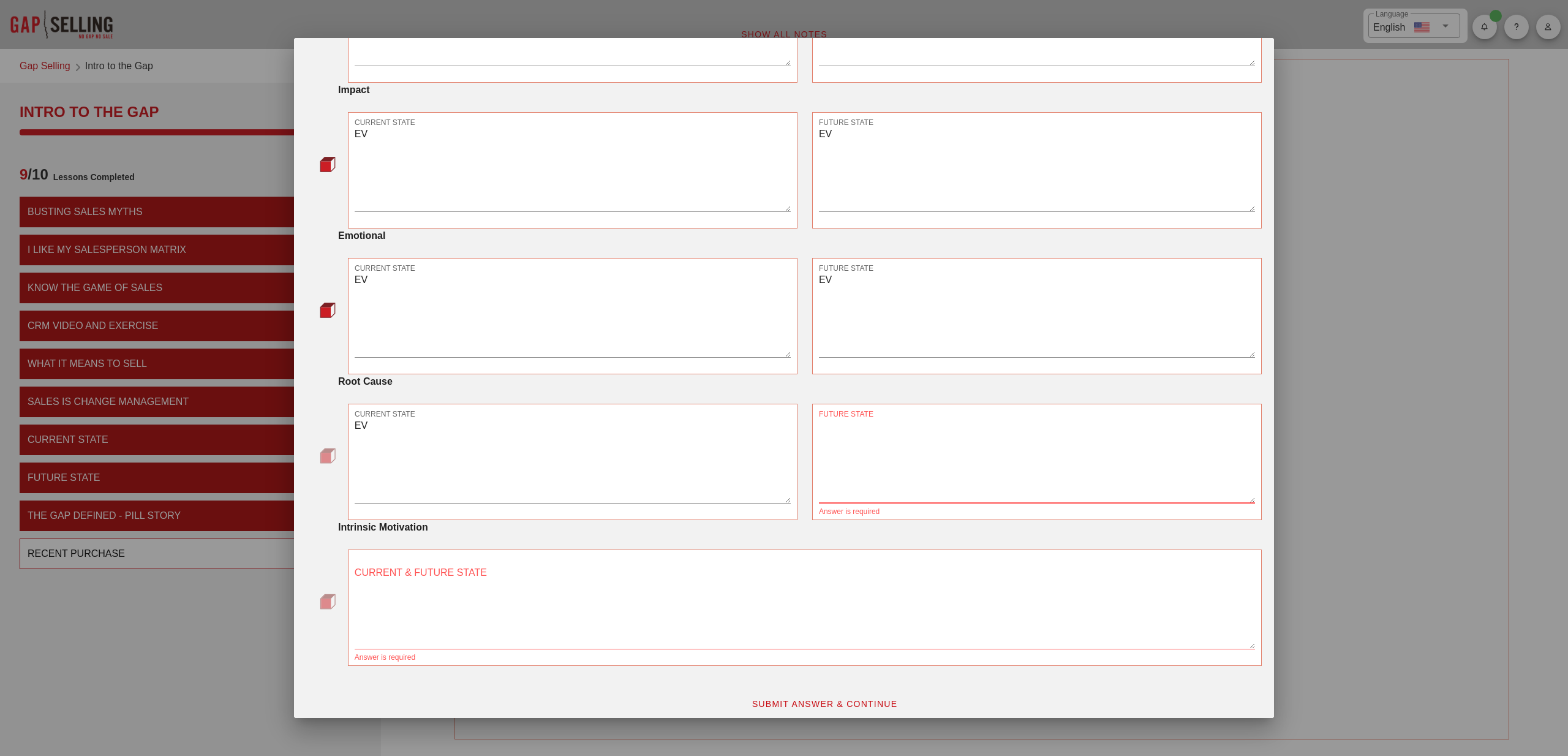
scroll to position [460, 0]
paste textarea "EV"
type textarea "EV"
click at [461, 594] on textarea "CURRENT & FUTURE STATE" at bounding box center [805, 597] width 900 height 86
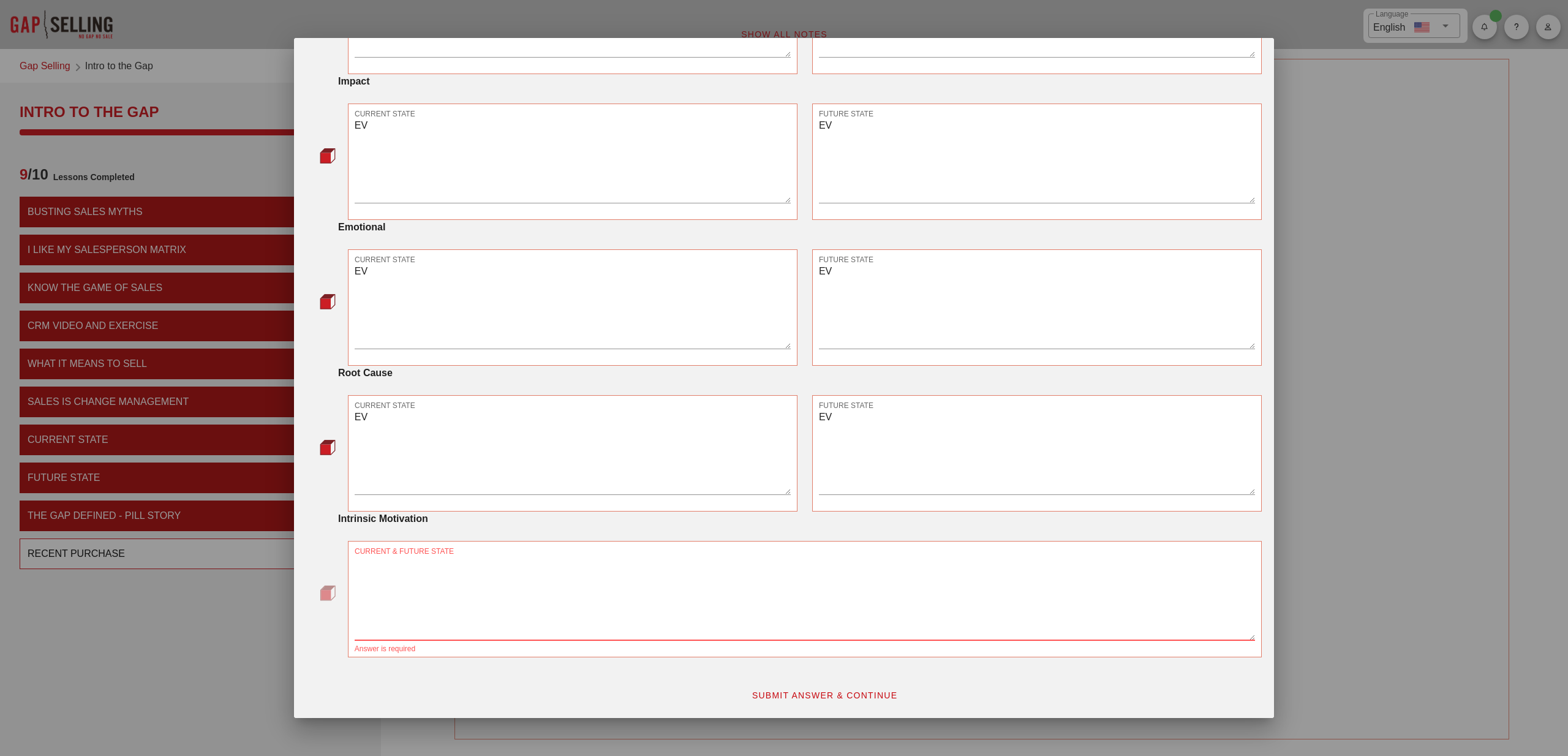
paste textarea "EV"
type textarea "EV"
click at [800, 698] on span "SUBMIT ANSWER & CONTINUE" at bounding box center [825, 695] width 146 height 10
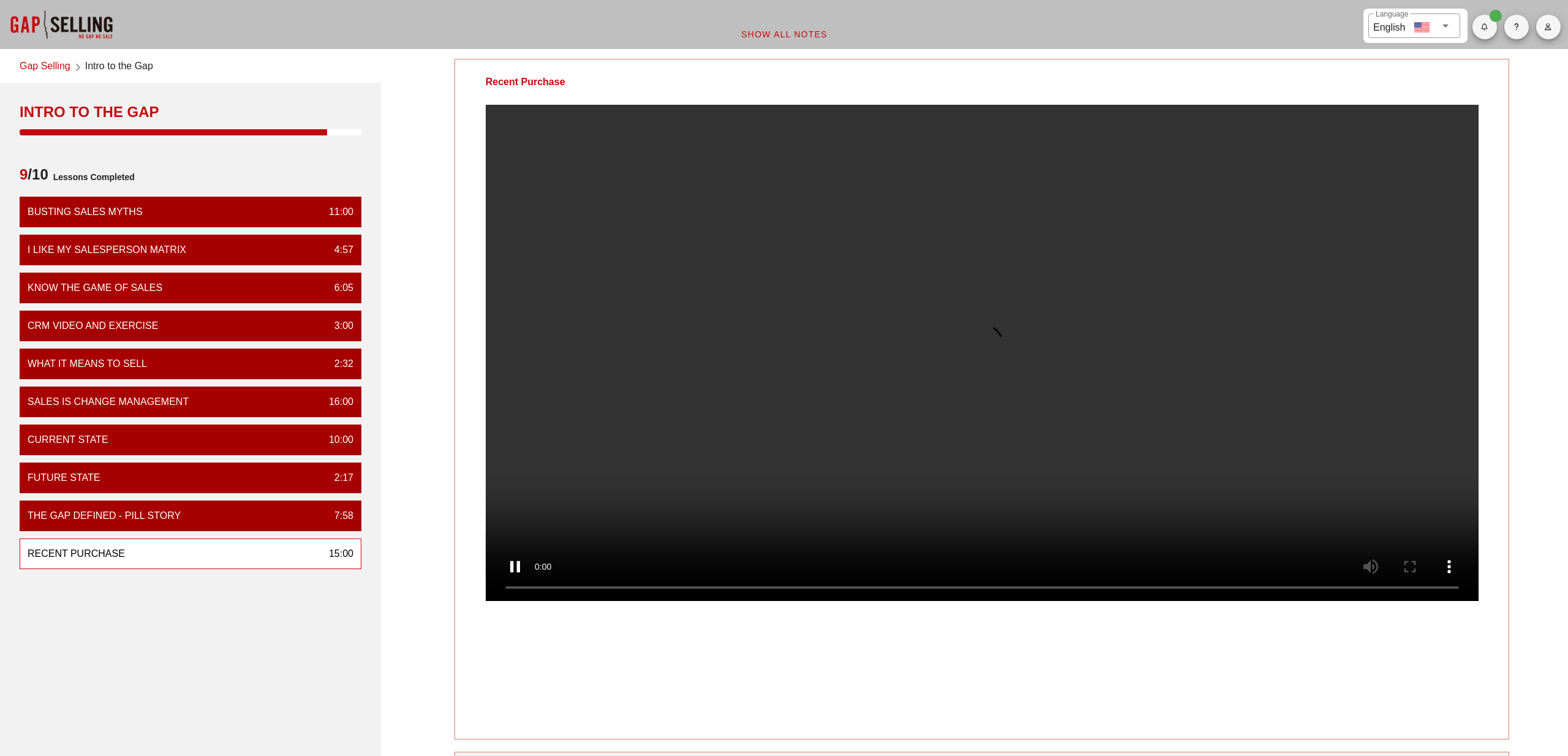
scroll to position [0, 0]
click at [799, 29] on span "Show All Notes" at bounding box center [784, 34] width 87 height 10
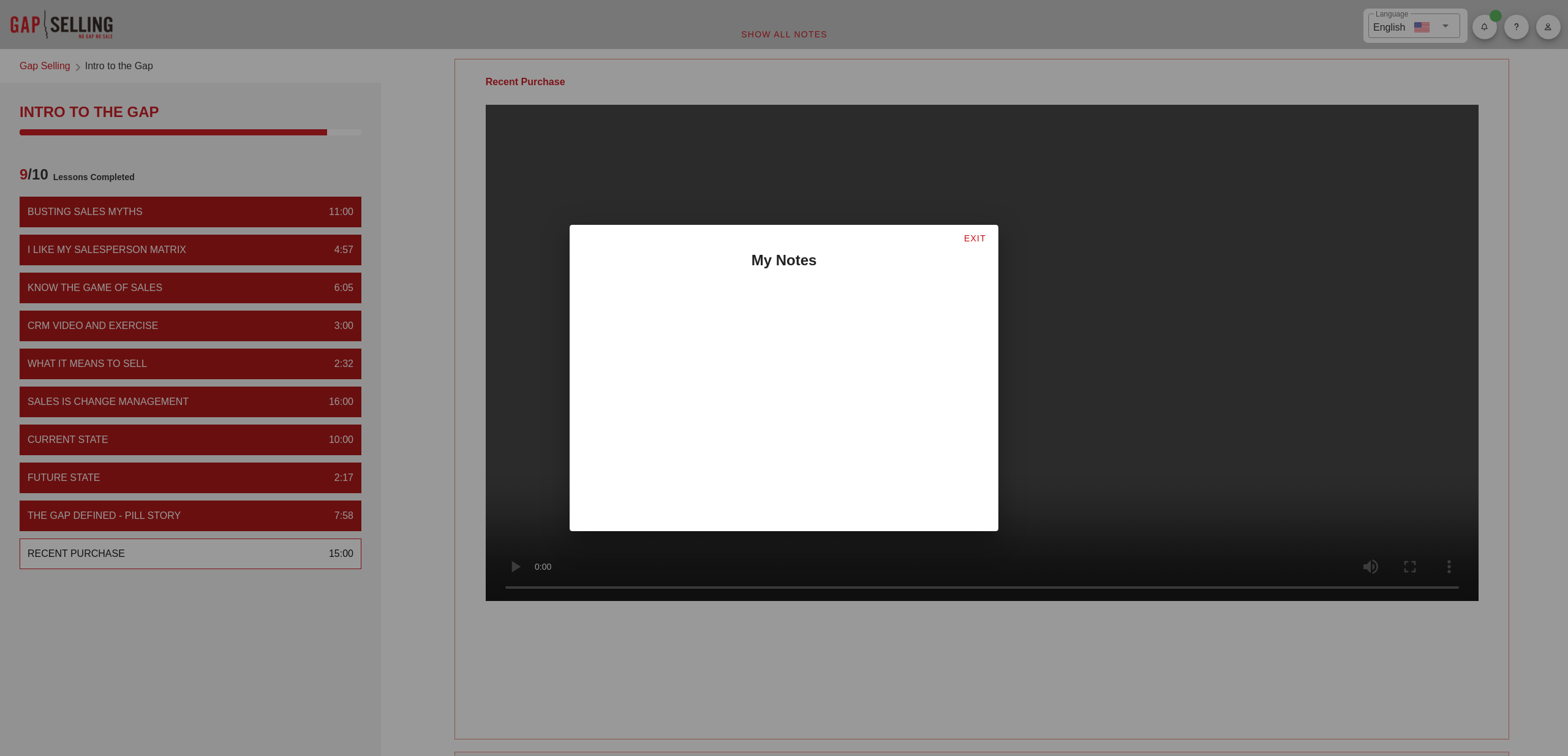
click at [973, 238] on span "EXIT" at bounding box center [975, 238] width 23 height 10
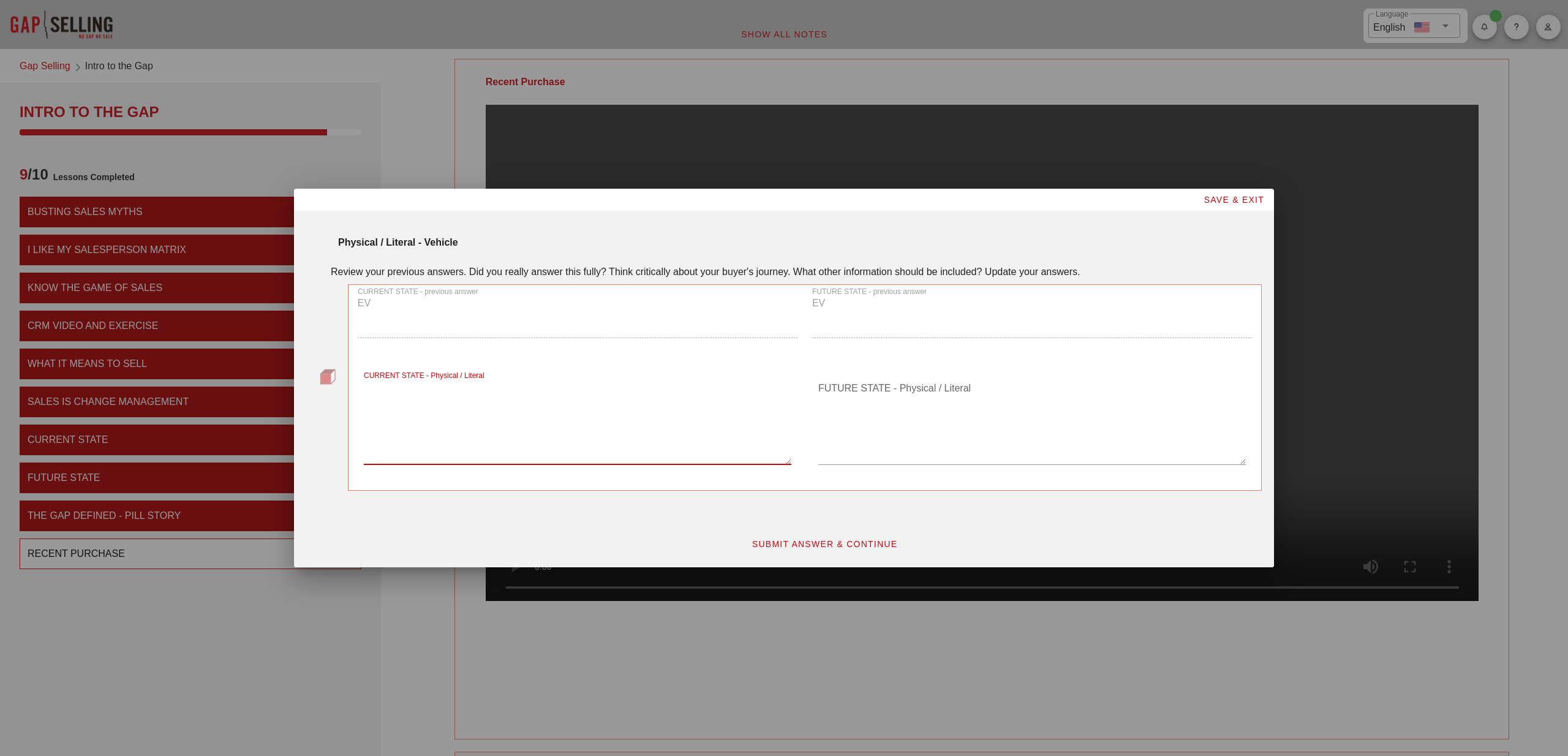
click at [487, 399] on textarea "CURRENT STATE - Physical / Literal" at bounding box center [577, 422] width 427 height 86
type textarea "I"
type textarea "Old Ford Escape Year: 2018"
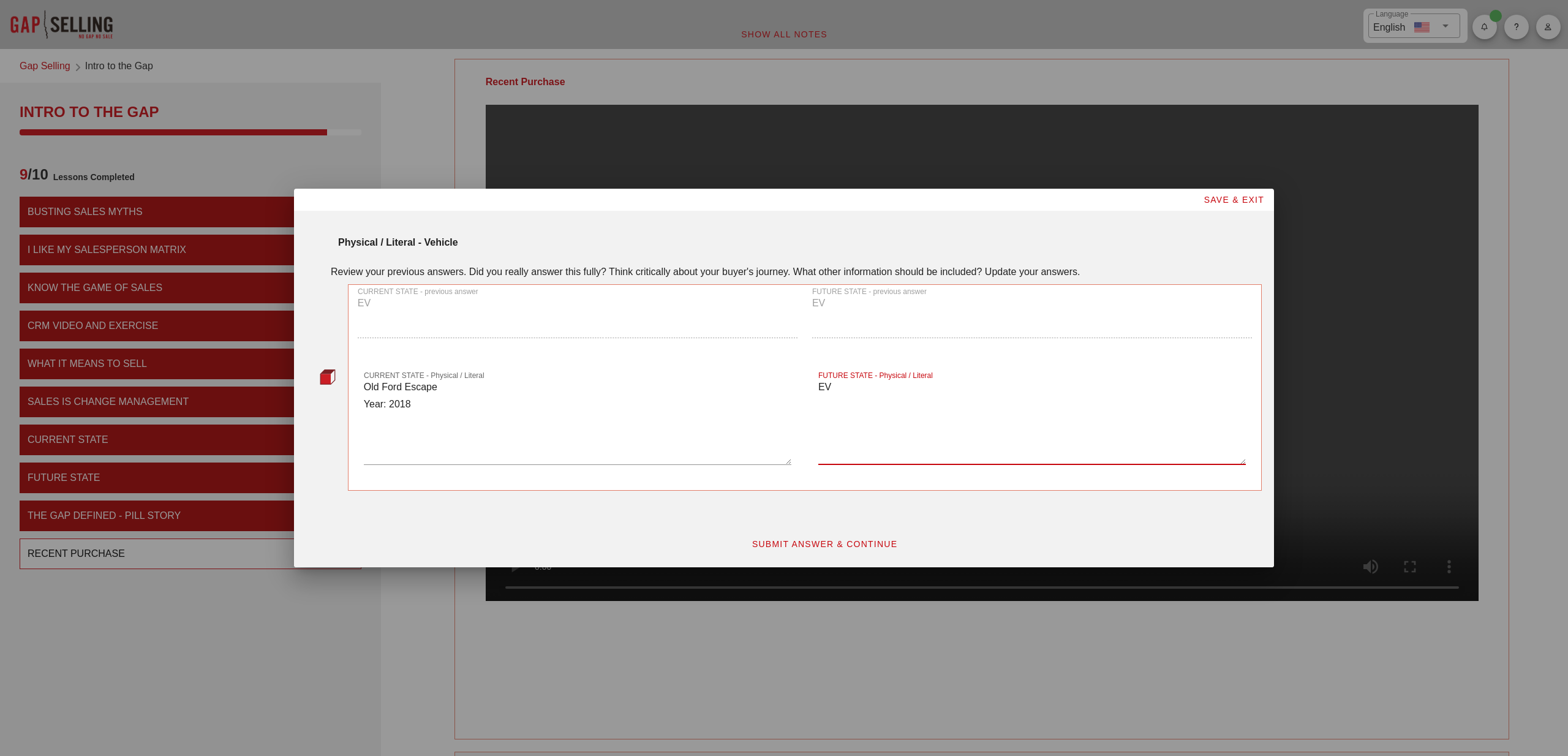
type textarea "E"
type textarea "New Care 2025"
click at [835, 543] on span "SUBMIT ANSWER & CONTINUE" at bounding box center [825, 544] width 146 height 10
click at [439, 374] on div "CURRENT STATE - Problem" at bounding box center [577, 424] width 427 height 106
click at [434, 392] on textarea "CURRENT STATE - Problem" at bounding box center [577, 422] width 427 height 86
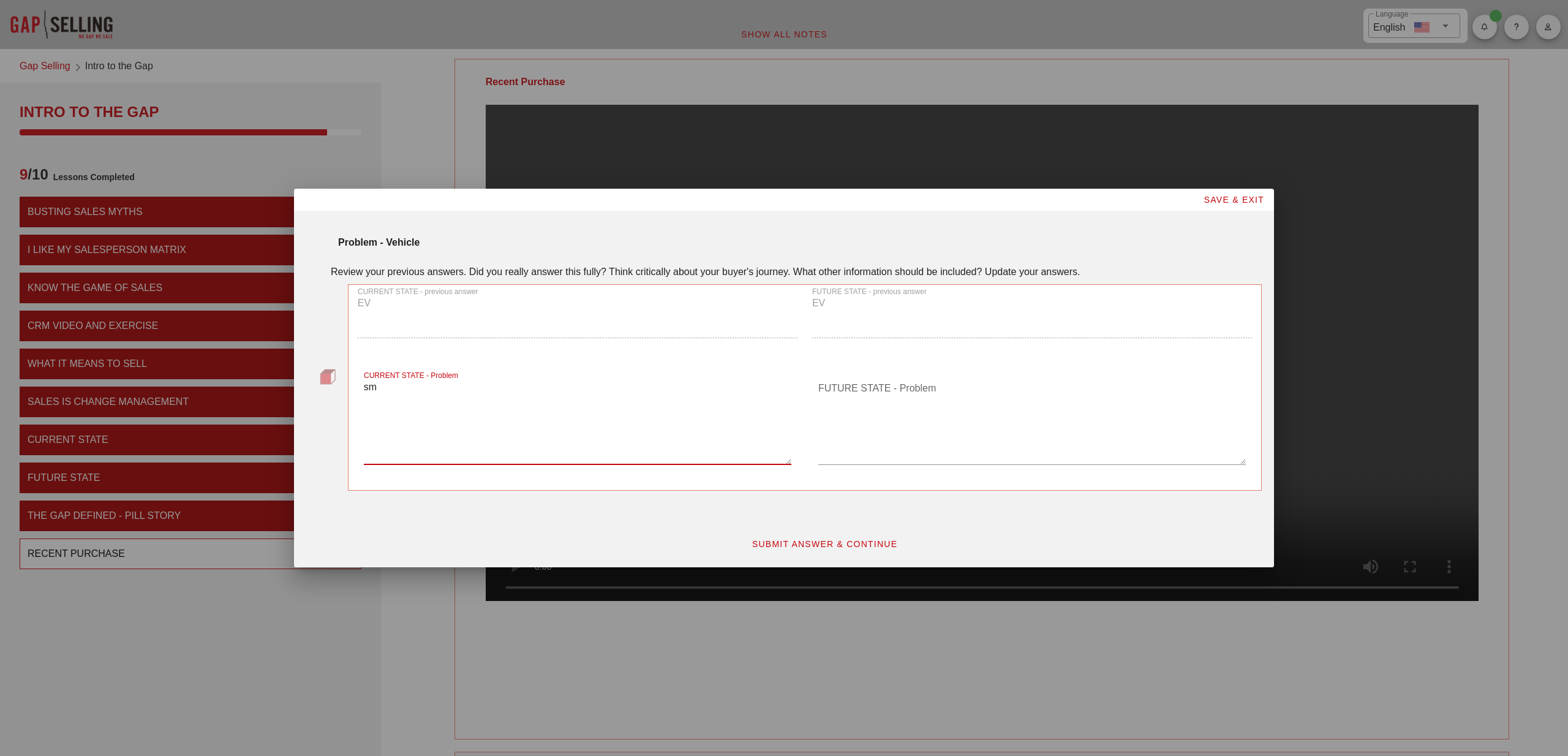
type textarea "s"
click at [526, 399] on textarea "CURRENT STATE - Problem" at bounding box center [577, 422] width 427 height 86
click at [380, 400] on textarea "CURRENT STATE - Problem" at bounding box center [577, 422] width 427 height 86
click at [474, 394] on textarea "CURRENT STATE - Problem" at bounding box center [577, 422] width 427 height 86
type textarea "a"
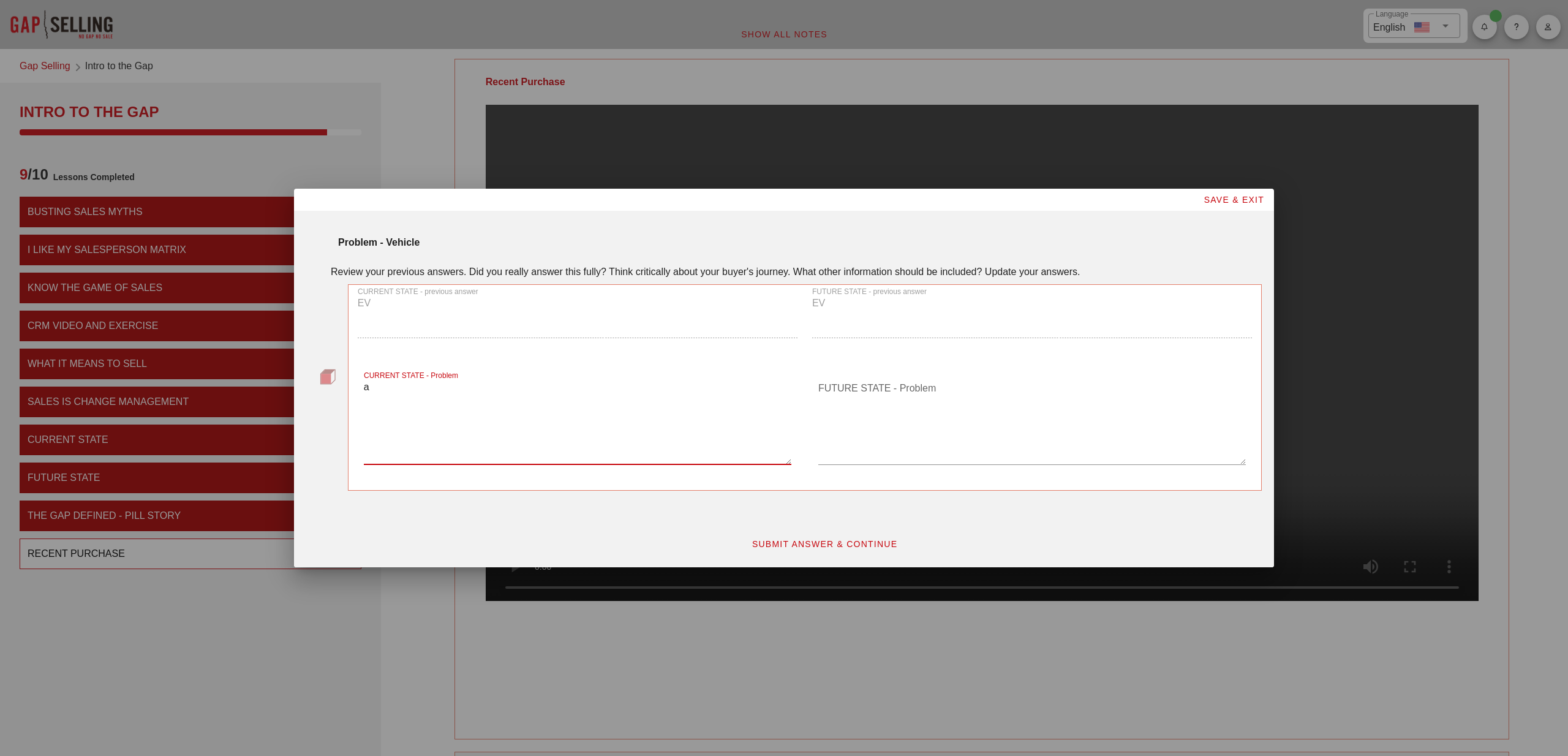
drag, startPoint x: 974, startPoint y: 419, endPoint x: 971, endPoint y: 424, distance: 5.8
click at [974, 419] on textarea "FUTURE STATE - Problem" at bounding box center [1032, 422] width 427 height 86
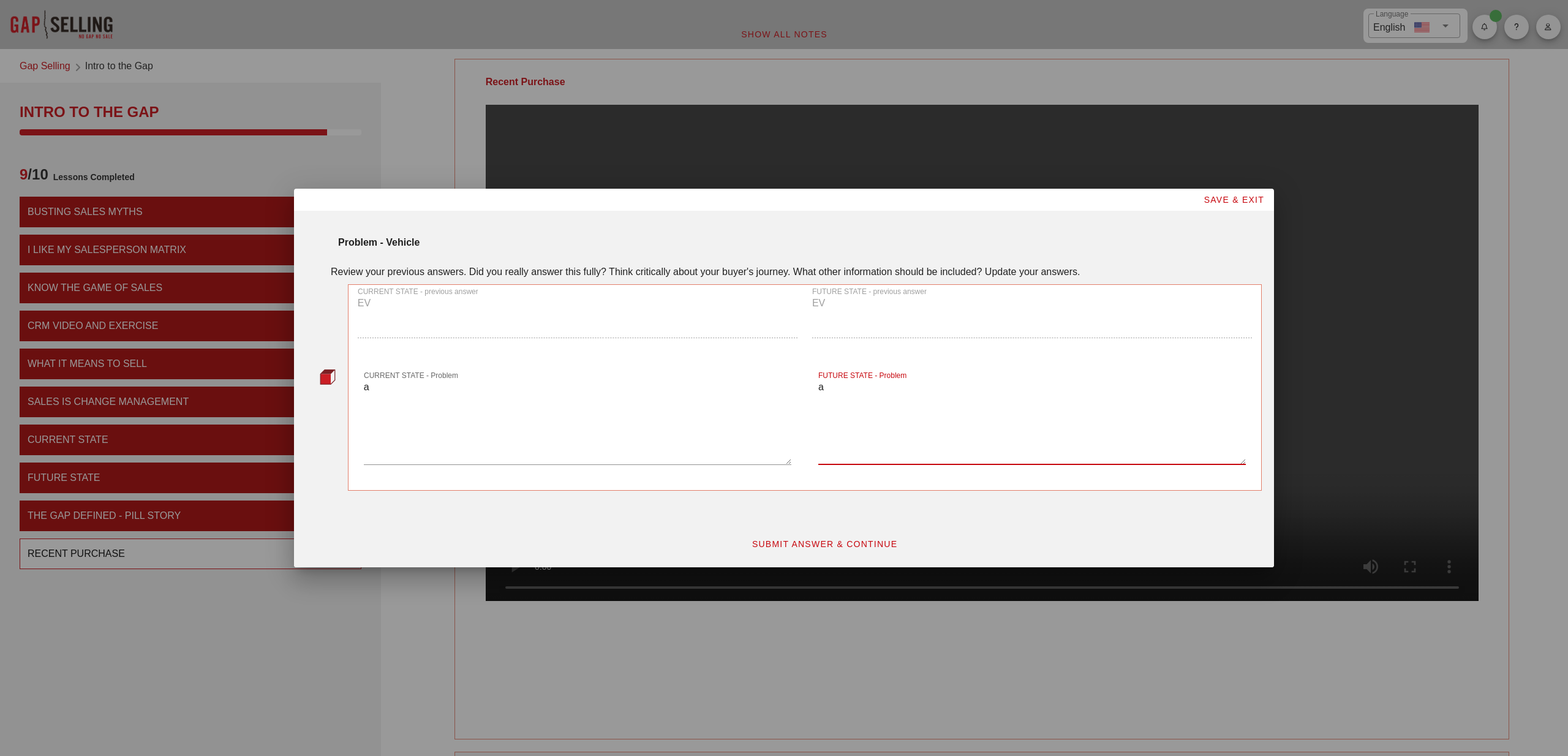
type textarea "a"
click at [857, 540] on span "SUBMIT ANSWER & CONTINUE" at bounding box center [825, 544] width 146 height 10
click at [540, 405] on textarea "CURRENT STATE - Impact" at bounding box center [577, 422] width 427 height 86
click at [929, 387] on textarea "FUTURE STATE - Impact" at bounding box center [1032, 422] width 427 height 86
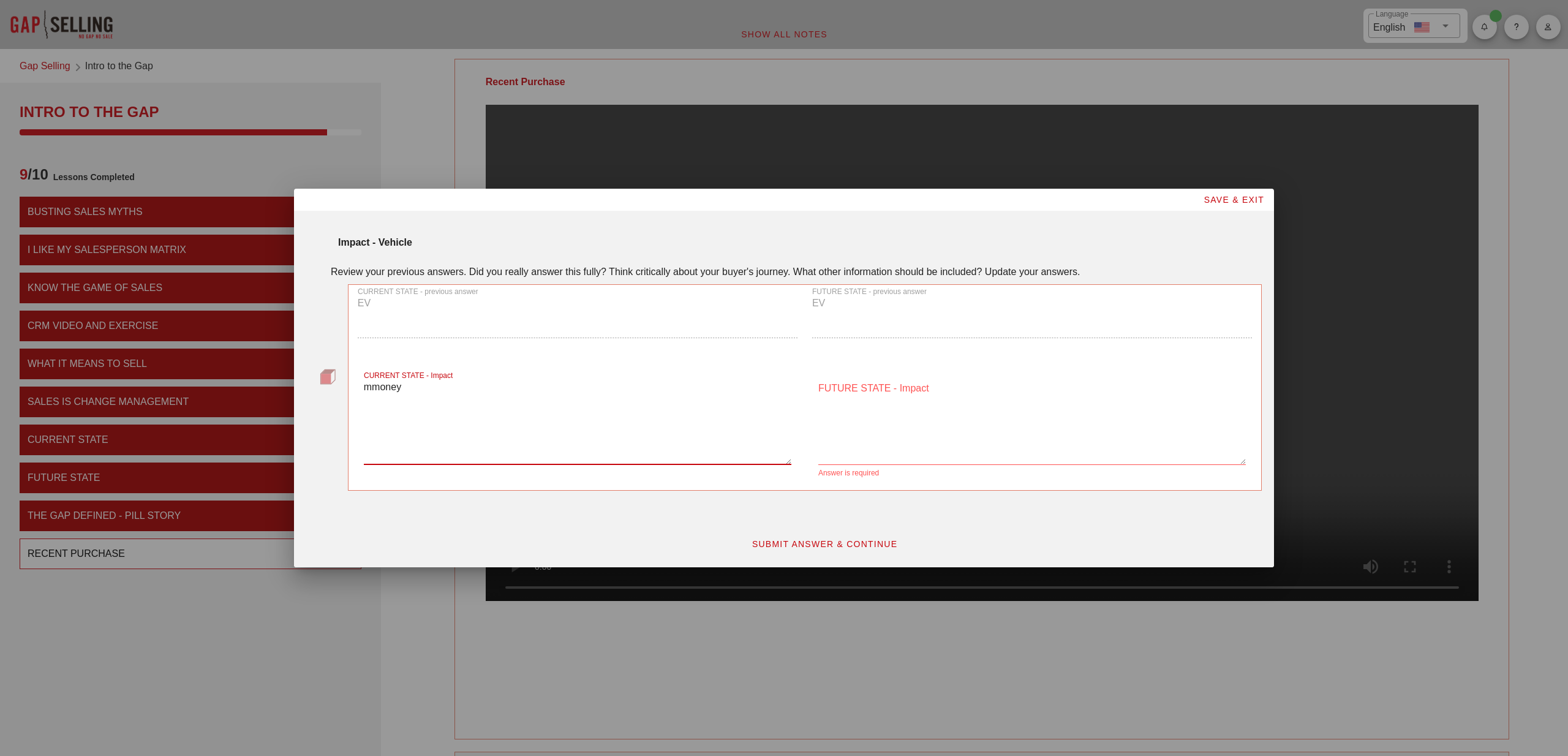
type textarea "money"
click at [1038, 409] on textarea "FUTURE STATE - Impact" at bounding box center [1032, 422] width 427 height 86
paste textarea "money"
type textarea "less money"
click at [823, 543] on span "SUBMIT ANSWER & CONTINUE" at bounding box center [825, 544] width 146 height 10
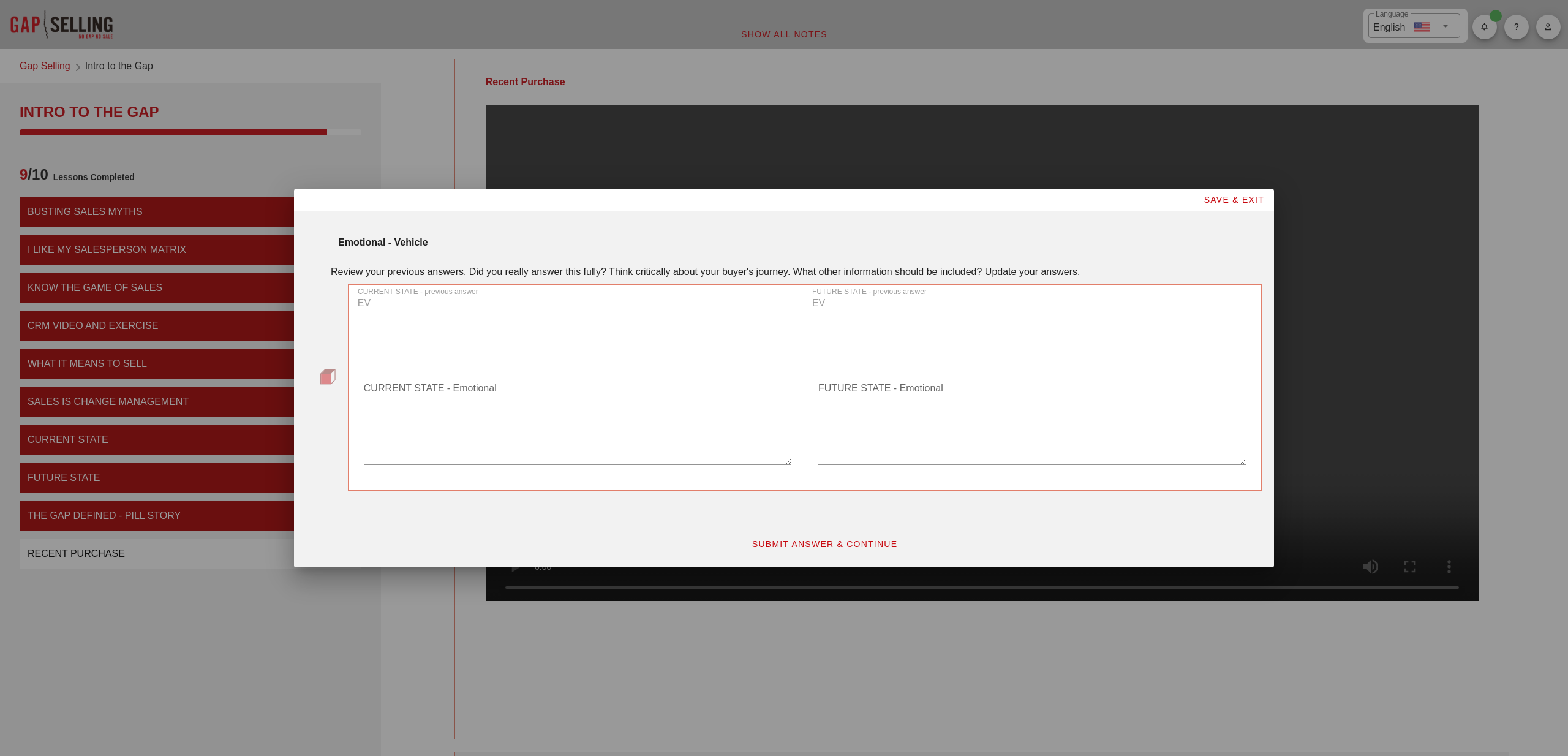
click at [656, 409] on textarea "CURRENT STATE - Emotional" at bounding box center [577, 422] width 427 height 86
type textarea "a"
click at [895, 405] on textarea "FUTURE STATE - Emotional" at bounding box center [1032, 422] width 427 height 86
type textarea "a"
click at [856, 543] on span "SUBMIT ANSWER & CONTINUE" at bounding box center [825, 544] width 146 height 10
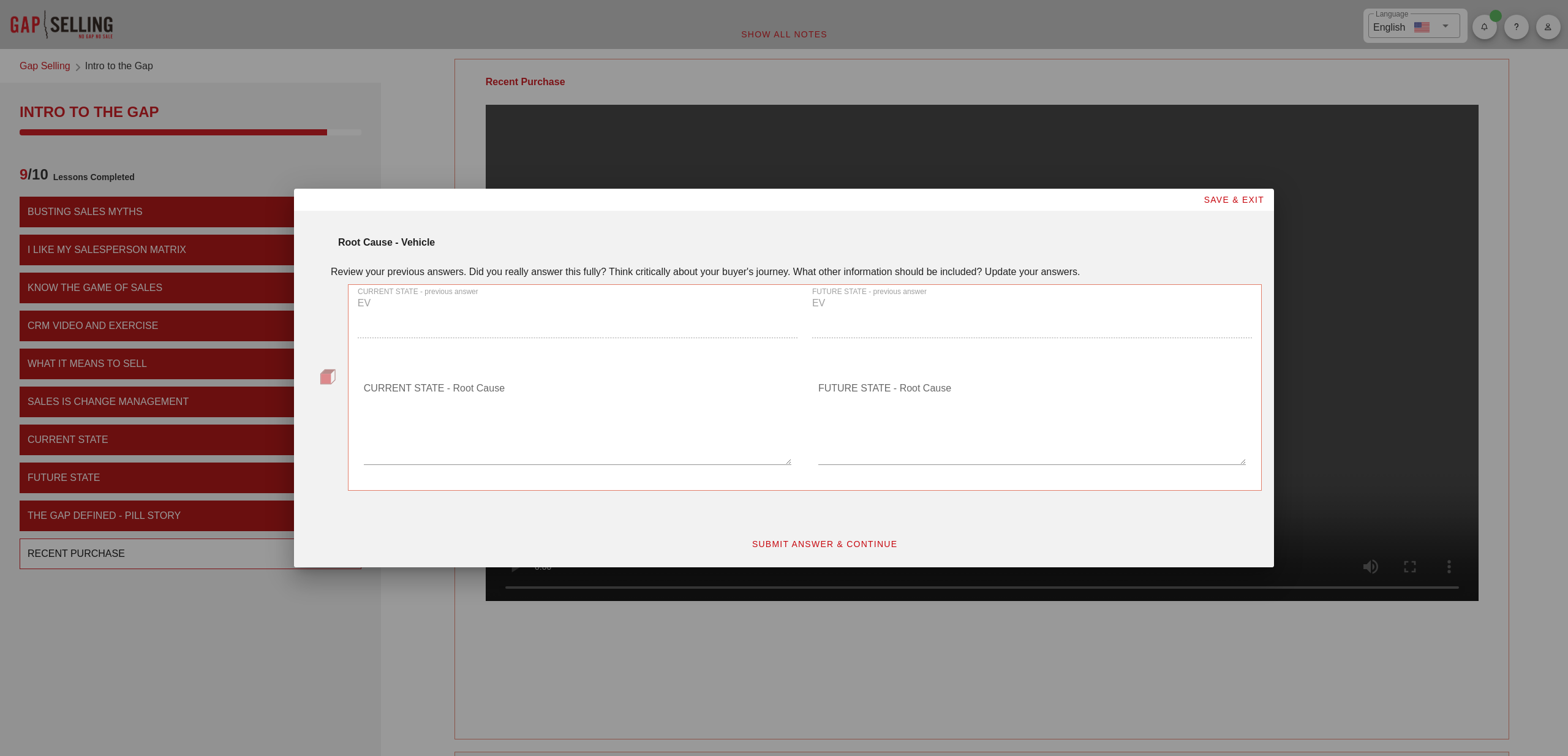
click at [852, 394] on textarea "FUTURE STATE - Root Cause" at bounding box center [1032, 422] width 427 height 86
type textarea "a"
click at [848, 546] on span "SUBMIT ANSWER & CONTINUE" at bounding box center [825, 544] width 146 height 10
click at [462, 382] on div "CURRENT STATE - Root Cause" at bounding box center [577, 422] width 427 height 86
type textarea "a"
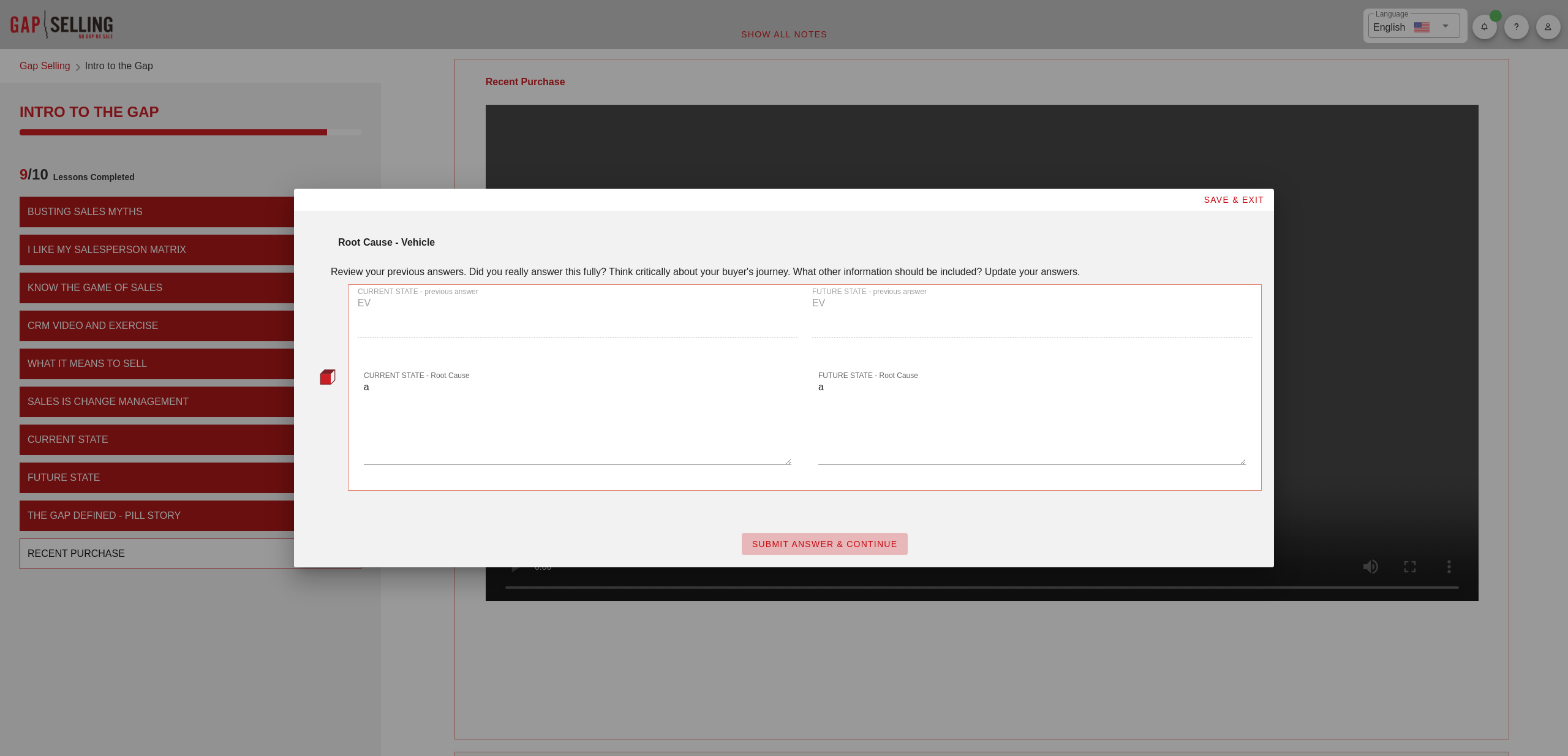
click at [804, 544] on span "SUBMIT ANSWER & CONTINUE" at bounding box center [825, 544] width 146 height 10
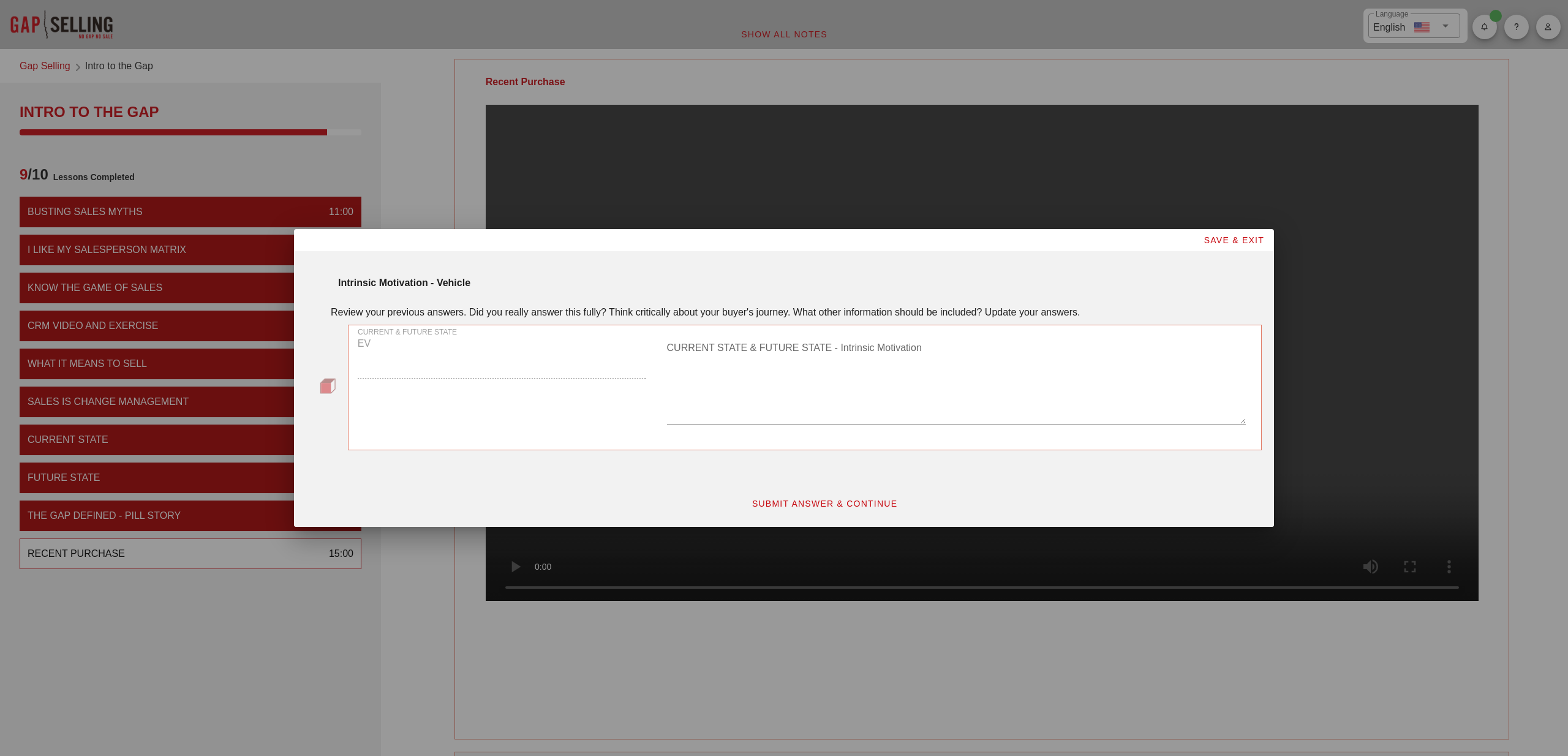
click at [741, 364] on textarea "CURRENT STATE & FUTURE STATE - Intrinsic Motivation" at bounding box center [956, 381] width 579 height 86
paste textarea "safety"
type textarea "safety, easy maintain"
click at [810, 503] on span "SUBMIT ANSWER & CONTINUE" at bounding box center [825, 504] width 146 height 10
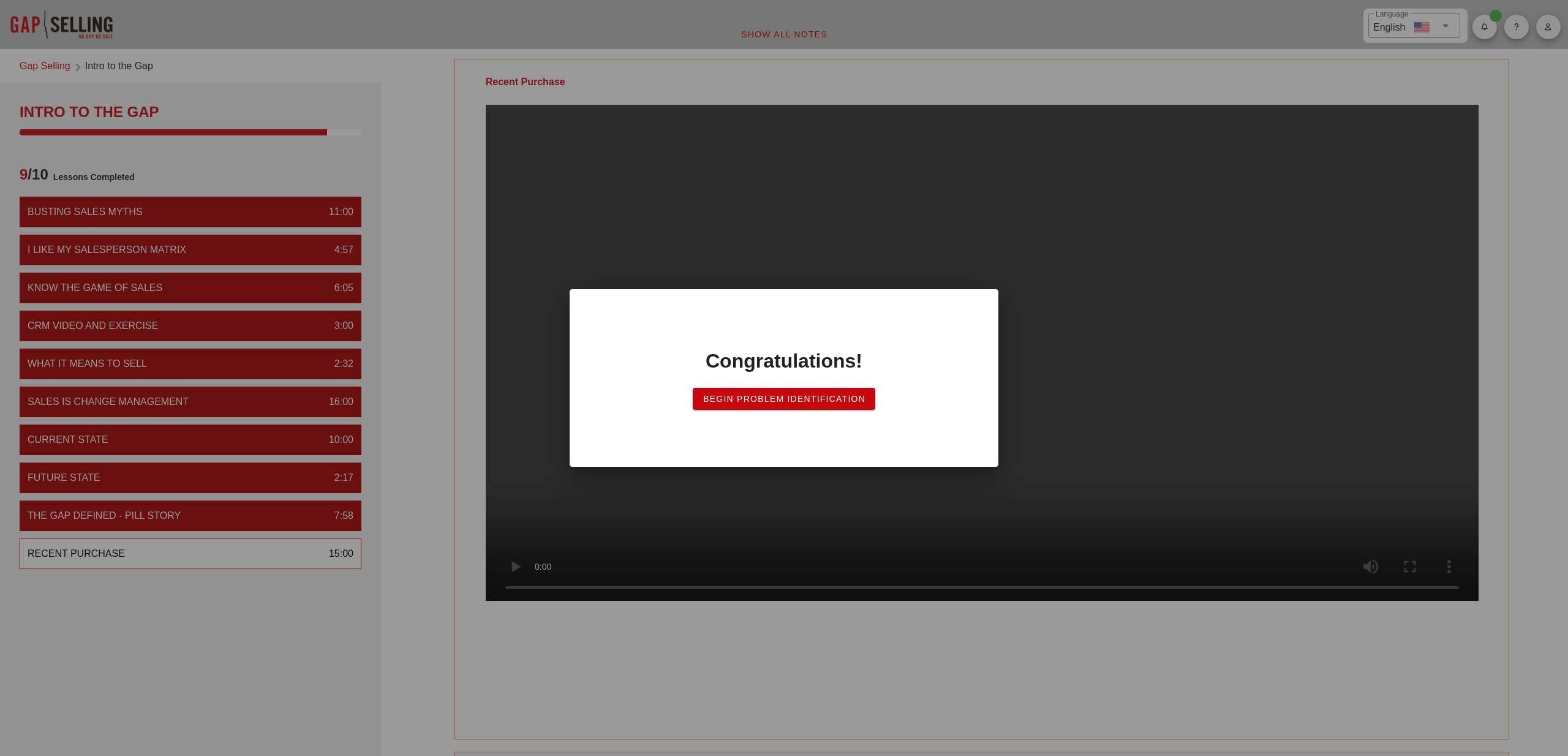
click at [805, 402] on span "Begin Problem Identification" at bounding box center [784, 399] width 163 height 10
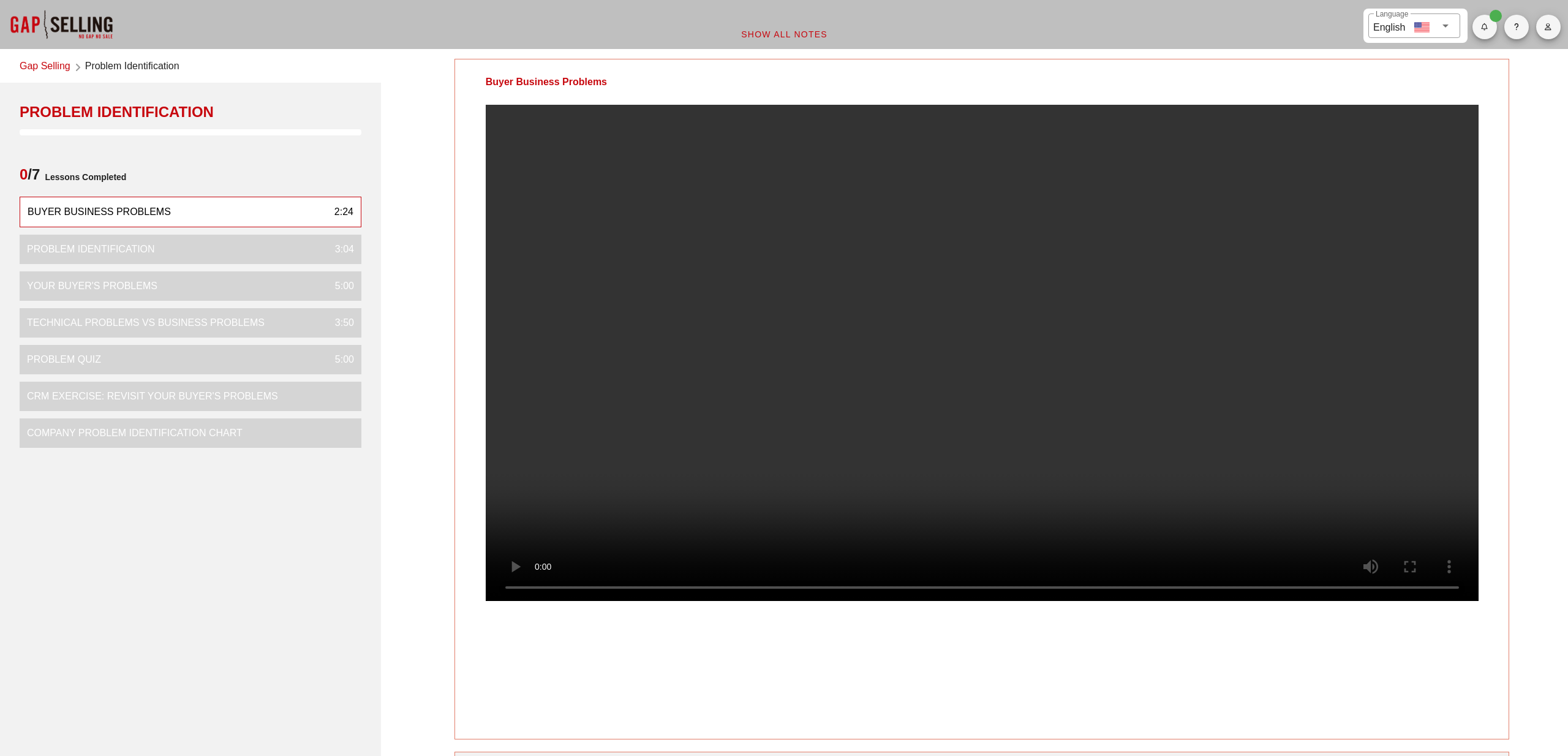
click at [778, 405] on video at bounding box center [982, 353] width 993 height 496
click at [83, 19] on div at bounding box center [61, 24] width 123 height 49
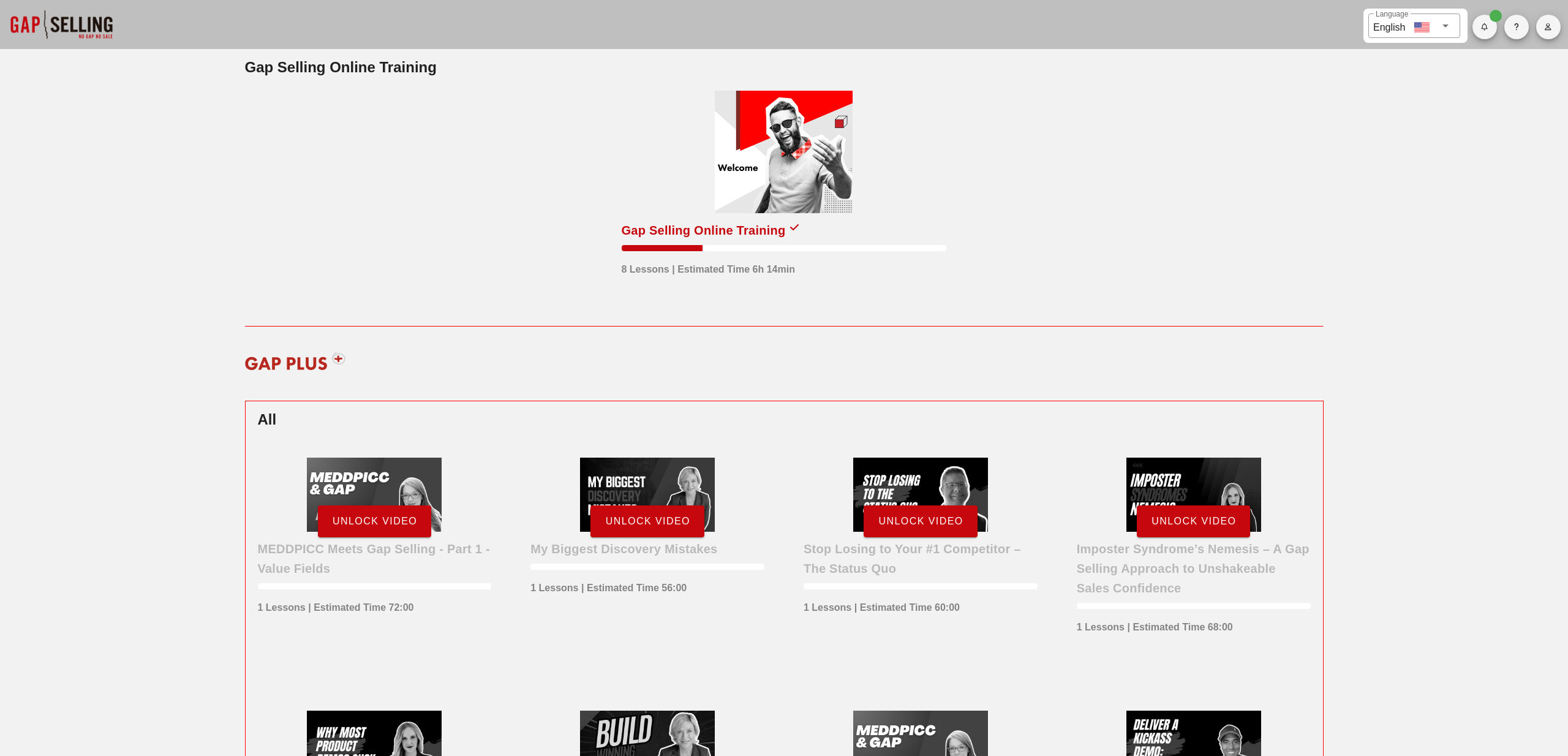
click at [805, 170] on div at bounding box center [783, 152] width 138 height 123
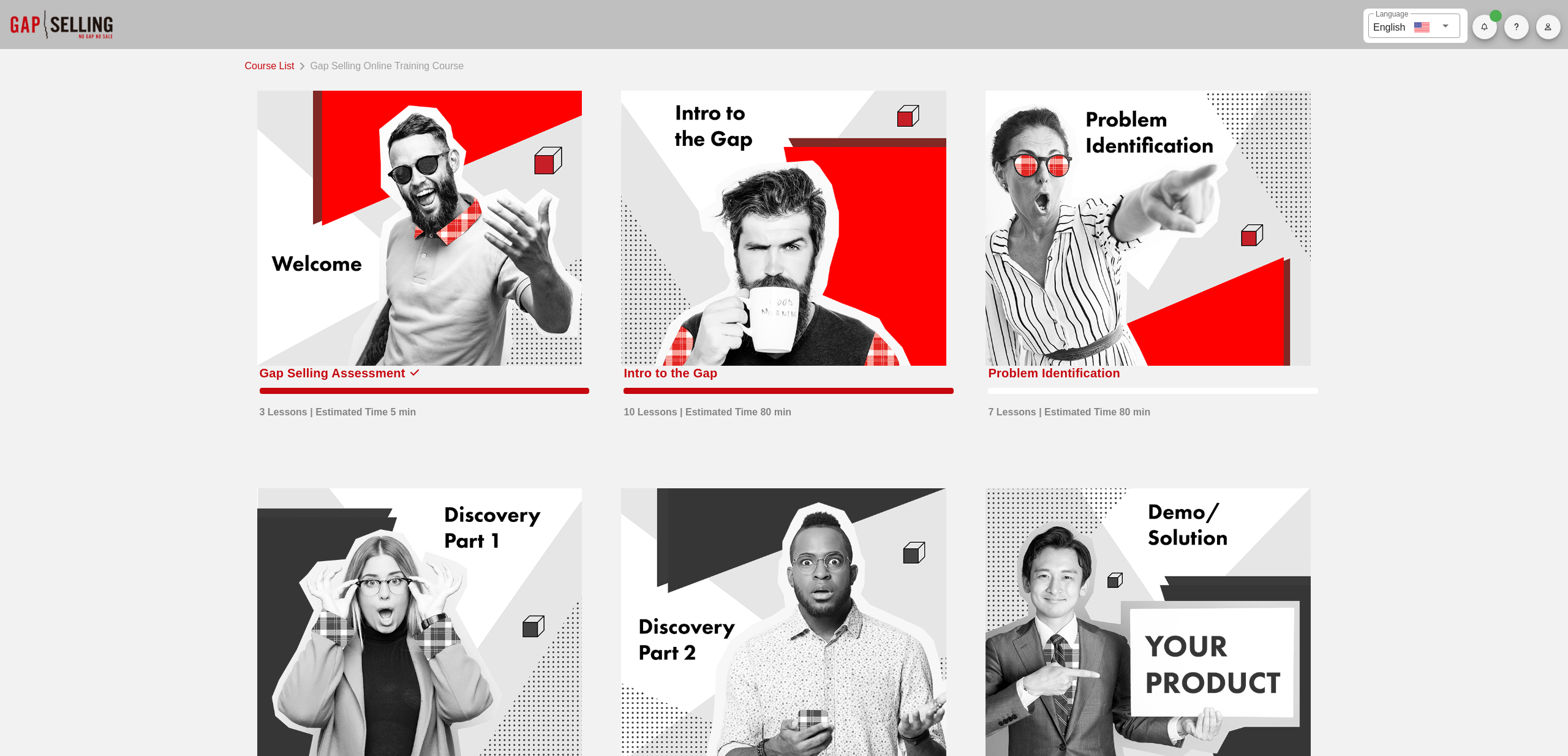
click at [687, 250] on div at bounding box center [784, 228] width 325 height 275
click at [1548, 31] on button "button" at bounding box center [1549, 27] width 24 height 24
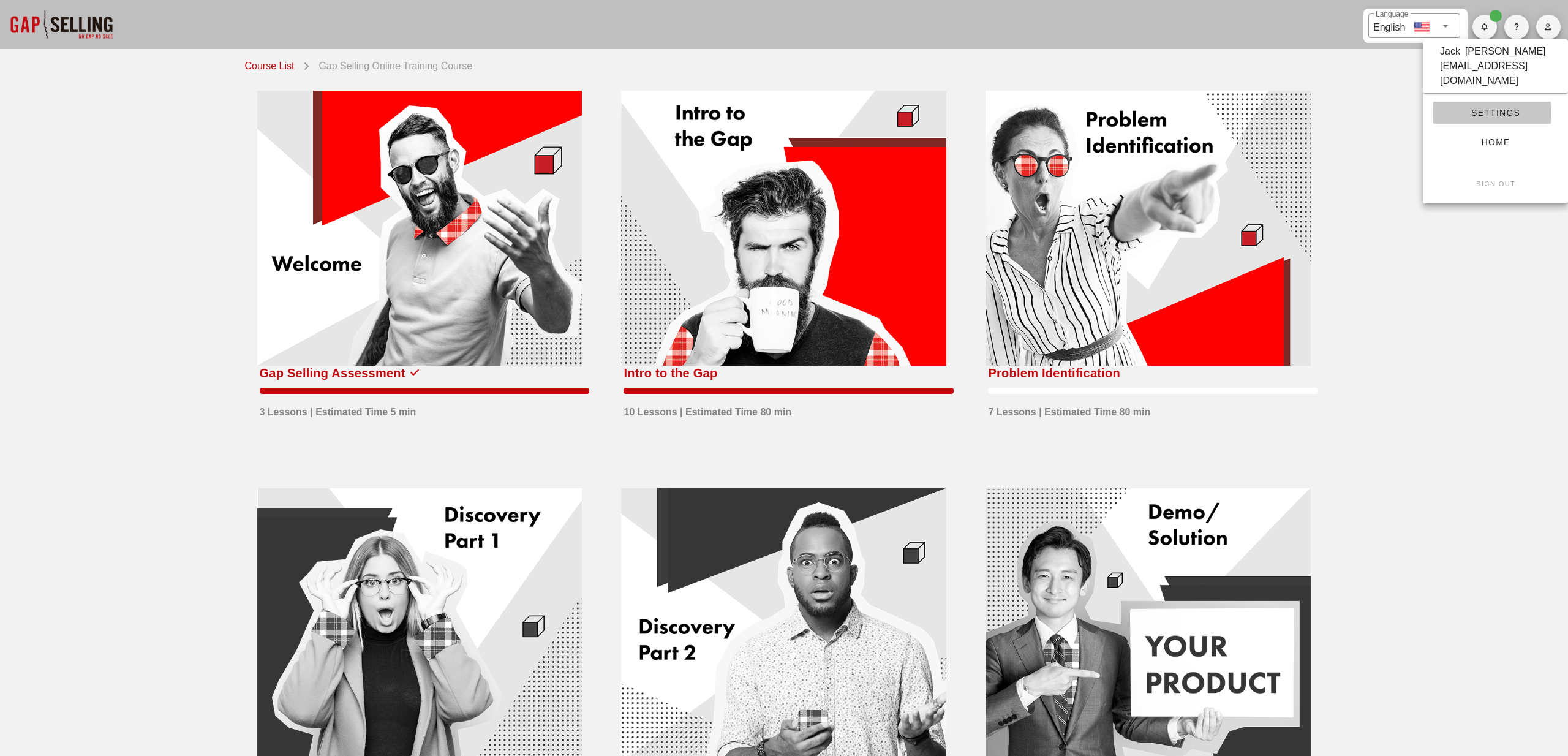
click at [1510, 108] on span "Settings" at bounding box center [1495, 113] width 106 height 10
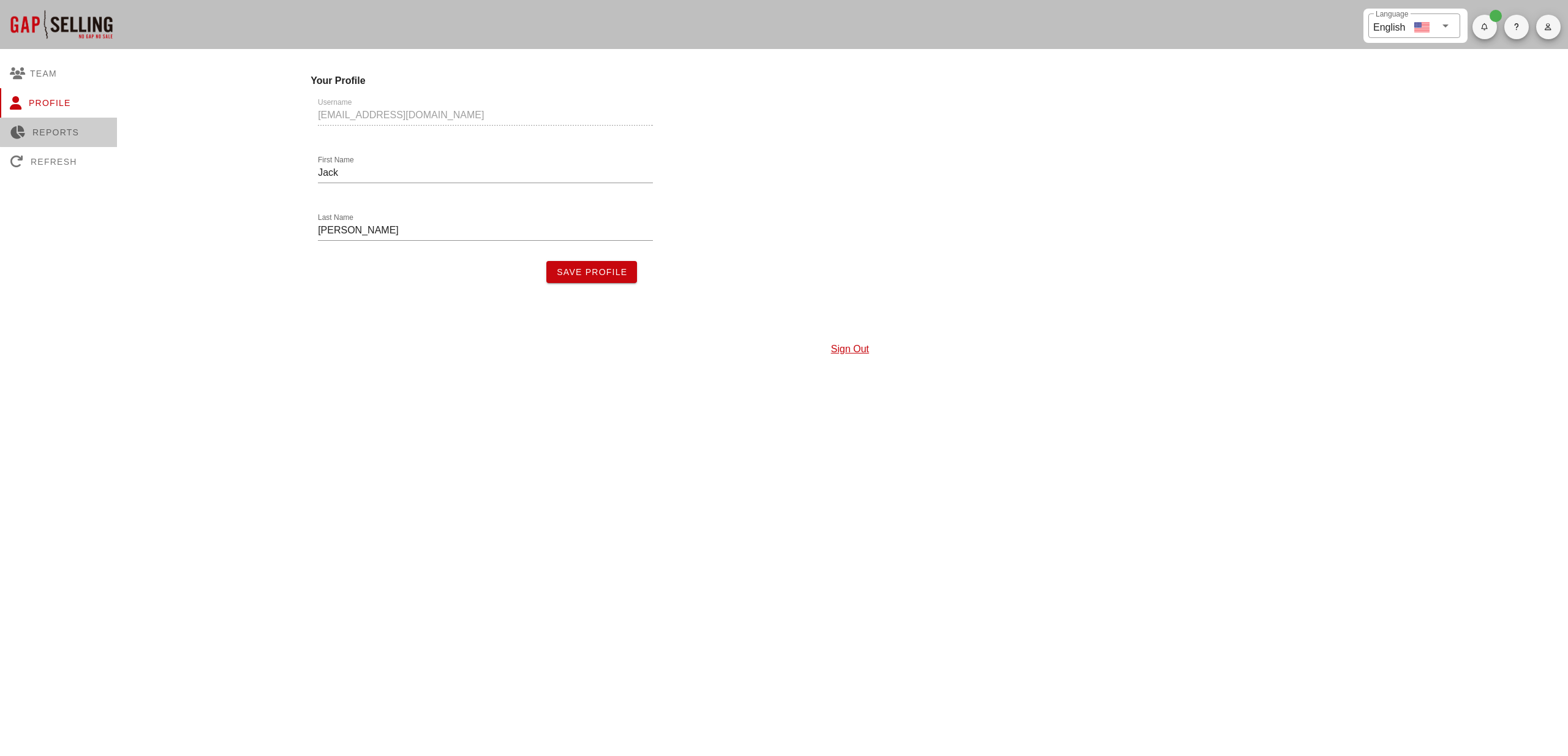
click at [64, 136] on div "Reports" at bounding box center [58, 132] width 117 height 29
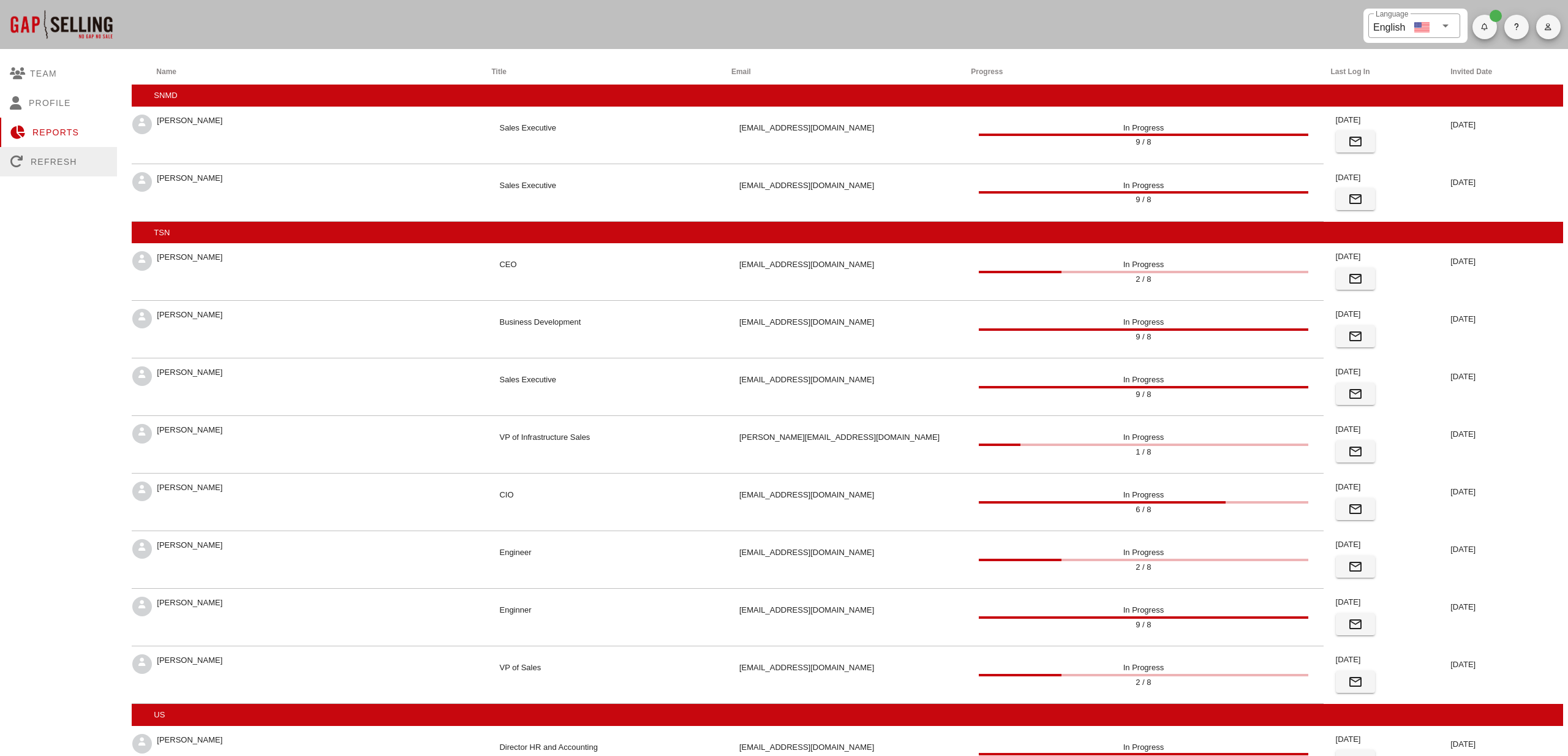
click at [41, 161] on div "Refresh" at bounding box center [58, 161] width 117 height 29
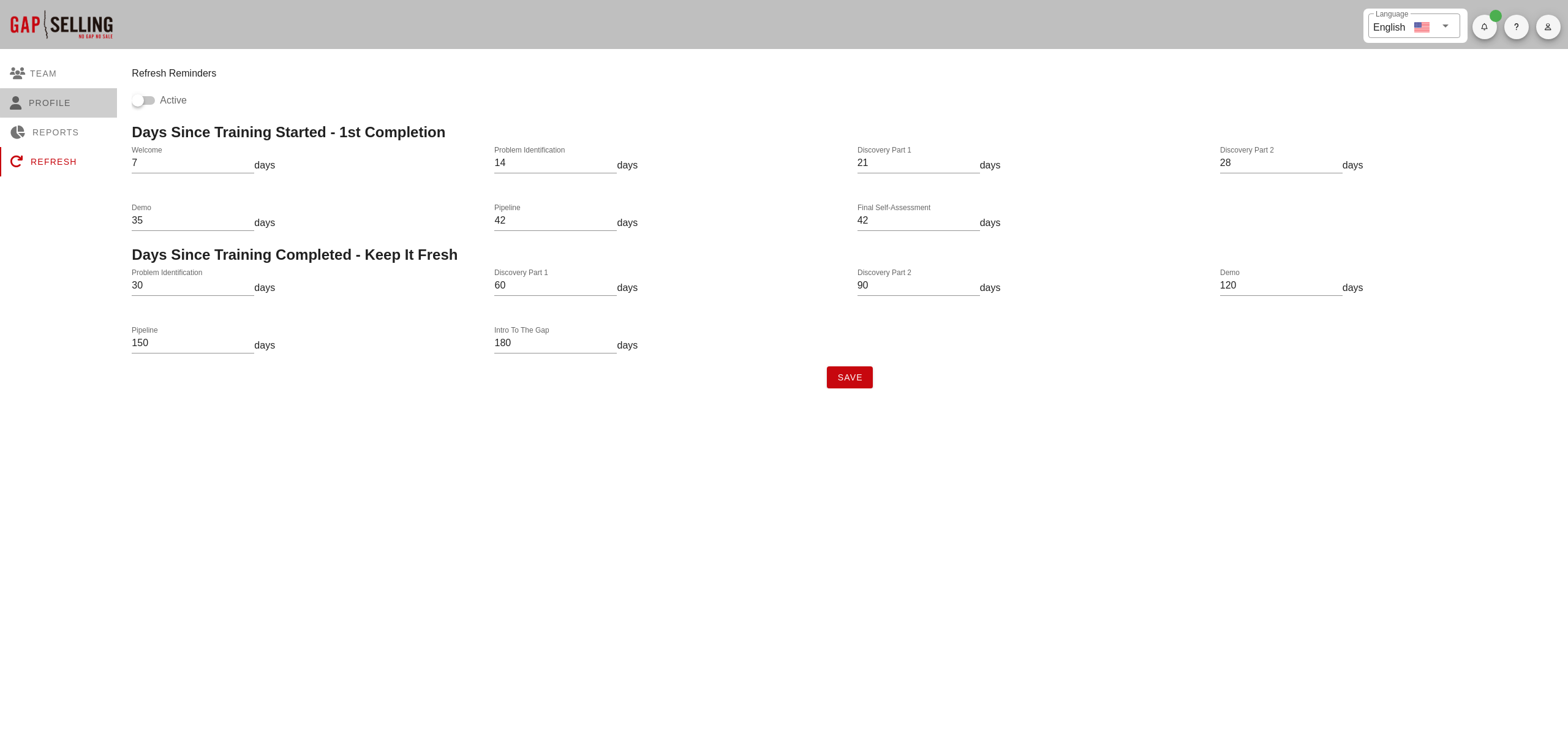
click at [50, 102] on div "Profile" at bounding box center [58, 103] width 117 height 29
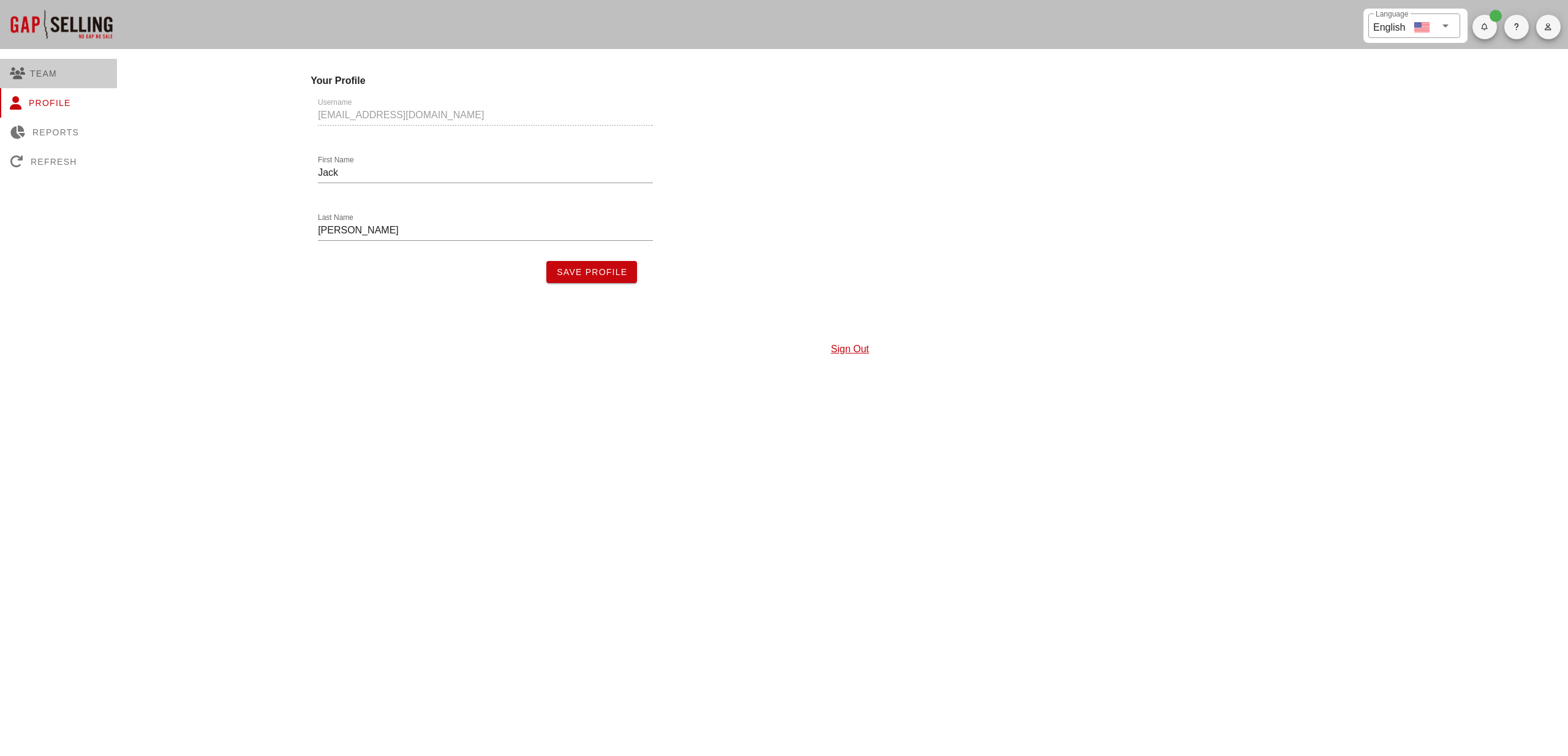
click at [51, 77] on div "Team" at bounding box center [58, 73] width 117 height 29
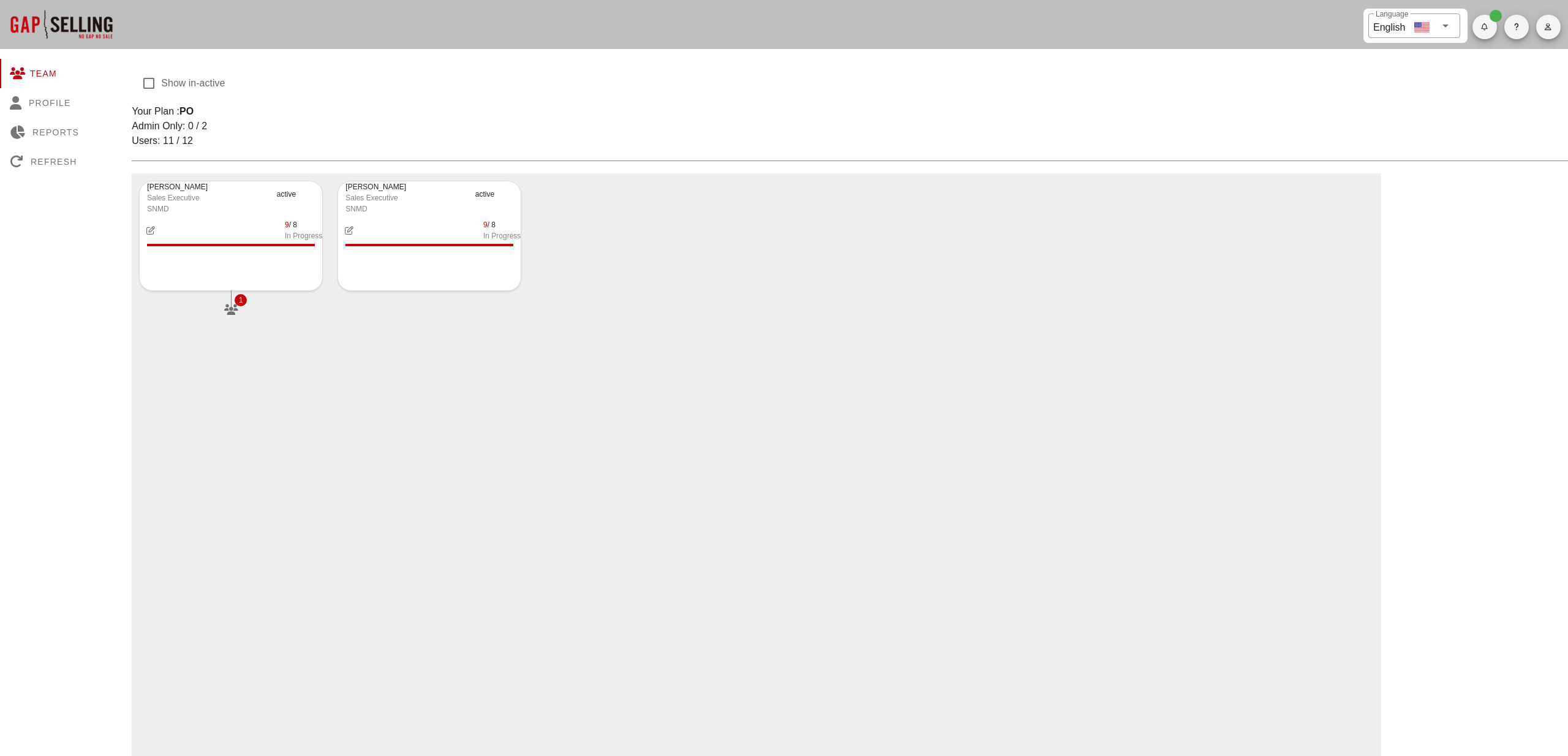
click at [77, 25] on div at bounding box center [61, 24] width 123 height 49
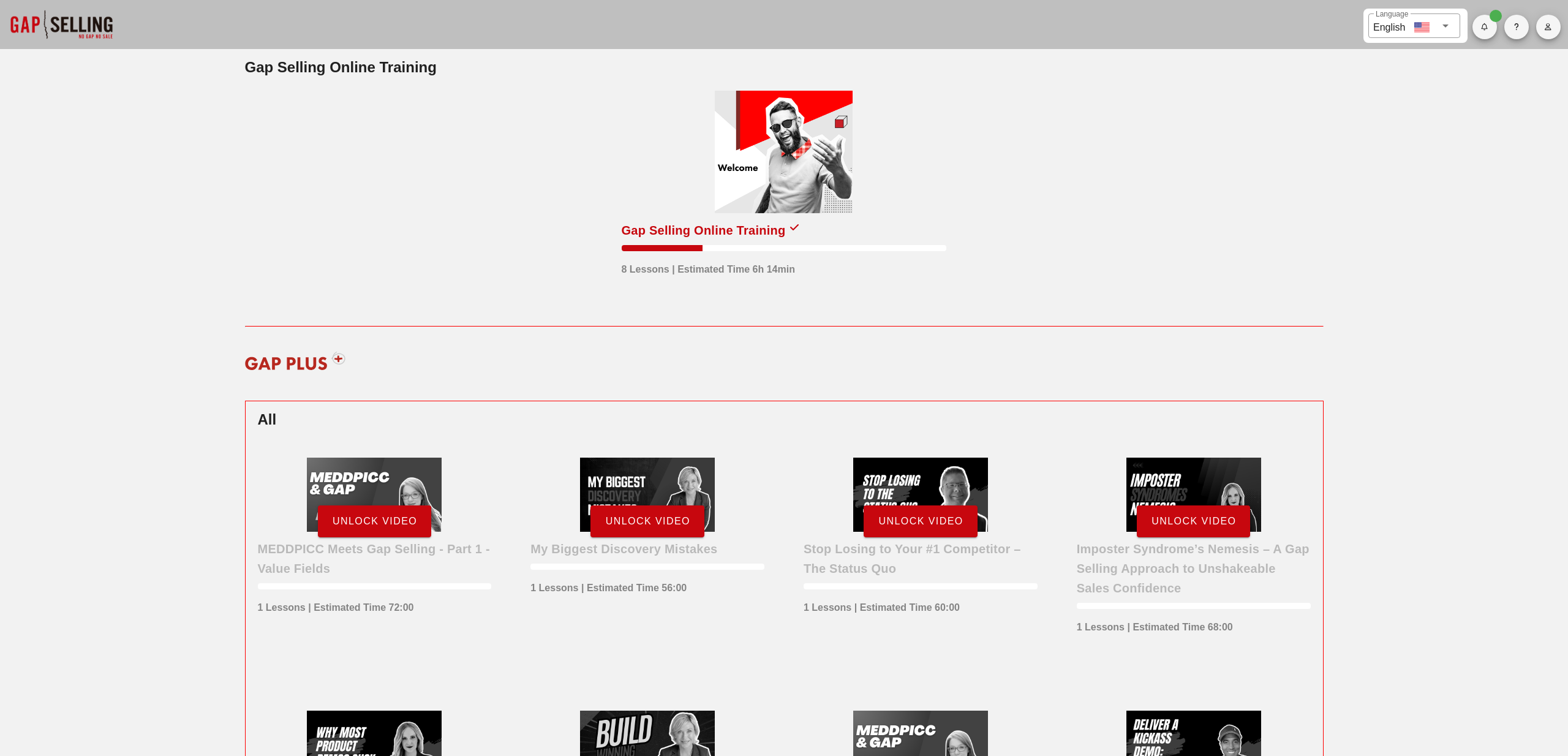
click at [796, 126] on div at bounding box center [783, 152] width 138 height 123
